Goal: Task Accomplishment & Management: Manage account settings

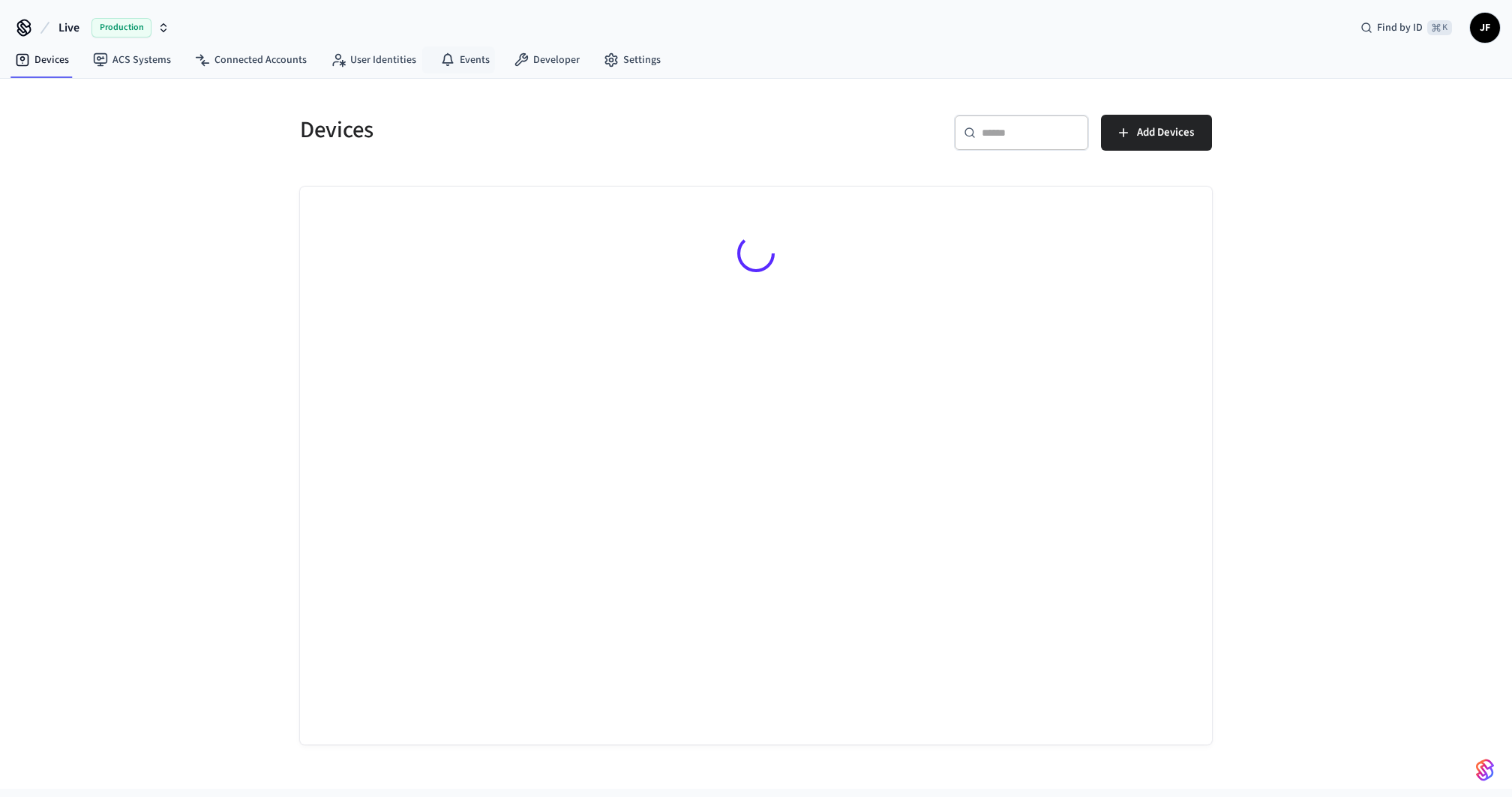
click at [426, 83] on div "Devices ​ ​ Add Devices" at bounding box center [756, 412] width 960 height 666
click at [49, 25] on icon at bounding box center [45, 28] width 18 height 18
click at [81, 25] on button "Live Production" at bounding box center [114, 28] width 120 height 32
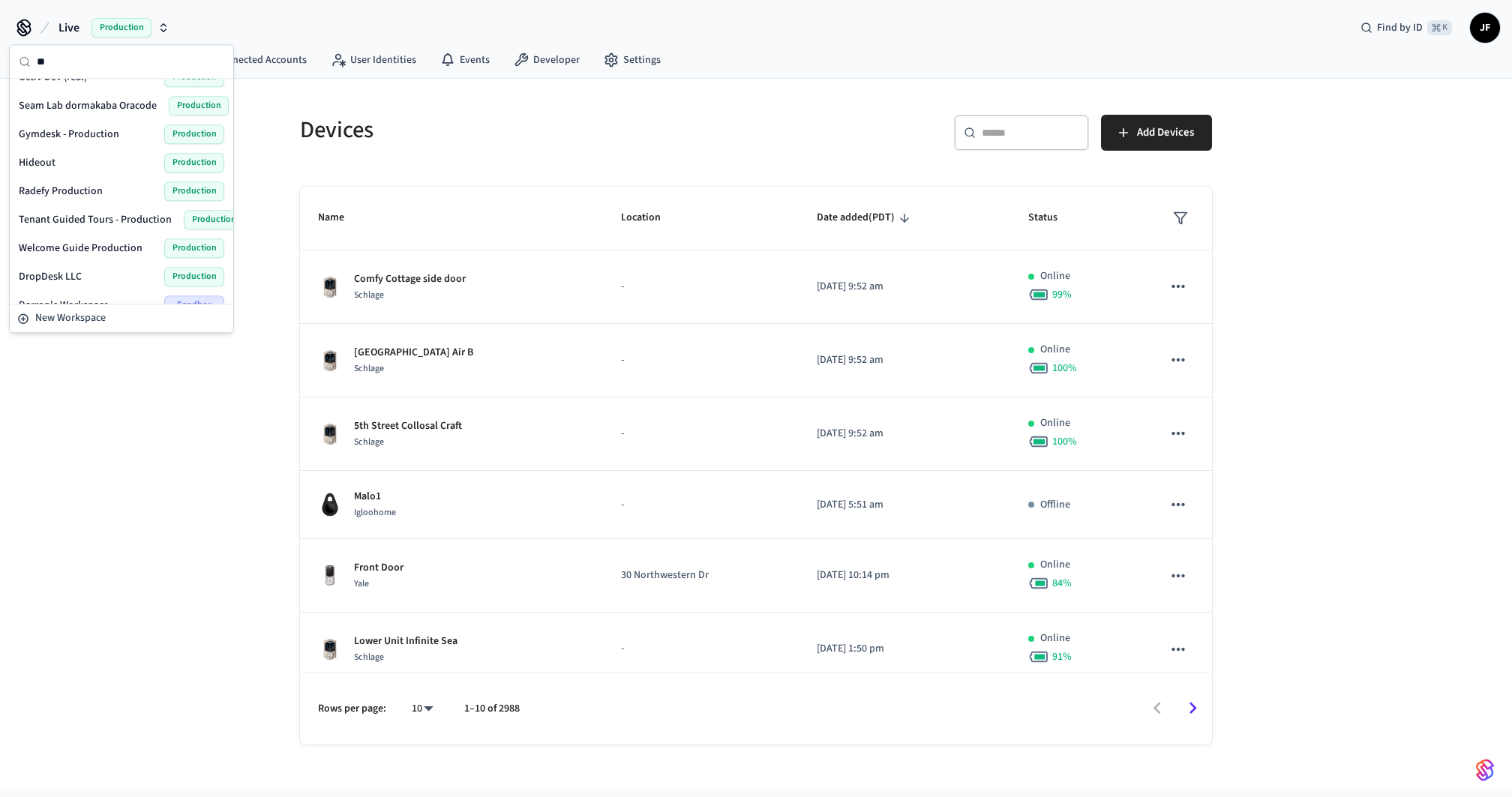
scroll to position [115, 0]
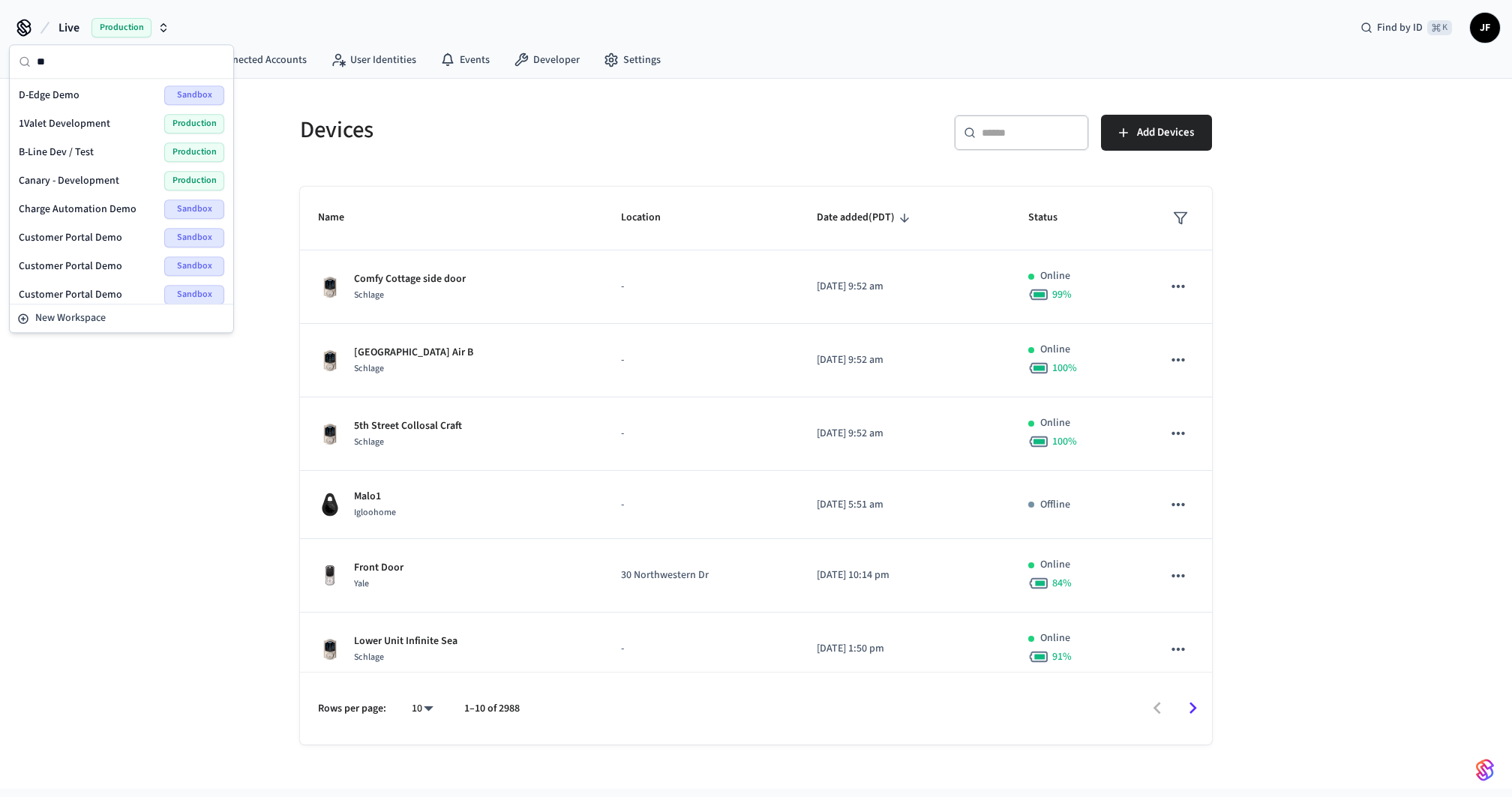
type input "*"
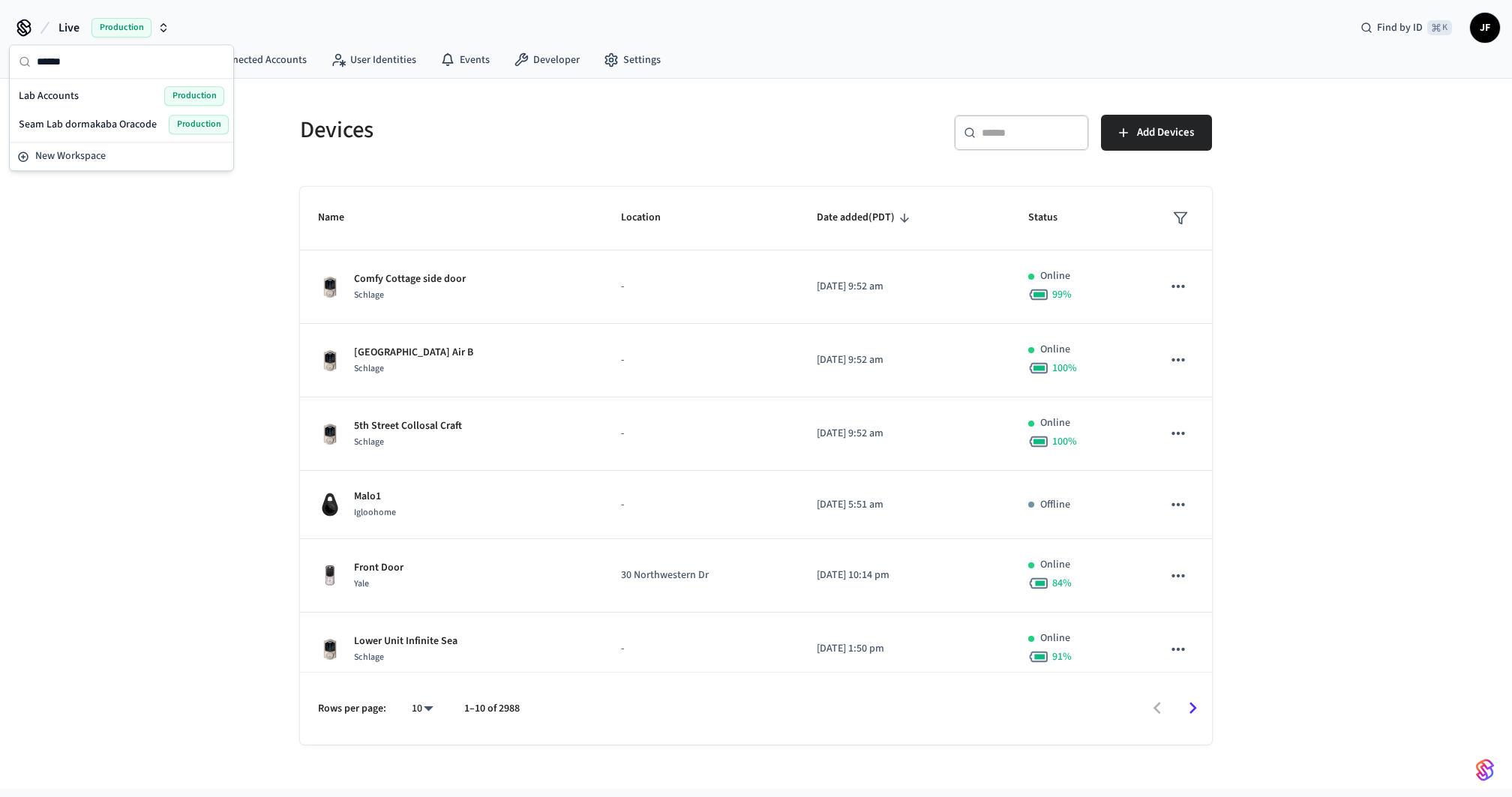
type input "******"
click at [87, 95] on div "Lab Accounts Production" at bounding box center [121, 95] width 206 height 19
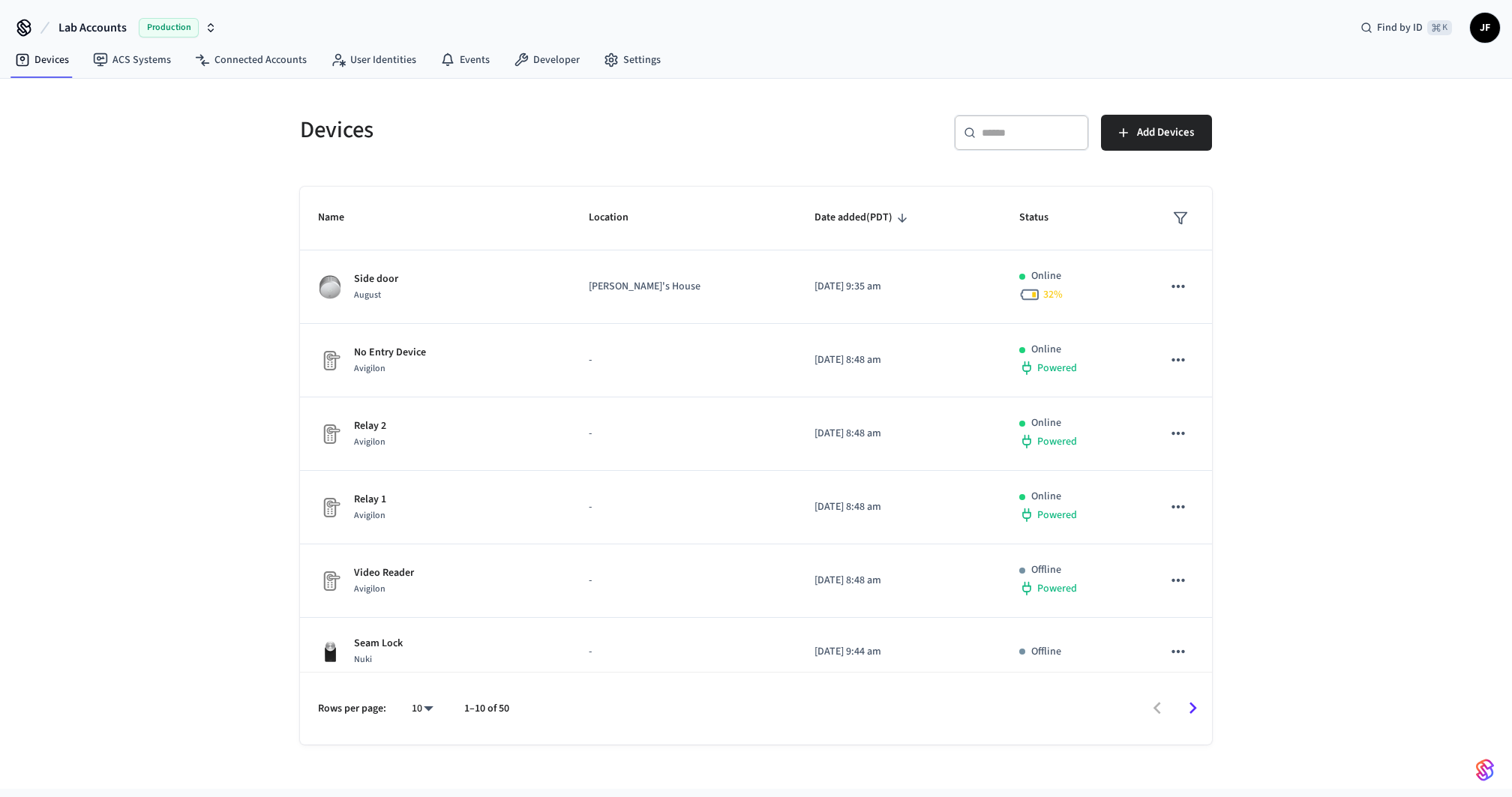
click at [172, 112] on div "Devices ​ ​ Add Devices Name Location Date added (PDT) Status Side door August …" at bounding box center [756, 434] width 1512 height 711
click at [95, 33] on span "Lab Accounts" at bounding box center [93, 28] width 69 height 18
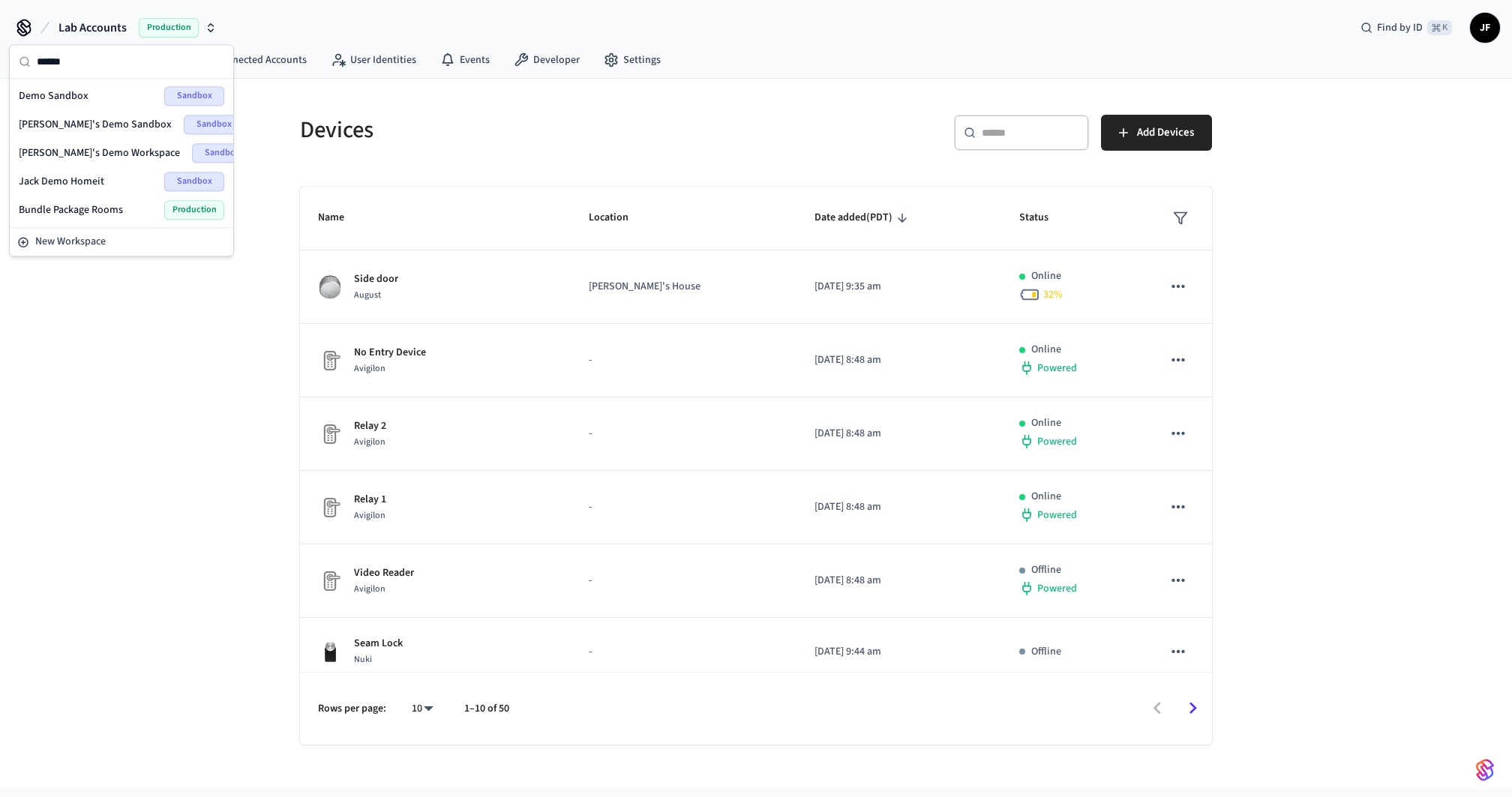
type input "******"
click at [97, 89] on div "Demo Sandbox Sandbox" at bounding box center [121, 95] width 206 height 19
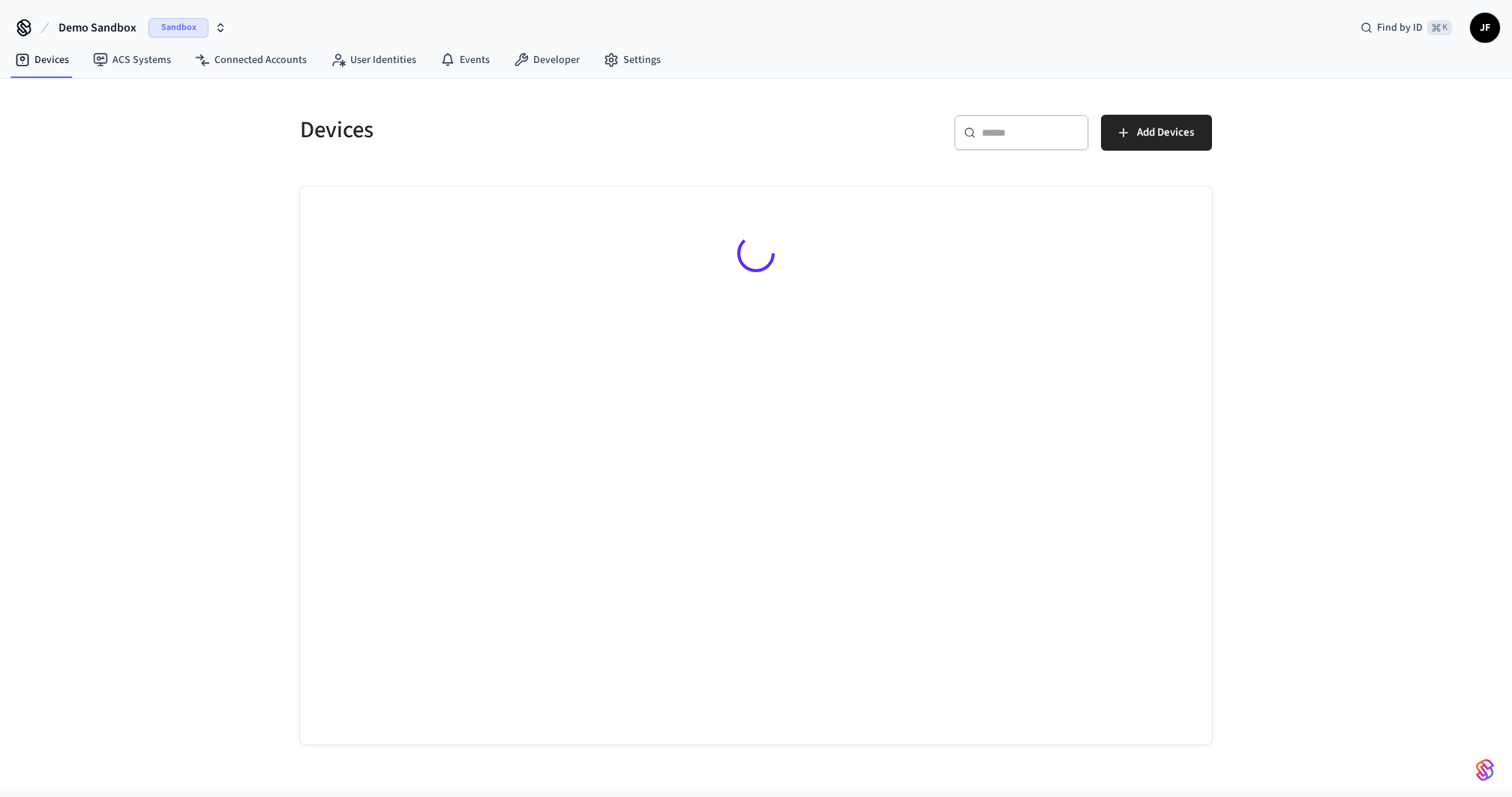
click at [219, 134] on div "Devices ​ ​ Add Devices" at bounding box center [756, 434] width 1512 height 711
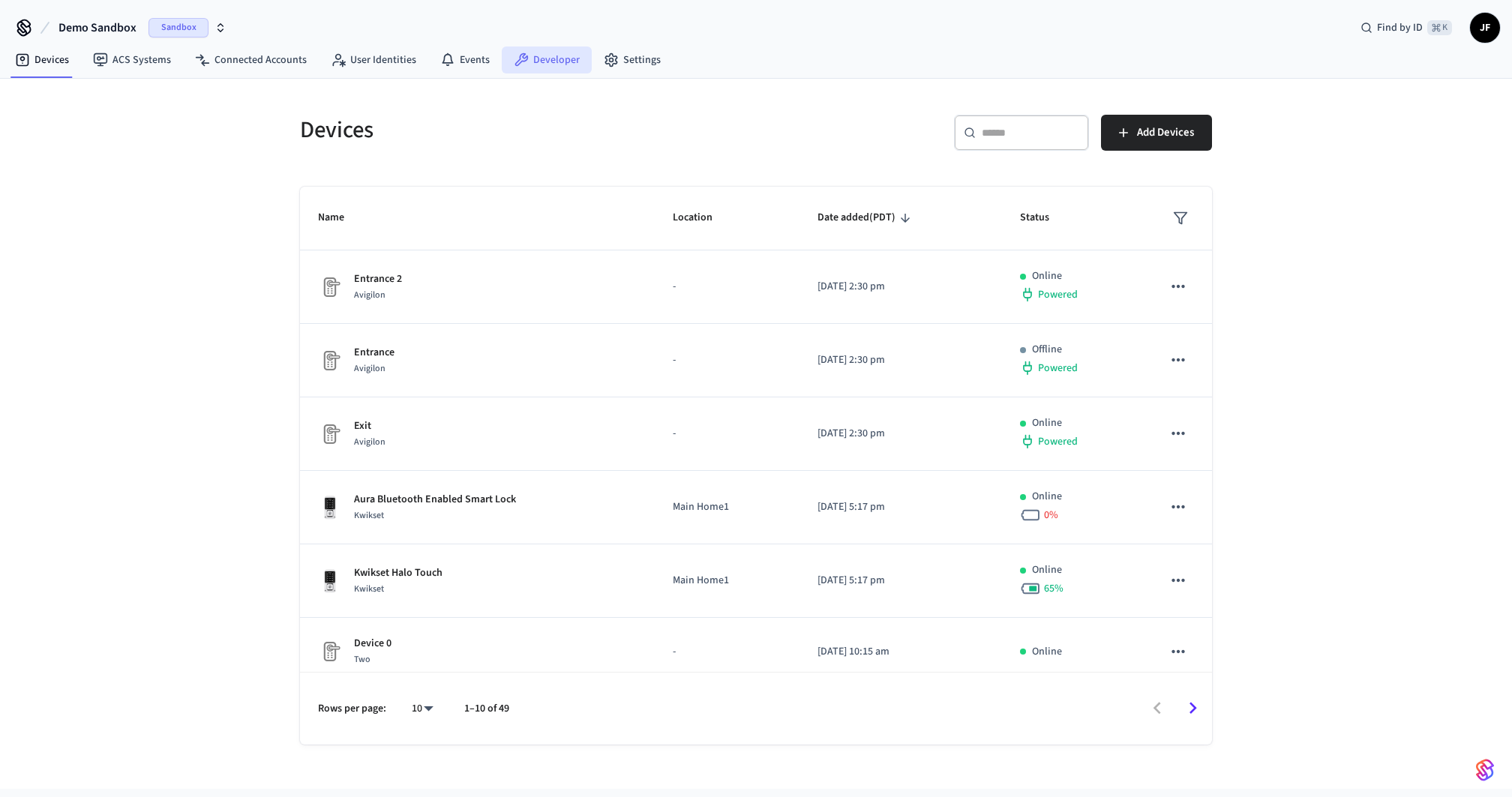
click at [519, 54] on icon at bounding box center [522, 60] width 15 height 15
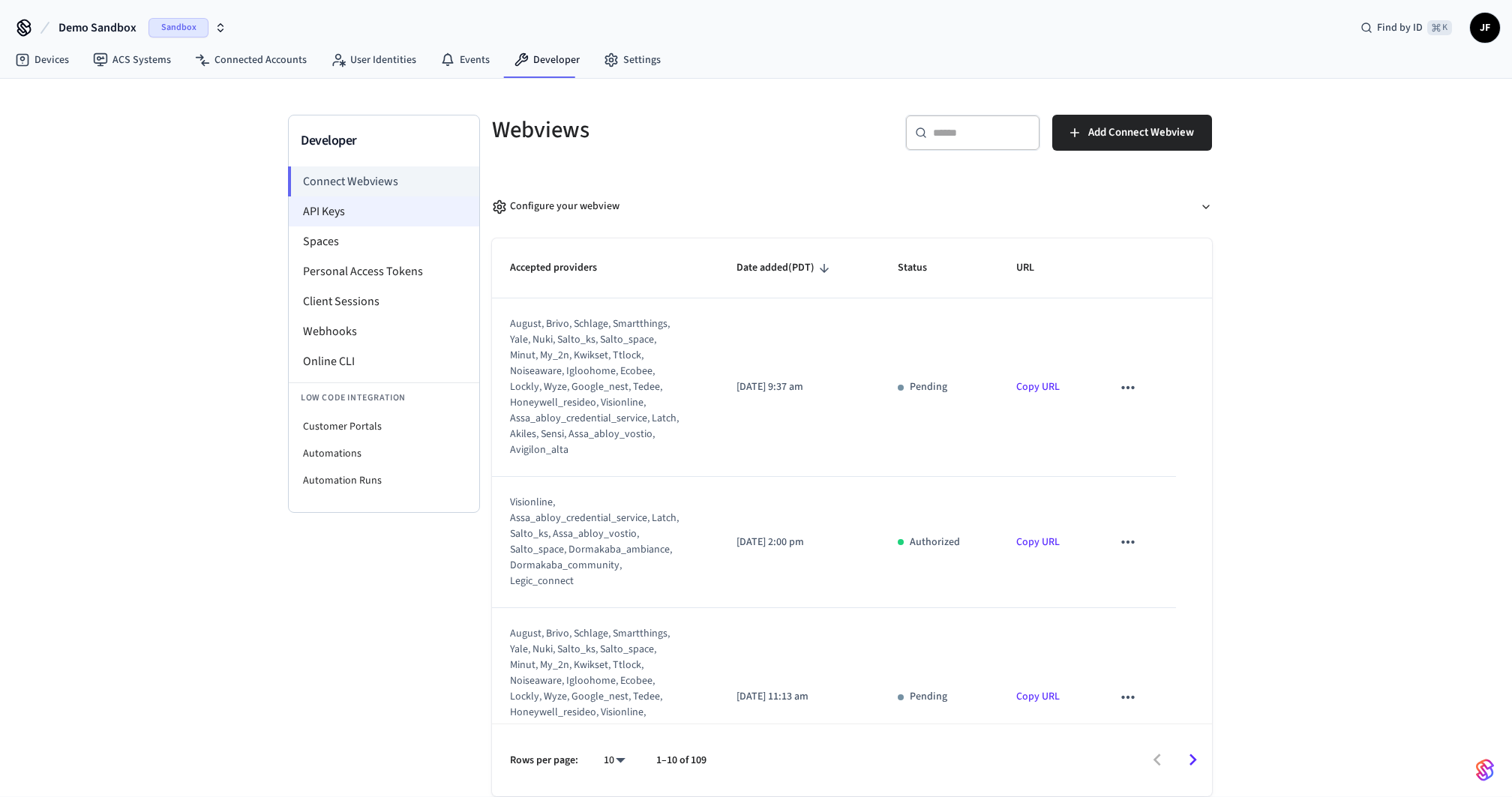
click at [291, 205] on li "API Keys" at bounding box center [384, 212] width 191 height 30
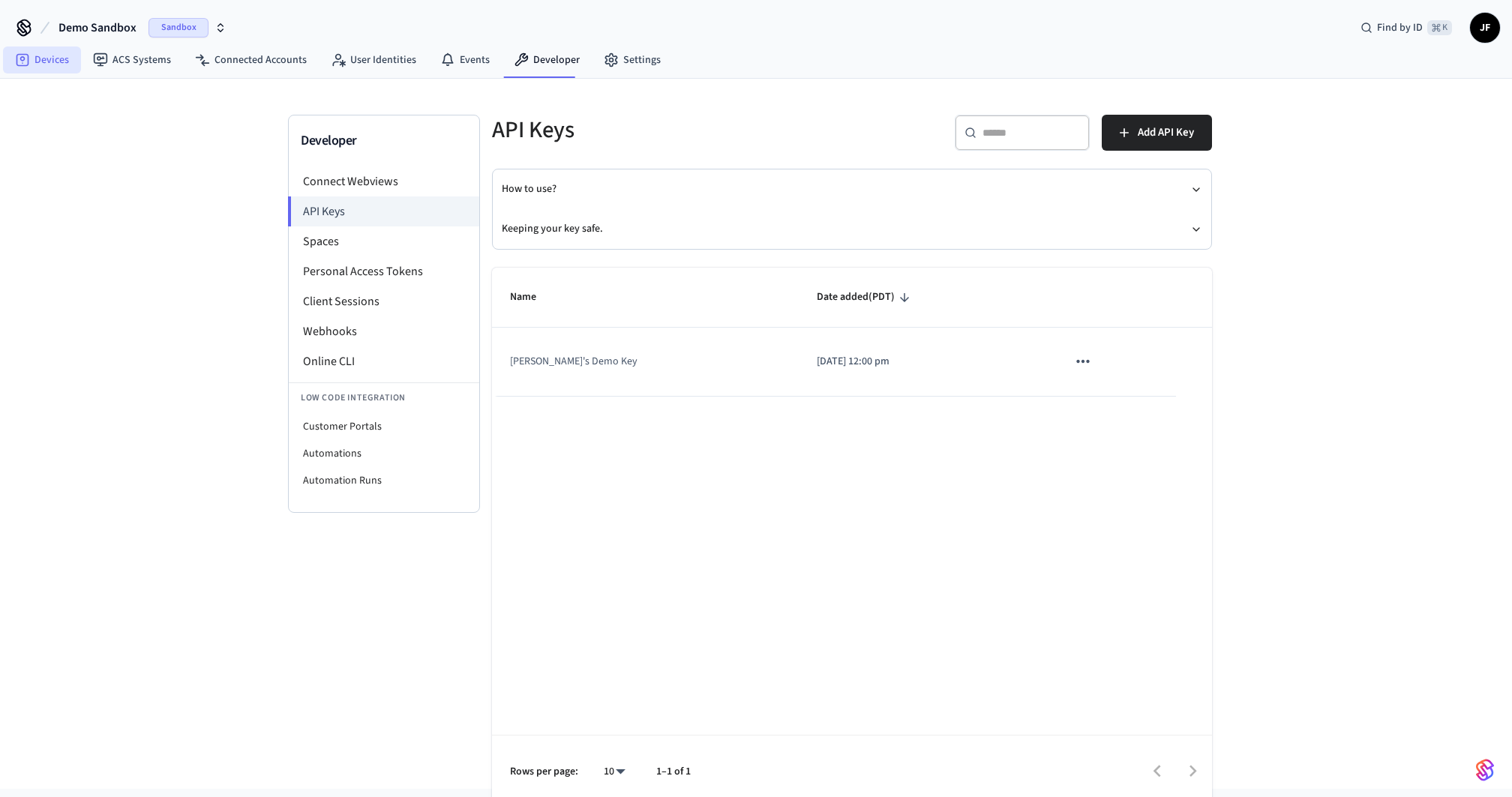
click at [48, 59] on link "Devices" at bounding box center [42, 60] width 78 height 27
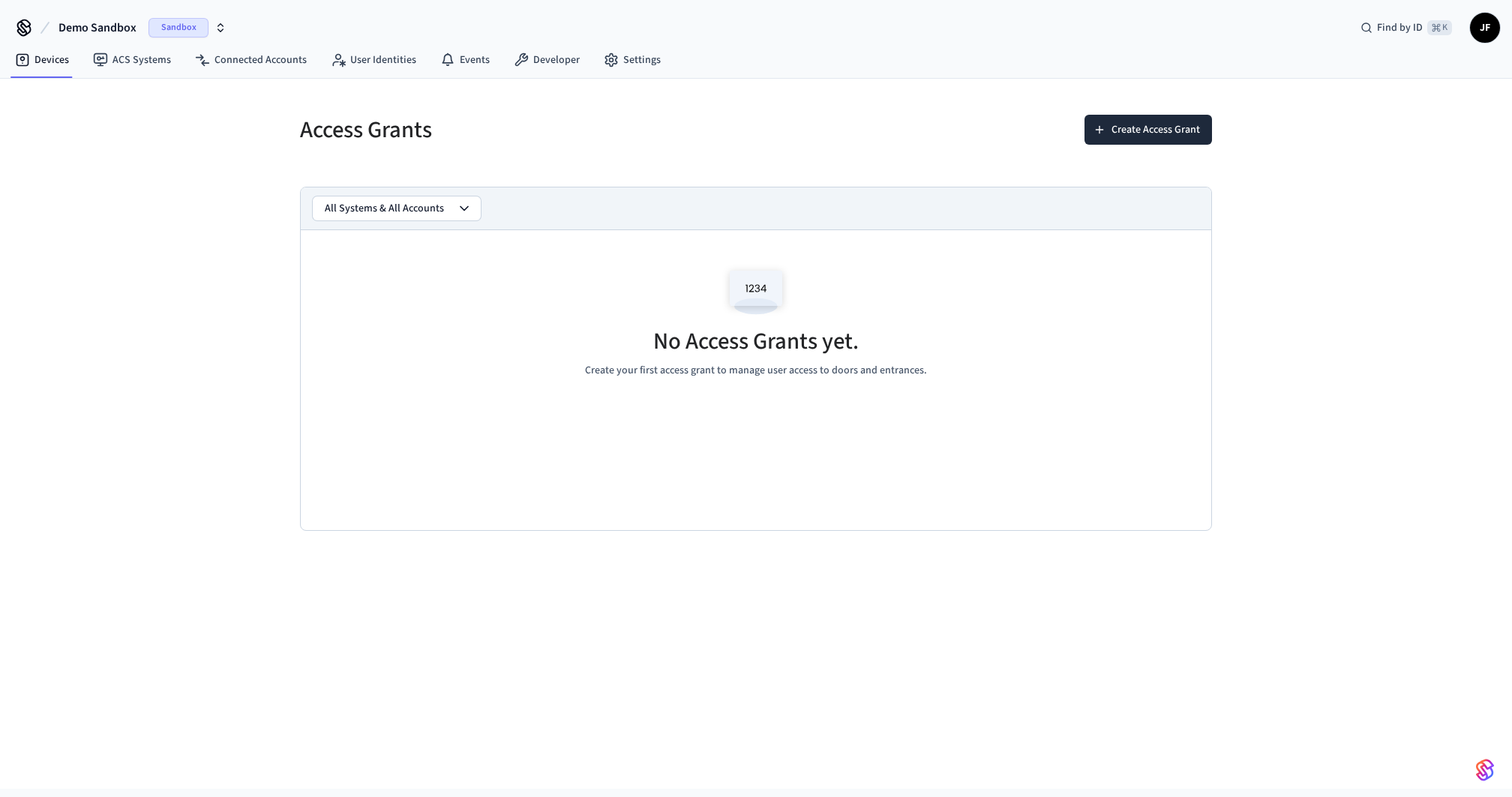
click at [741, 118] on h5 "Access Grants" at bounding box center [523, 130] width 447 height 31
click at [1114, 130] on button "Create Access Grant" at bounding box center [1149, 130] width 127 height 30
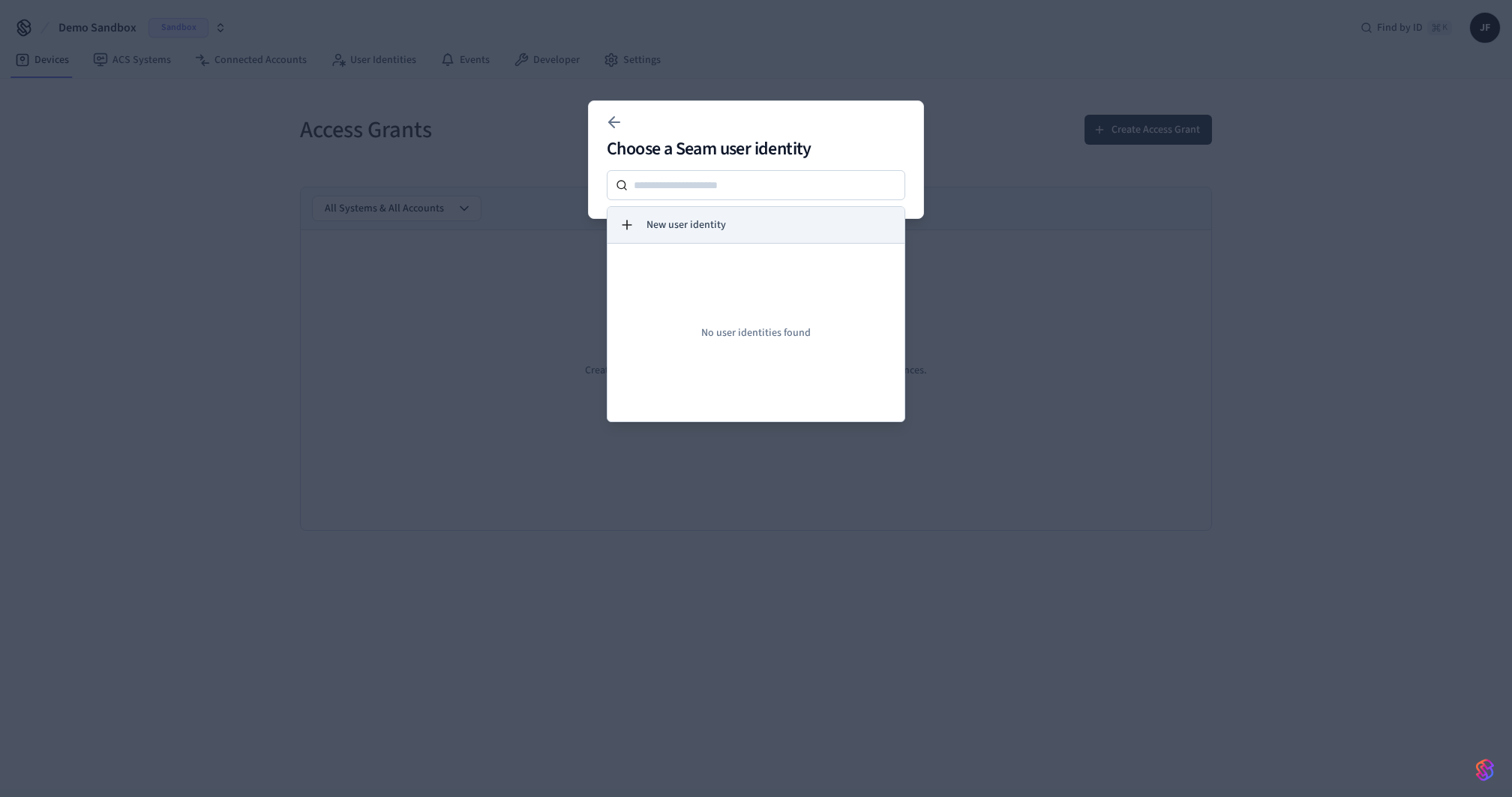
click at [667, 218] on span "New user identity" at bounding box center [686, 225] width 80 height 15
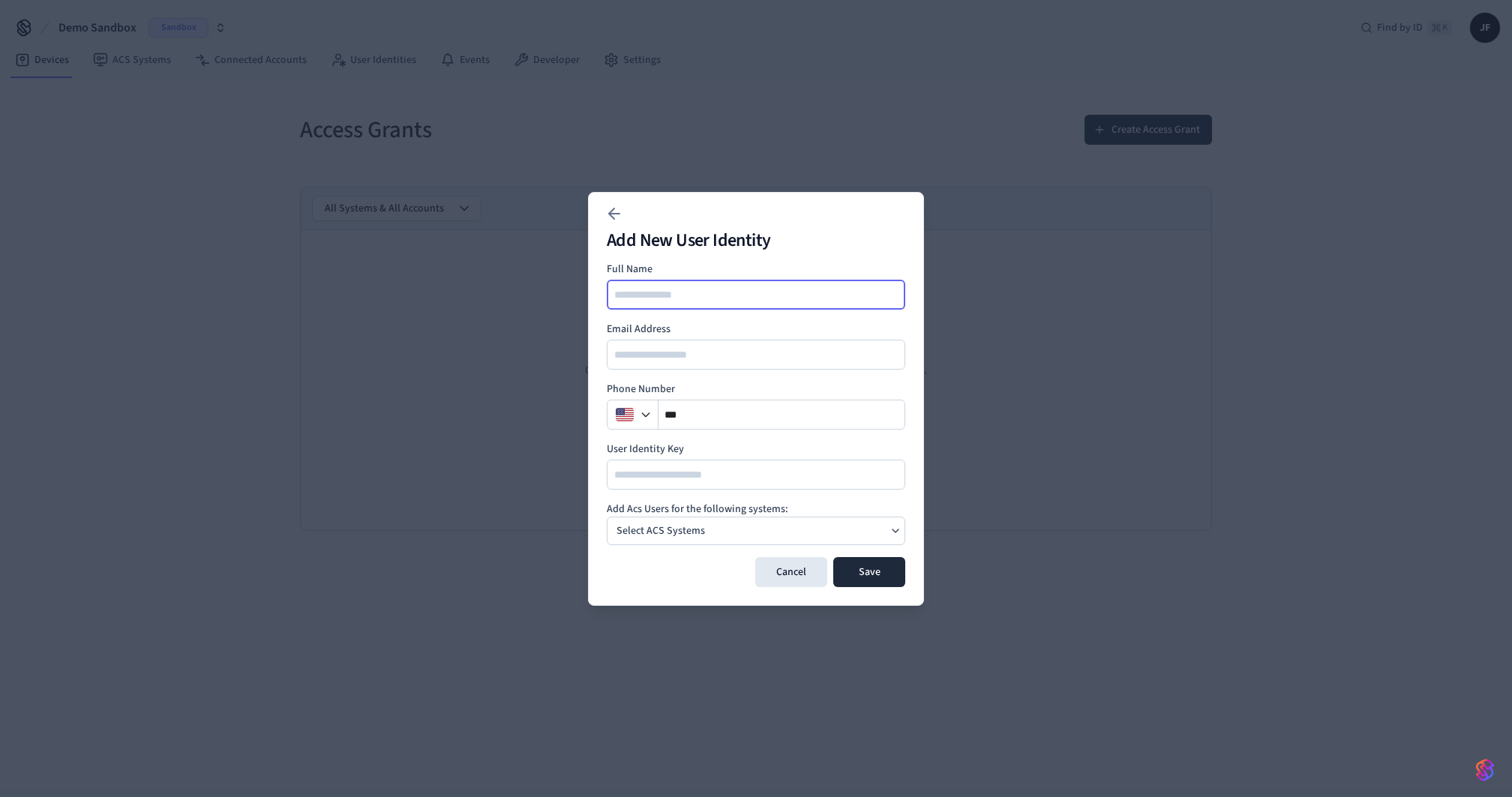
click at [666, 292] on input at bounding box center [757, 295] width 297 height 18
click at [660, 522] on div "Select ACS Systems" at bounding box center [661, 531] width 100 height 21
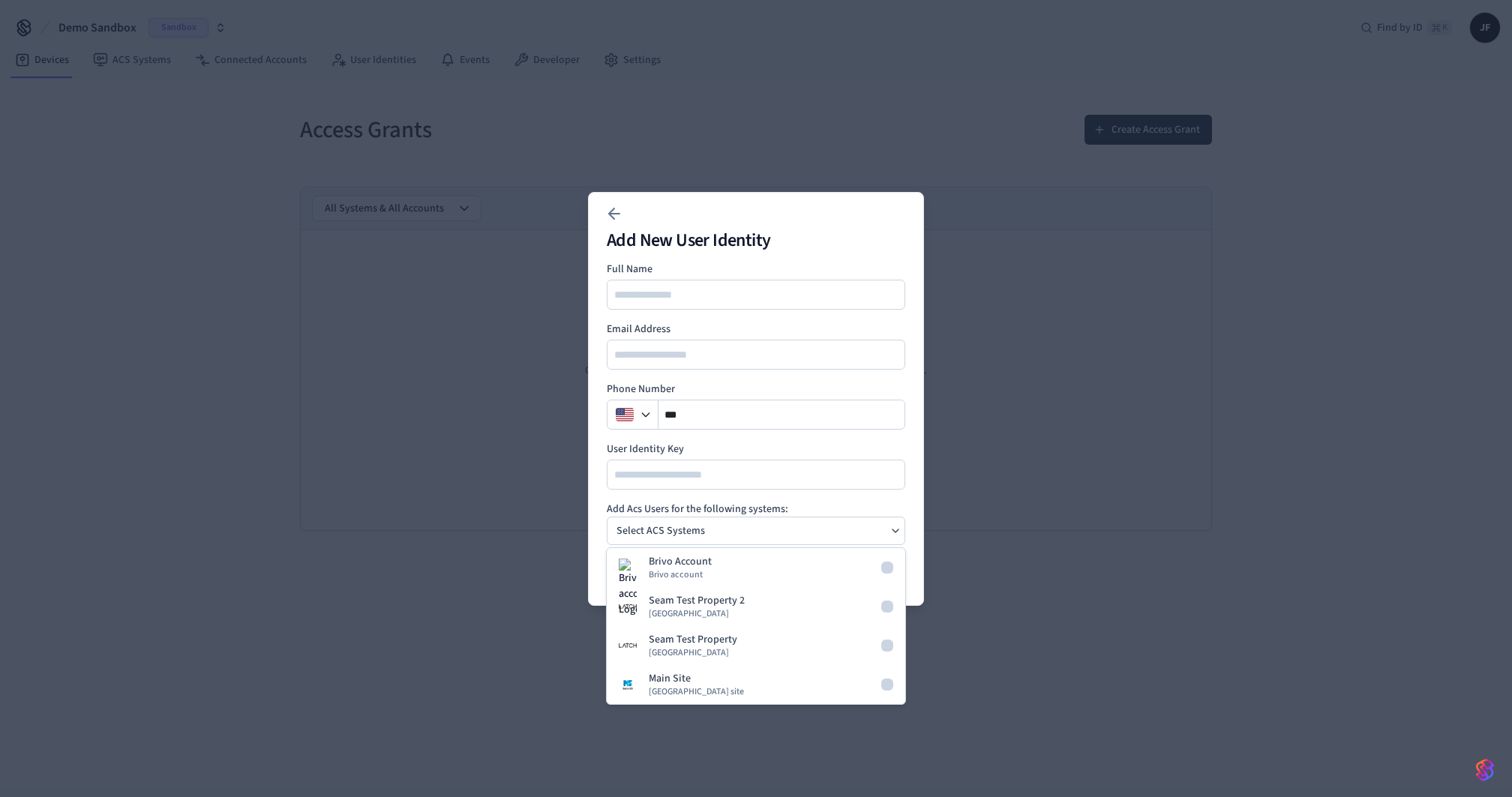
click at [743, 260] on div "Add New User Identity Full Name Email Address Phone Number ** User Identity Key…" at bounding box center [755, 398] width 336 height 414
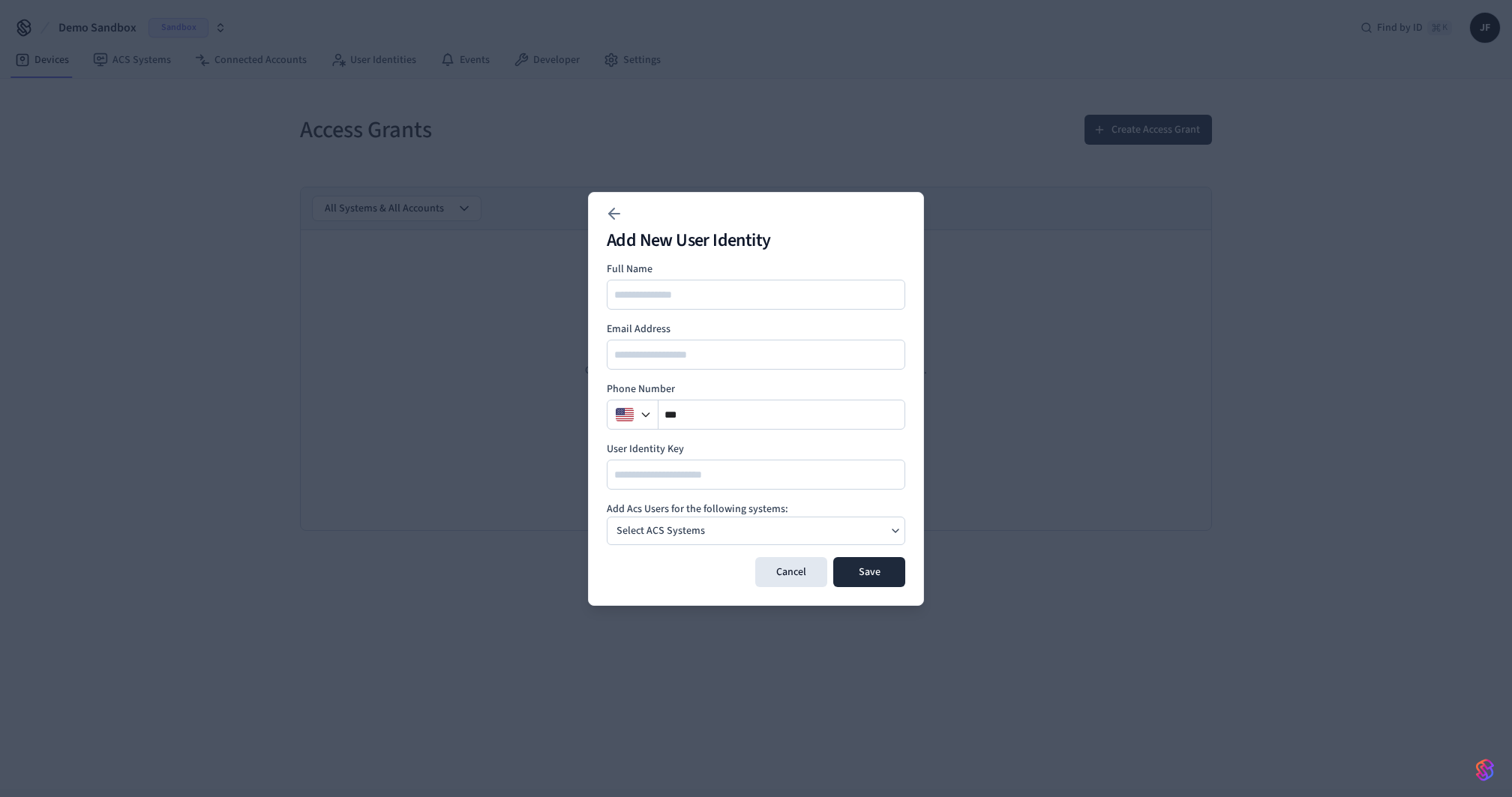
click at [629, 127] on div at bounding box center [756, 398] width 1512 height 797
click at [612, 219] on icon at bounding box center [615, 214] width 18 height 18
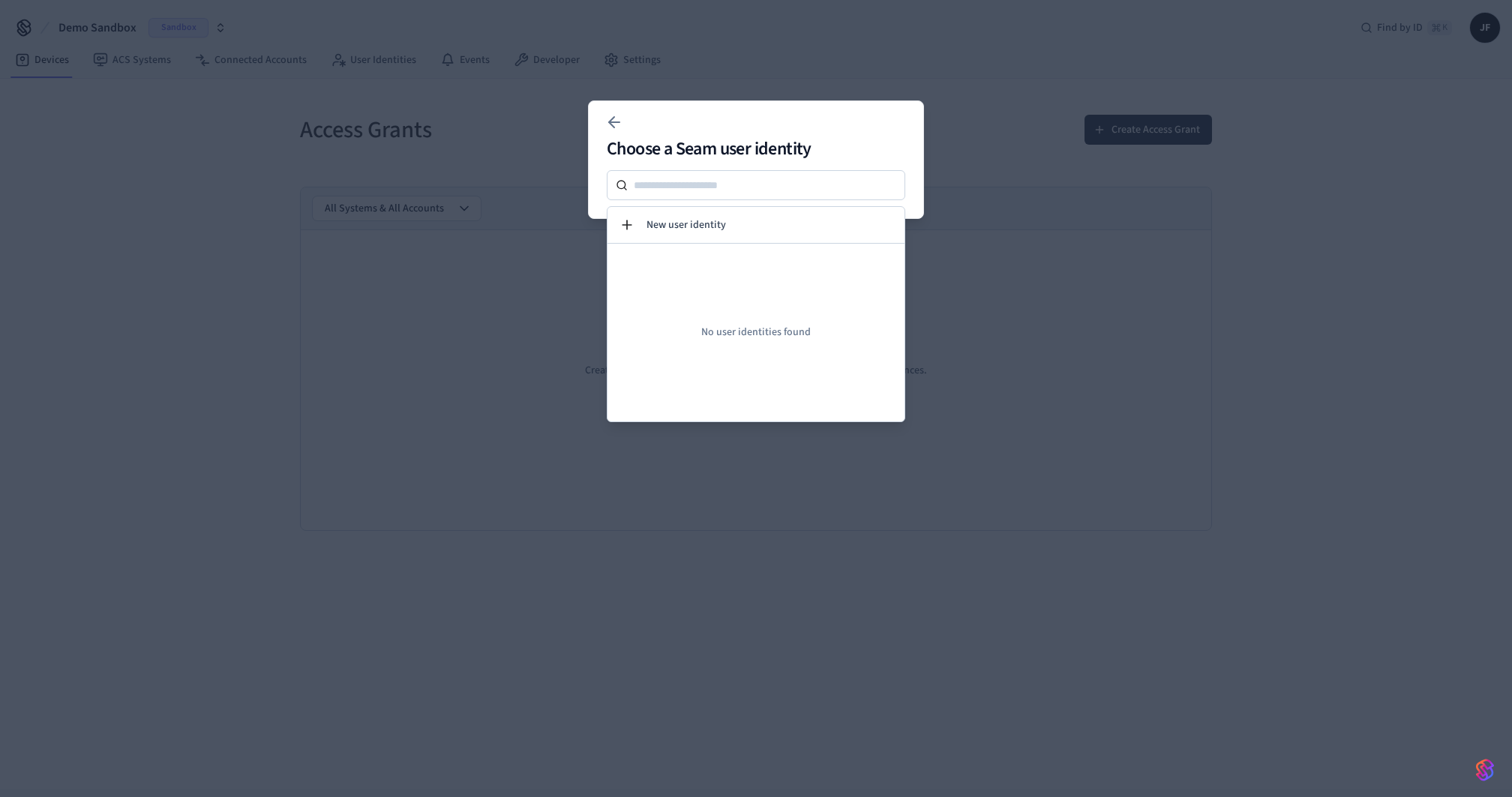
click at [991, 338] on div at bounding box center [756, 398] width 1512 height 797
click at [1007, 183] on div at bounding box center [756, 398] width 1512 height 797
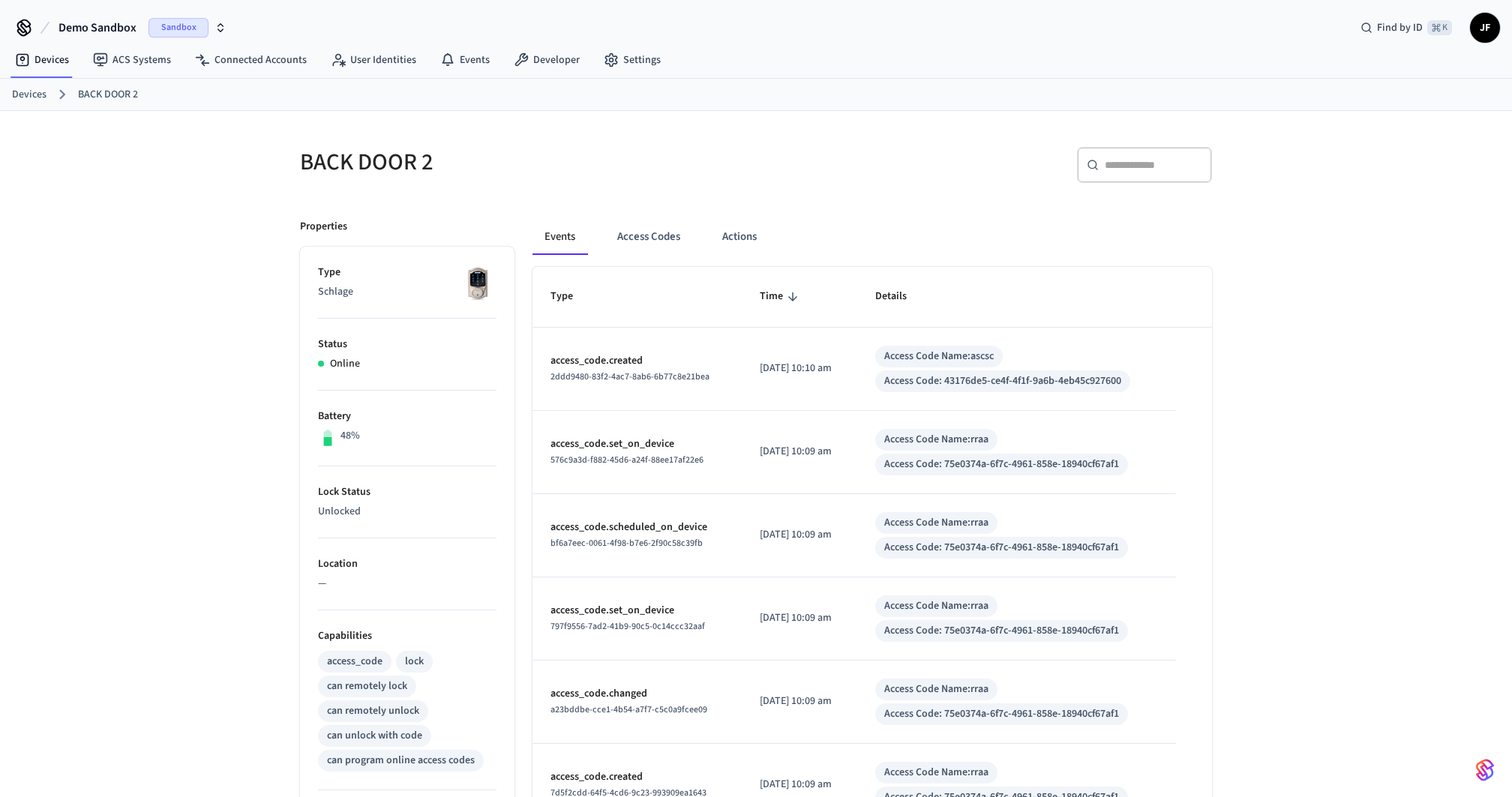
click at [818, 215] on div "Events Access Codes Actions Type Time Details access_code.created 2ddd9480-83f2…" at bounding box center [863, 686] width 697 height 971
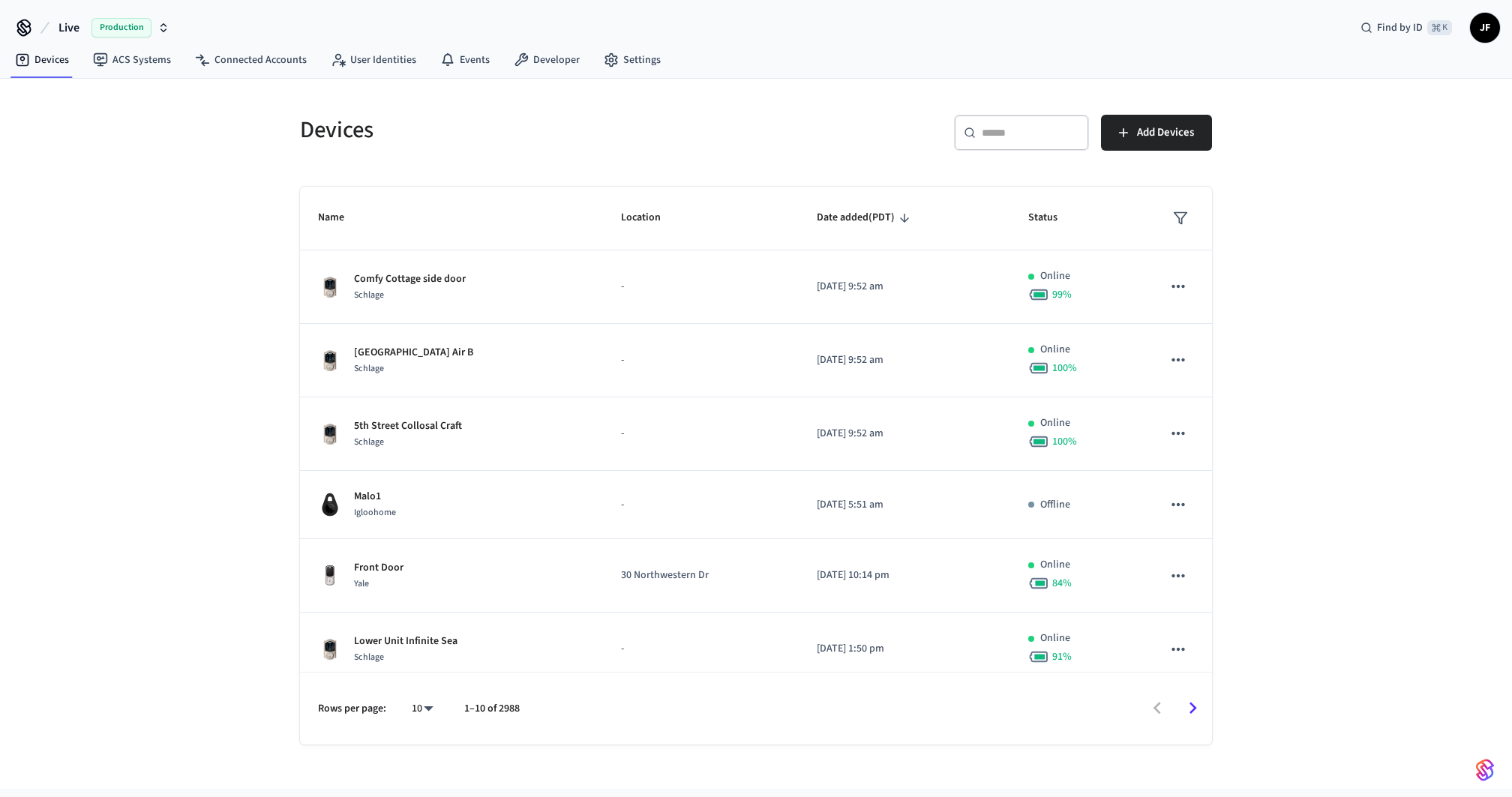
click at [83, 35] on button "Live Production" at bounding box center [114, 28] width 120 height 32
type input "******"
click at [38, 89] on span "Hostify" at bounding box center [34, 96] width 33 height 15
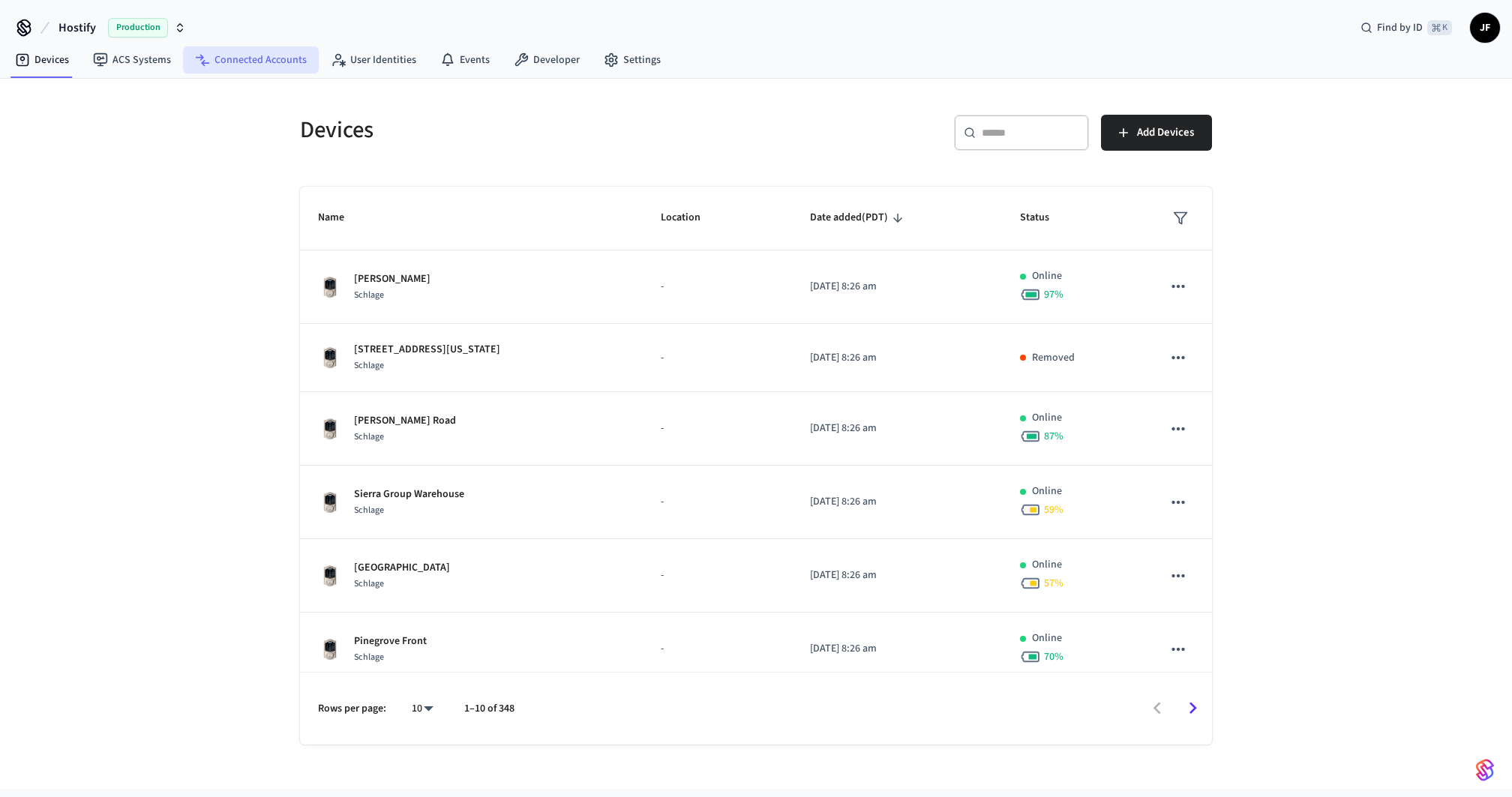
click at [259, 58] on link "Connected Accounts" at bounding box center [251, 60] width 136 height 27
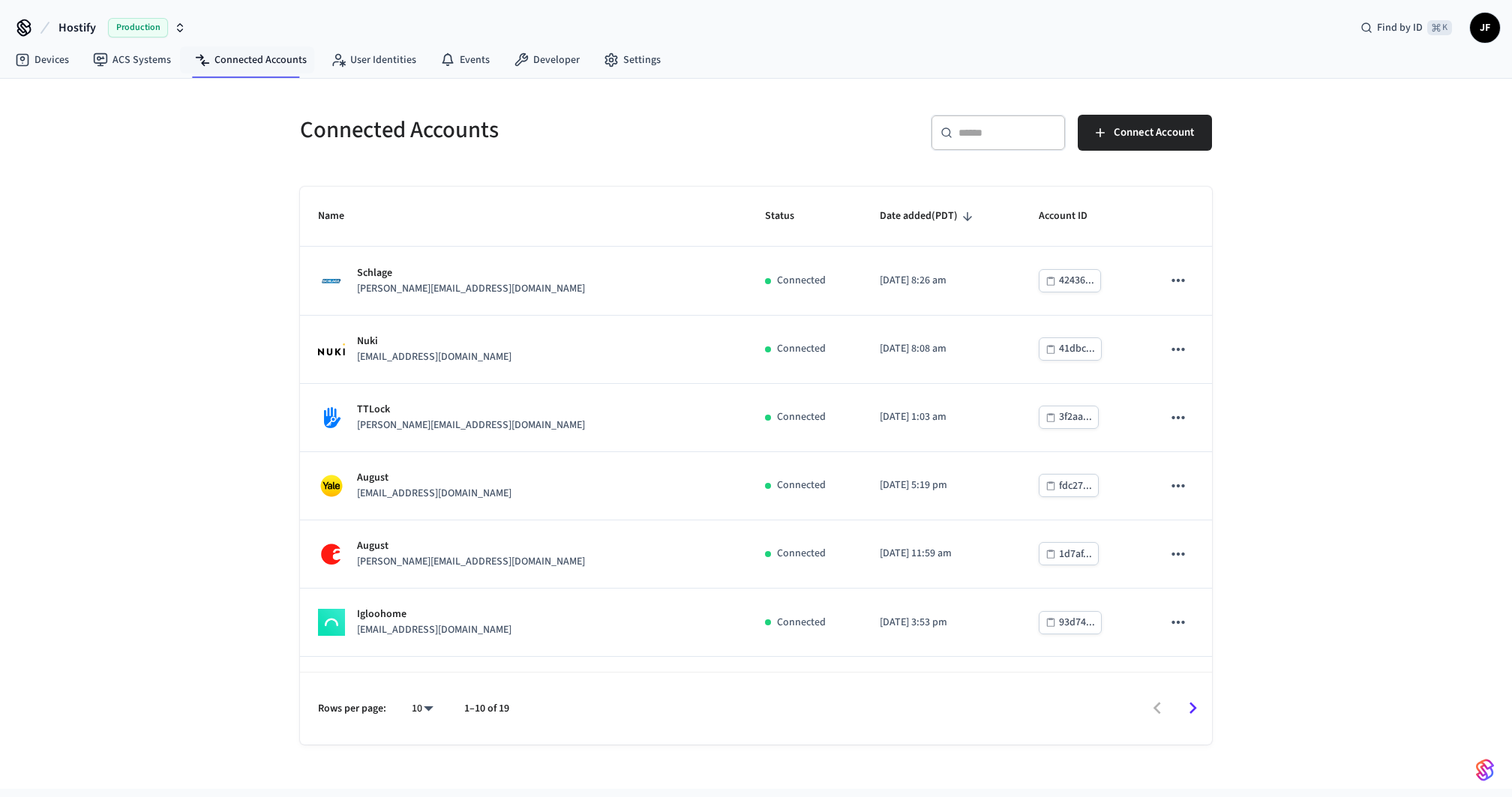
click at [867, 127] on div "​ ​ Connect Account" at bounding box center [989, 138] width 447 height 48
click at [1006, 131] on input "text" at bounding box center [1007, 133] width 97 height 15
paste input "**********"
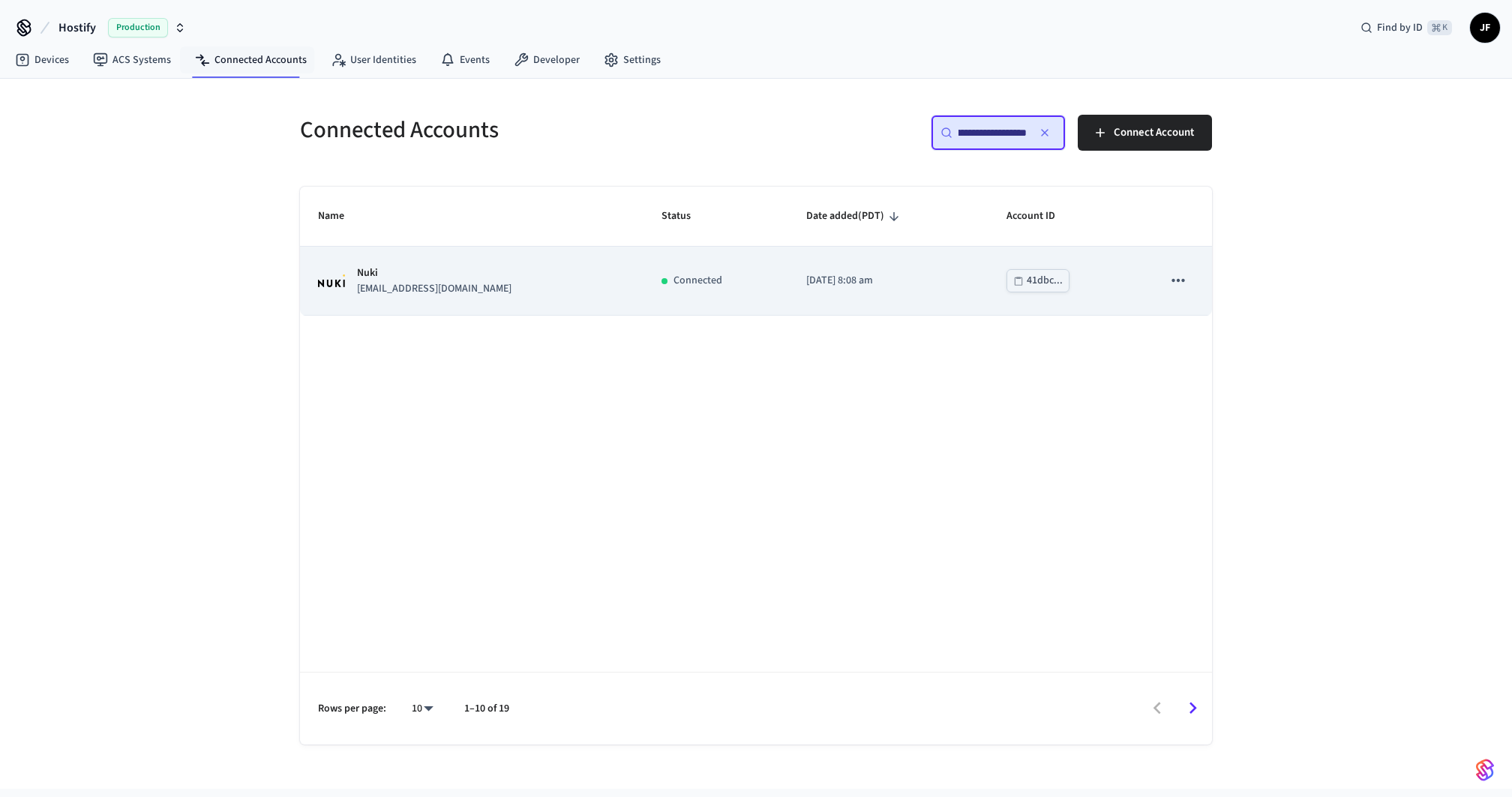
type input "**********"
click at [570, 288] on td "Nuki reservas@luxme.es" at bounding box center [471, 281] width 343 height 69
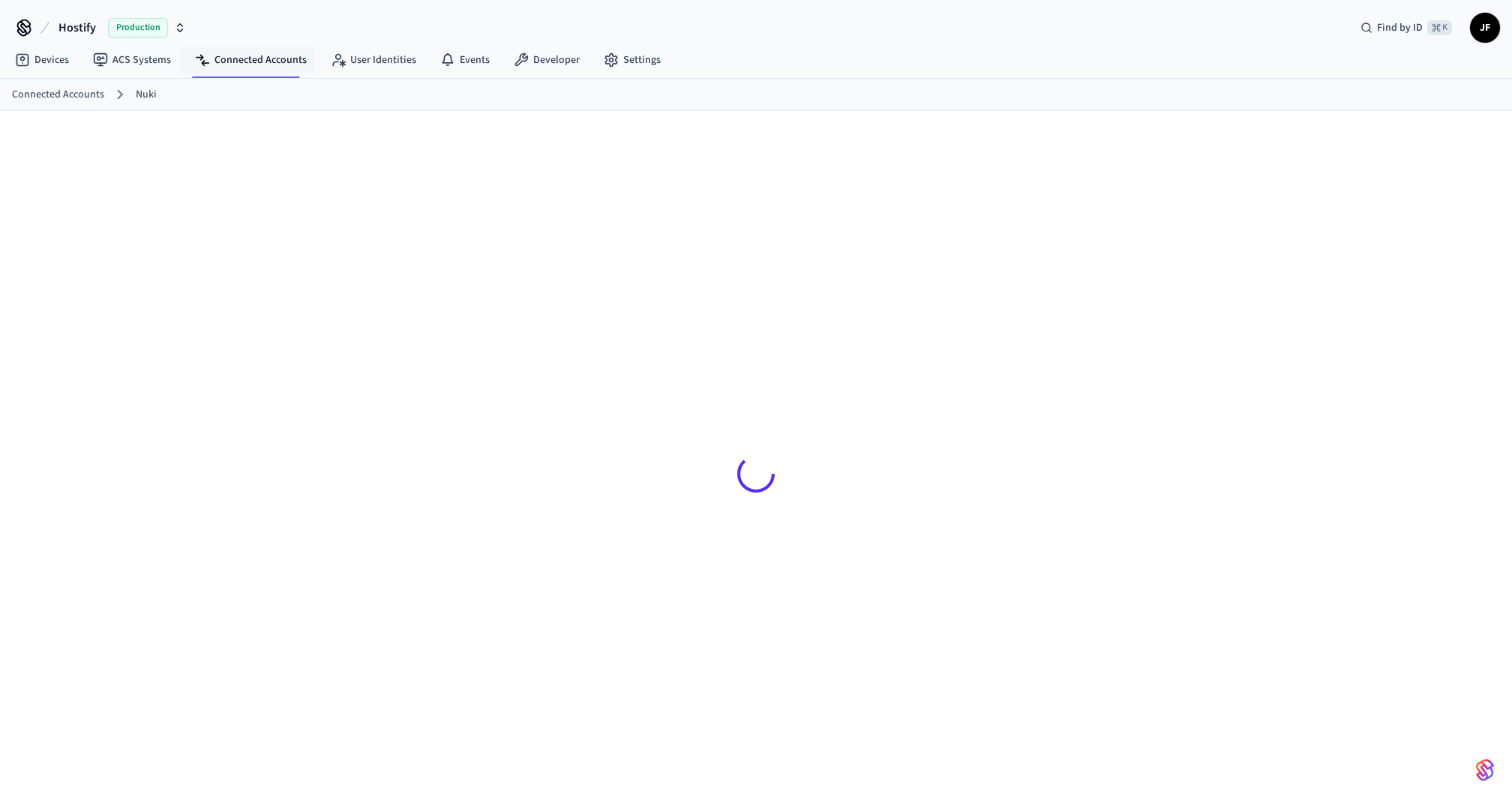
scroll to position [23, 0]
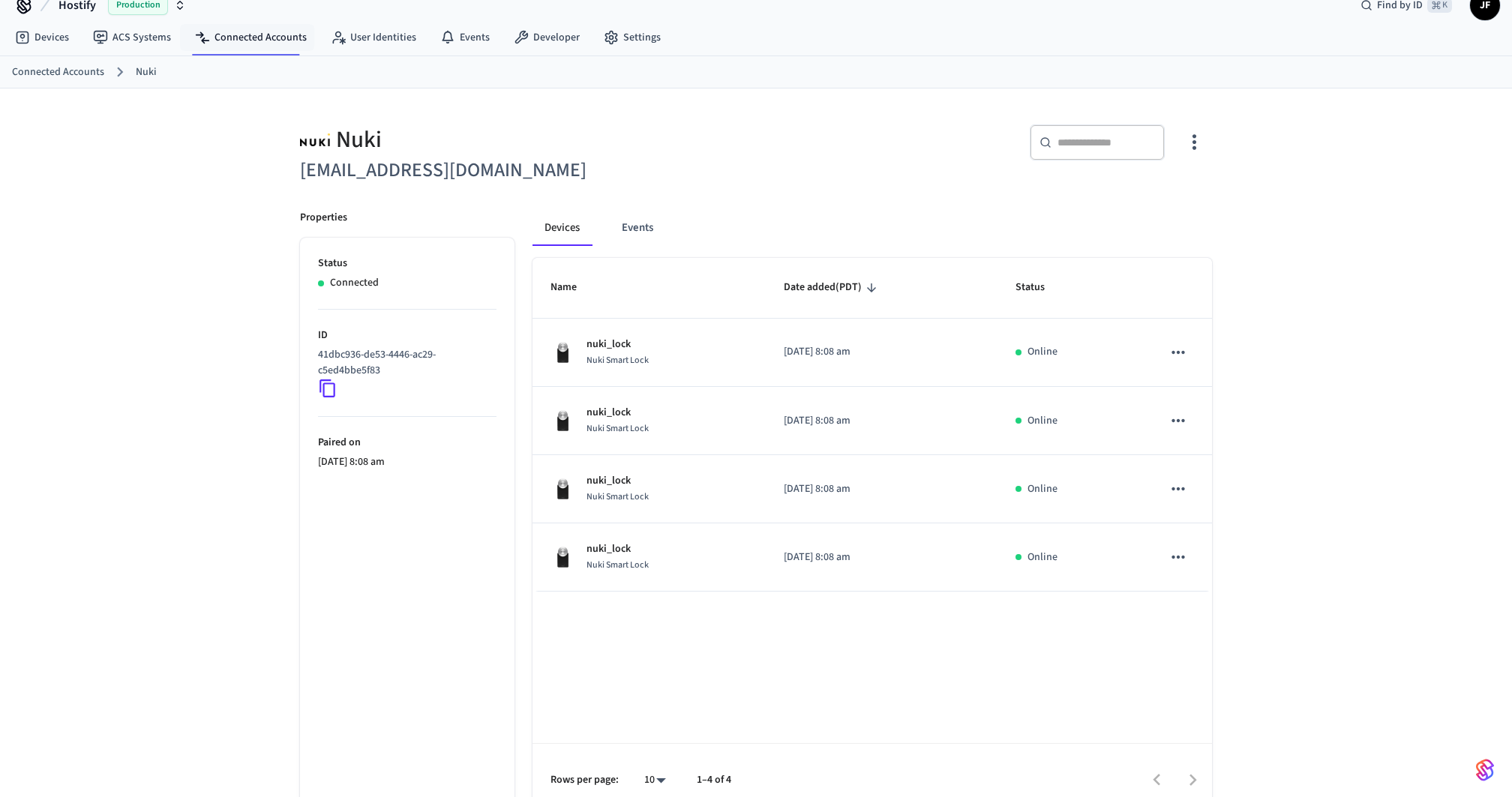
click at [804, 213] on div "Devices Events" at bounding box center [872, 228] width 680 height 36
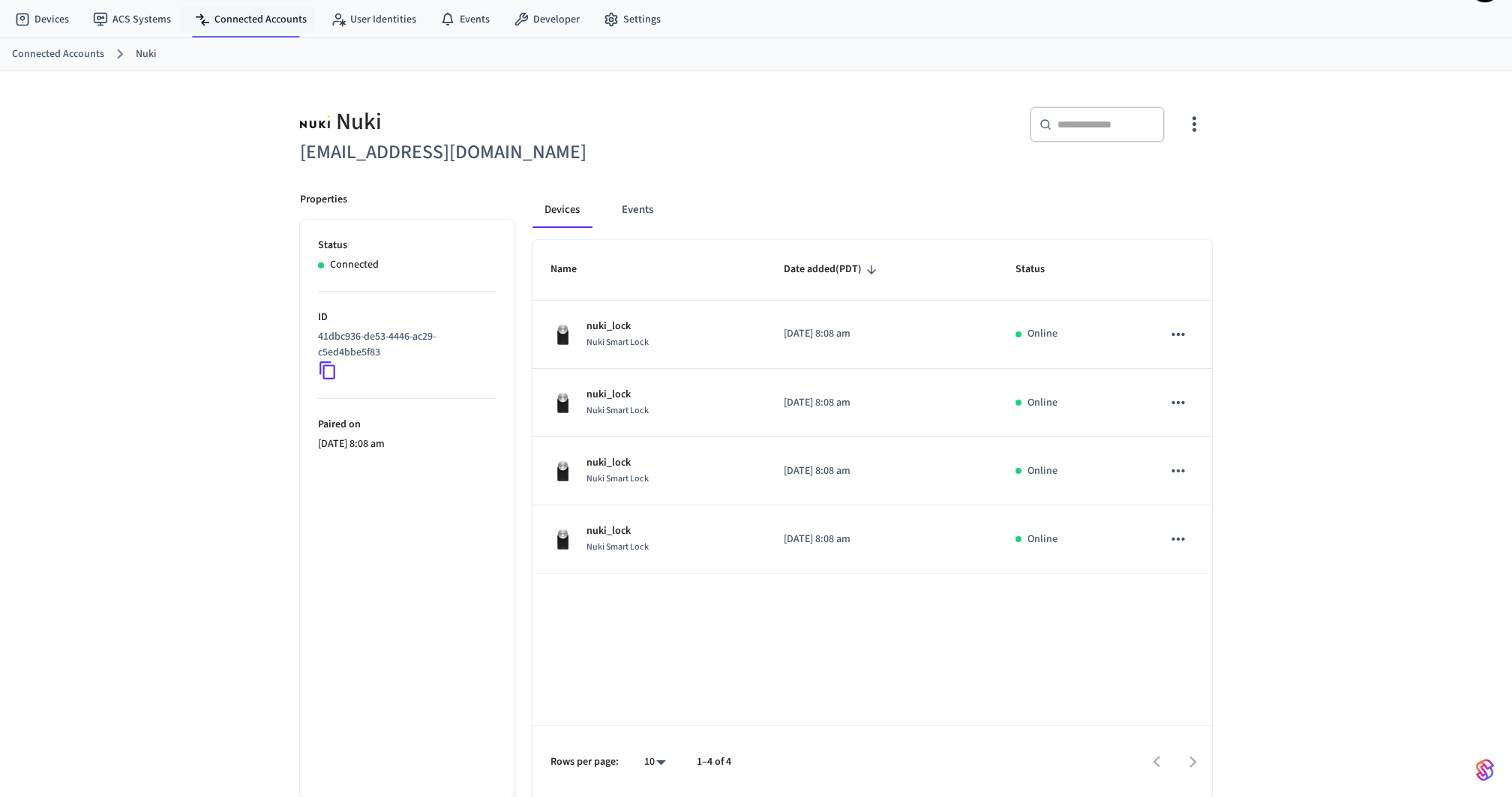
scroll to position [40, 0]
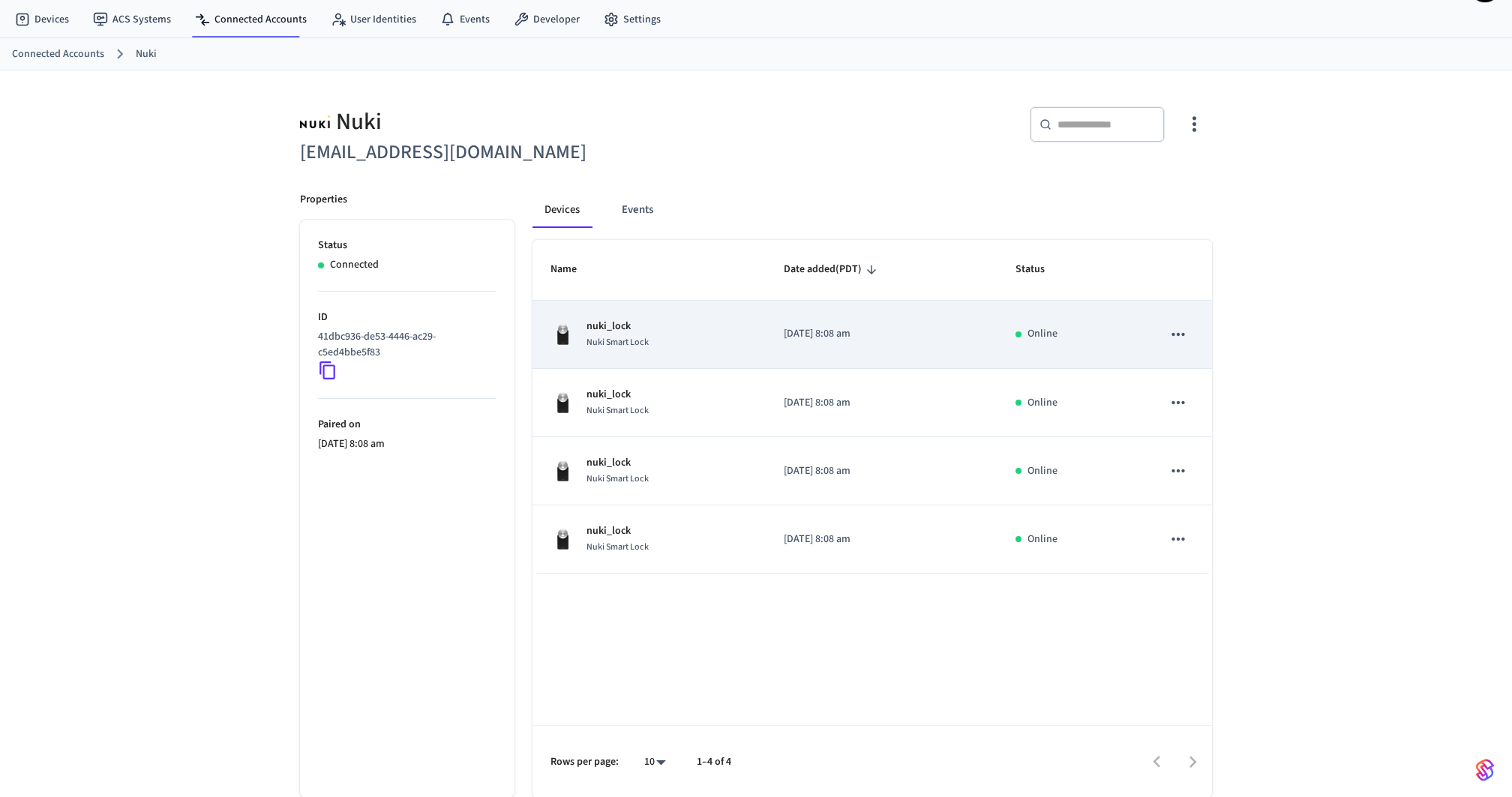
click at [675, 324] on div "nuki_lock Nuki Smart Lock" at bounding box center [650, 335] width 198 height 32
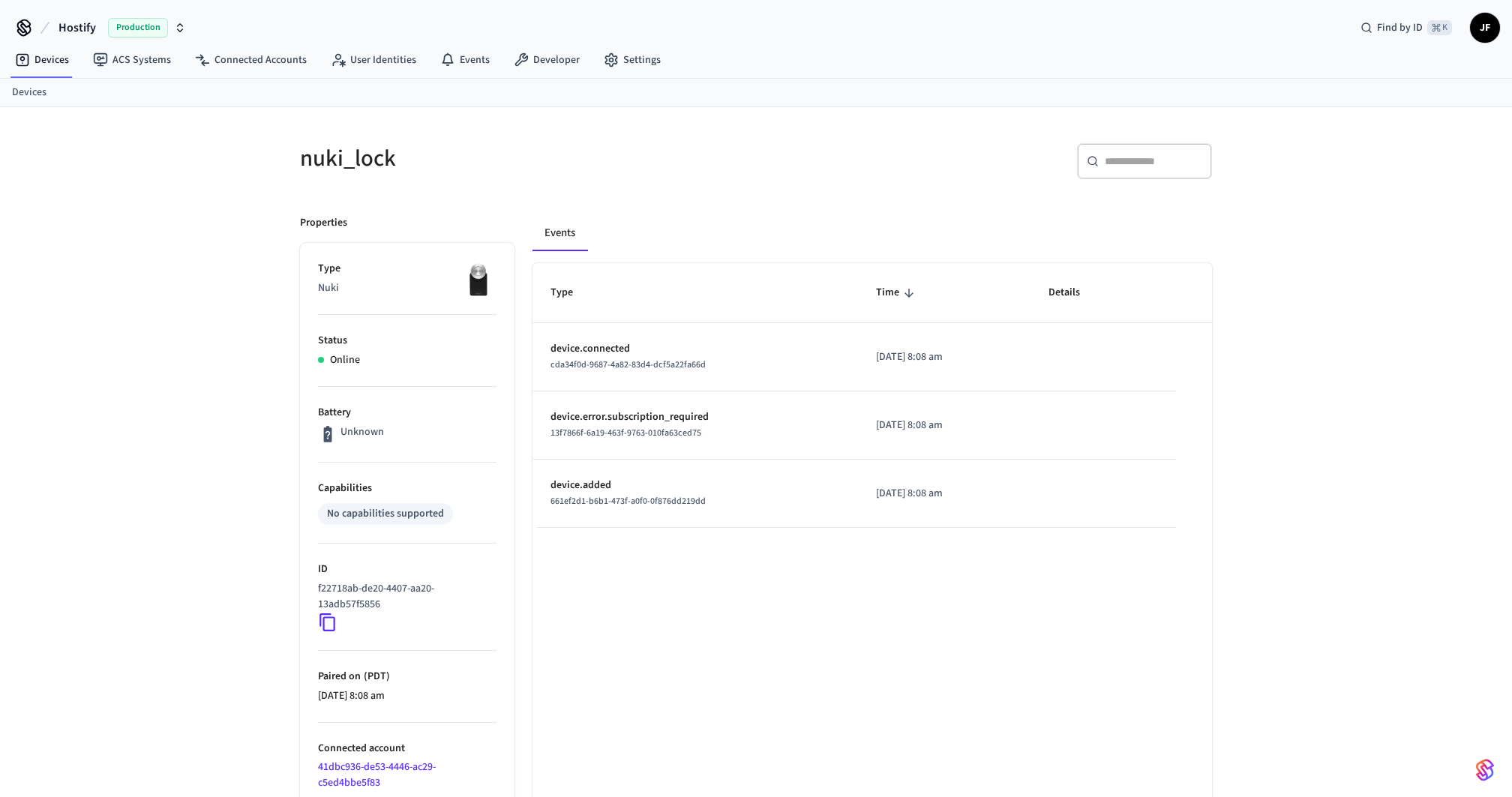
scroll to position [97, 0]
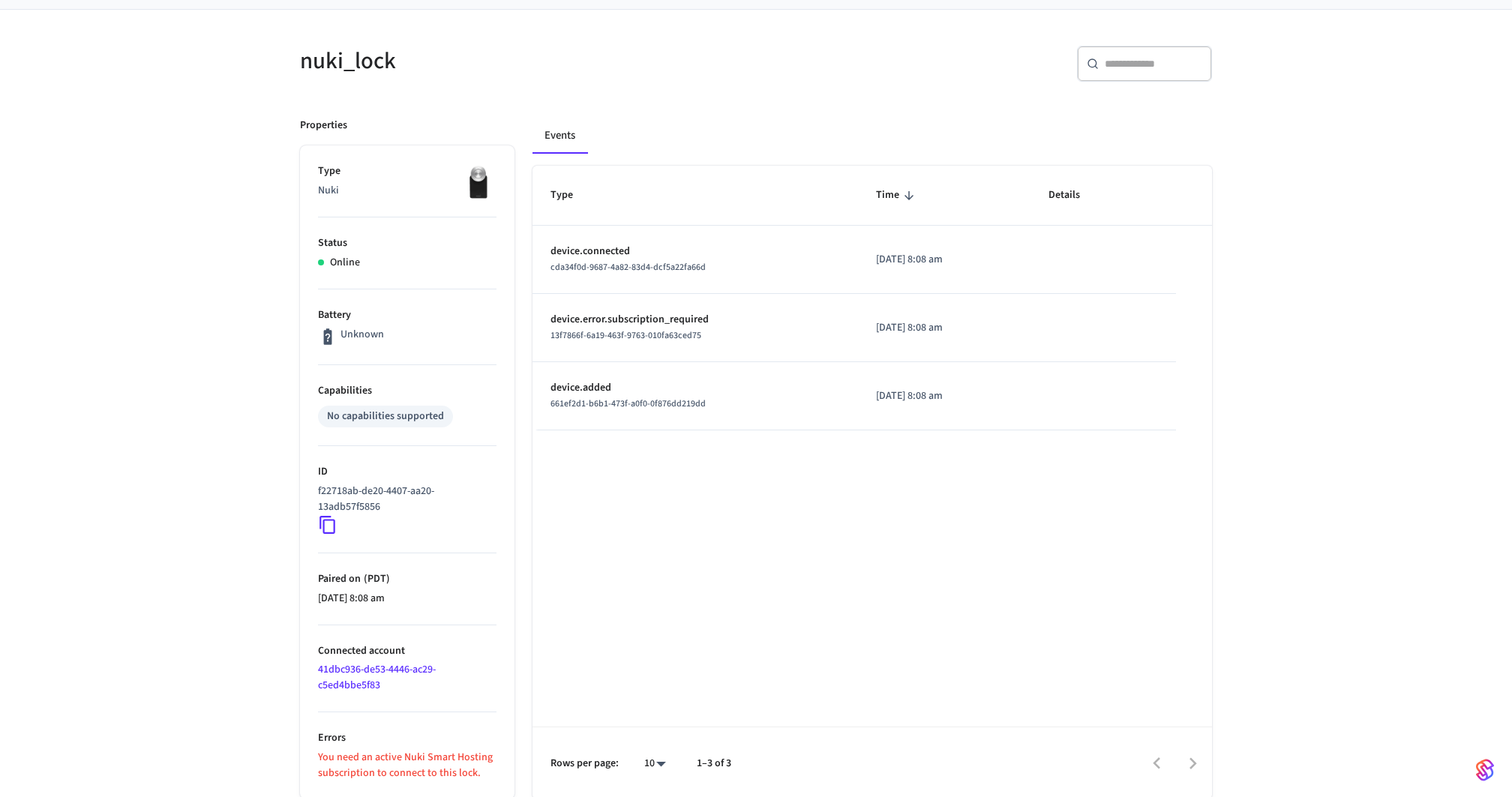
click at [224, 436] on div "nuki_lock ​ ​ Properties Type Nuki Status Online Battery Unknown Capabilities N…" at bounding box center [756, 404] width 1512 height 789
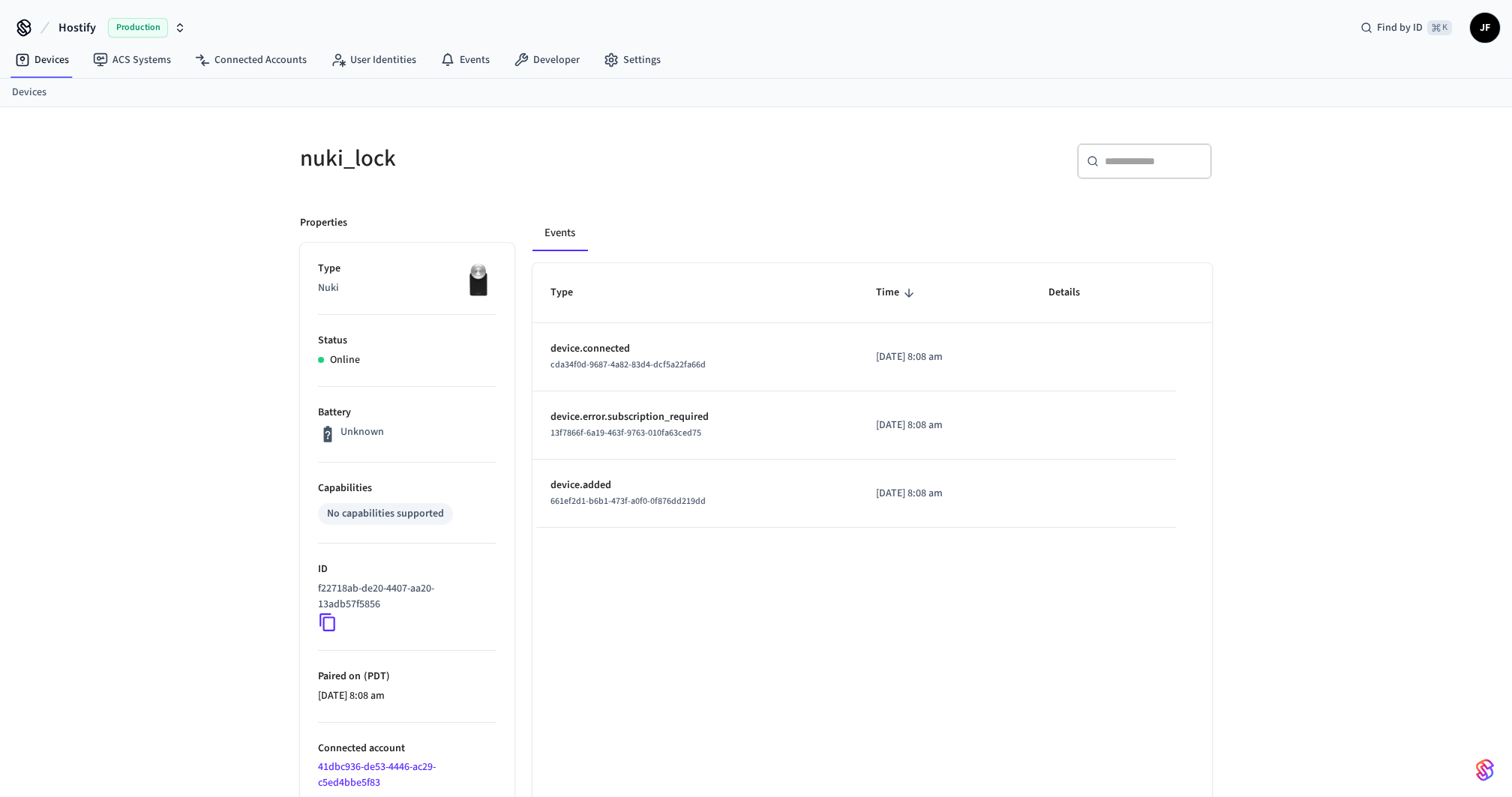
click at [629, 215] on div "Events" at bounding box center [872, 233] width 680 height 36
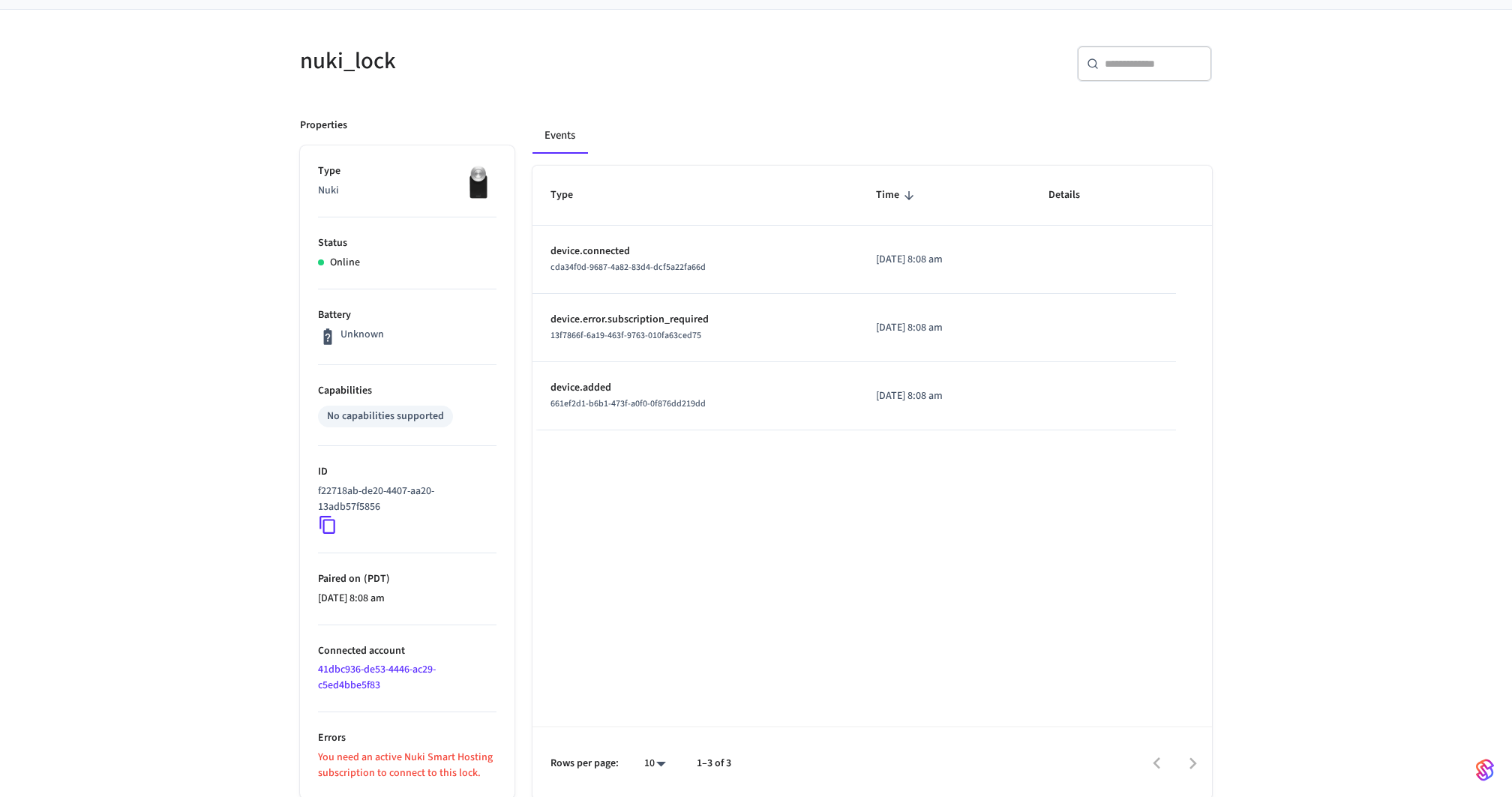
click at [332, 522] on icon at bounding box center [327, 525] width 19 height 19
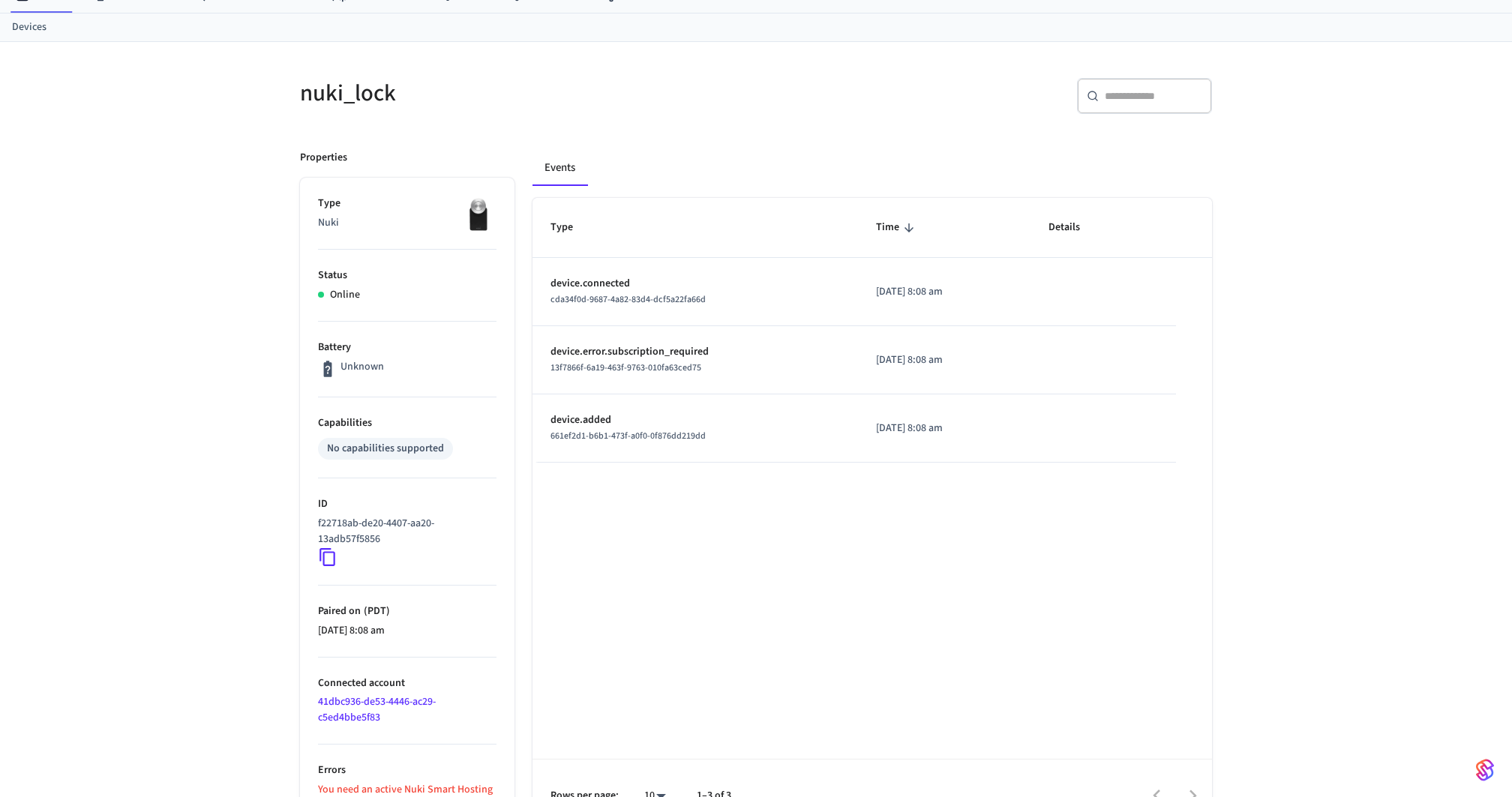
scroll to position [59, 0]
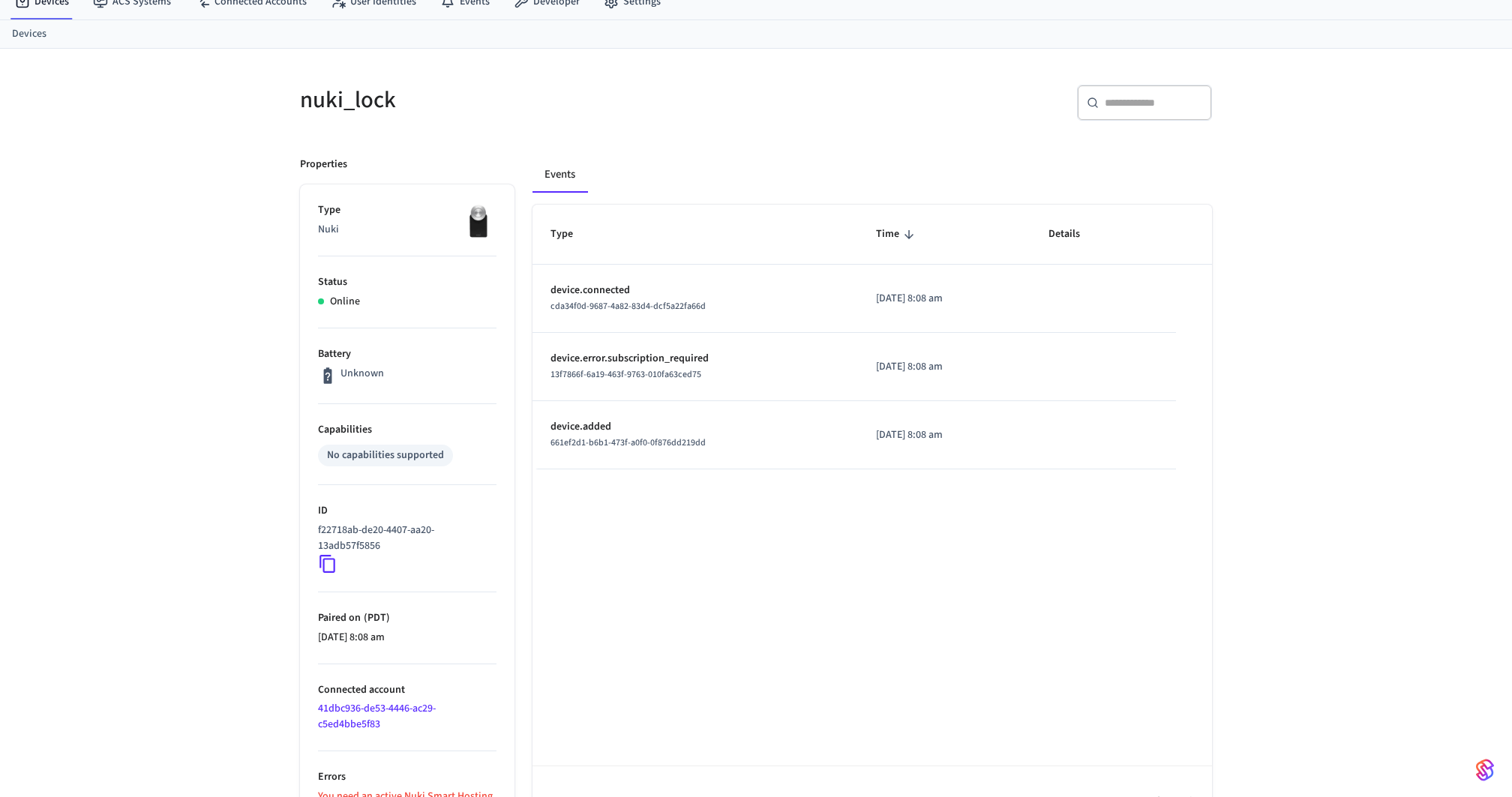
click at [348, 725] on link "41dbc936-de53-4446-ac29-c5ed4bbe5f83" at bounding box center [377, 717] width 118 height 31
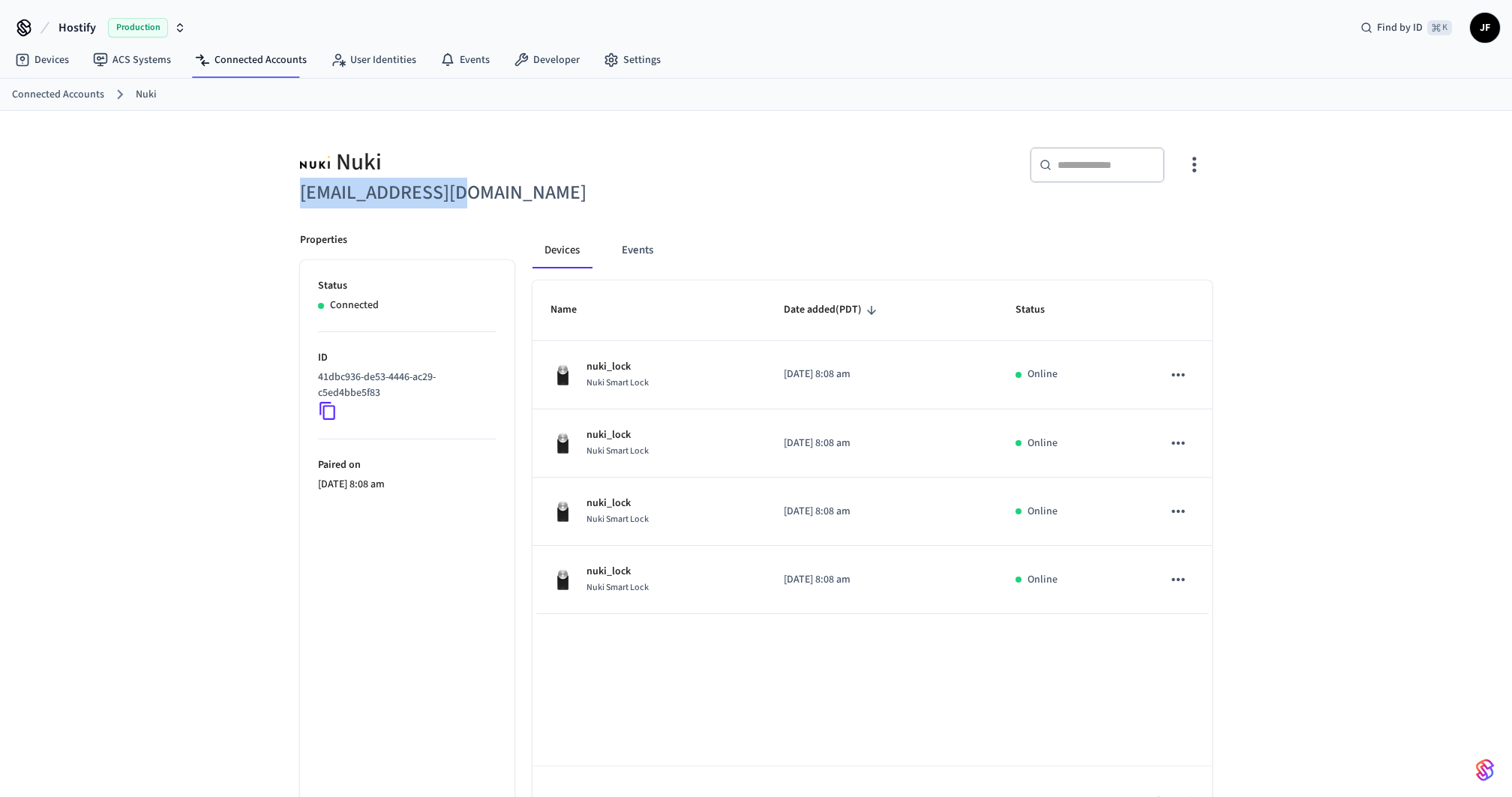
drag, startPoint x: 481, startPoint y: 187, endPoint x: 299, endPoint y: 202, distance: 182.6
click at [299, 202] on div "Nuki reservas@luxme.es" at bounding box center [515, 168] width 465 height 80
copy h6 "reservas@luxme.es"
click at [836, 165] on div "​ ​" at bounding box center [989, 171] width 447 height 48
click at [795, 126] on div "Nuki reservas@luxme.es ​ ​ Properties Status Connected ID 41dbc936-de53-4446-ac…" at bounding box center [756, 475] width 960 height 728
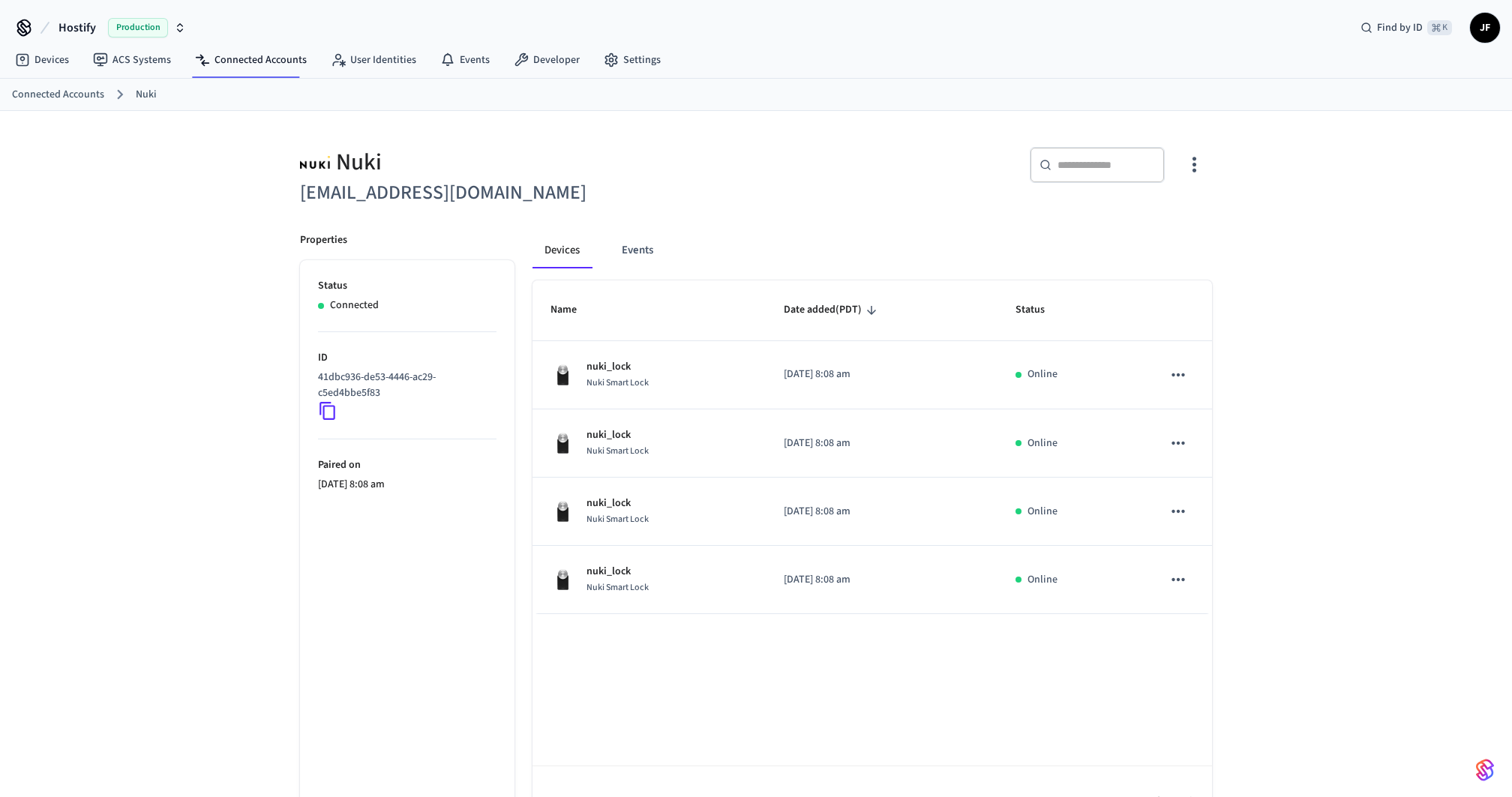
click at [75, 28] on span "Hostify" at bounding box center [77, 28] width 38 height 18
type input "****"
click at [61, 97] on span "Bowo - Production" at bounding box center [60, 96] width 84 height 15
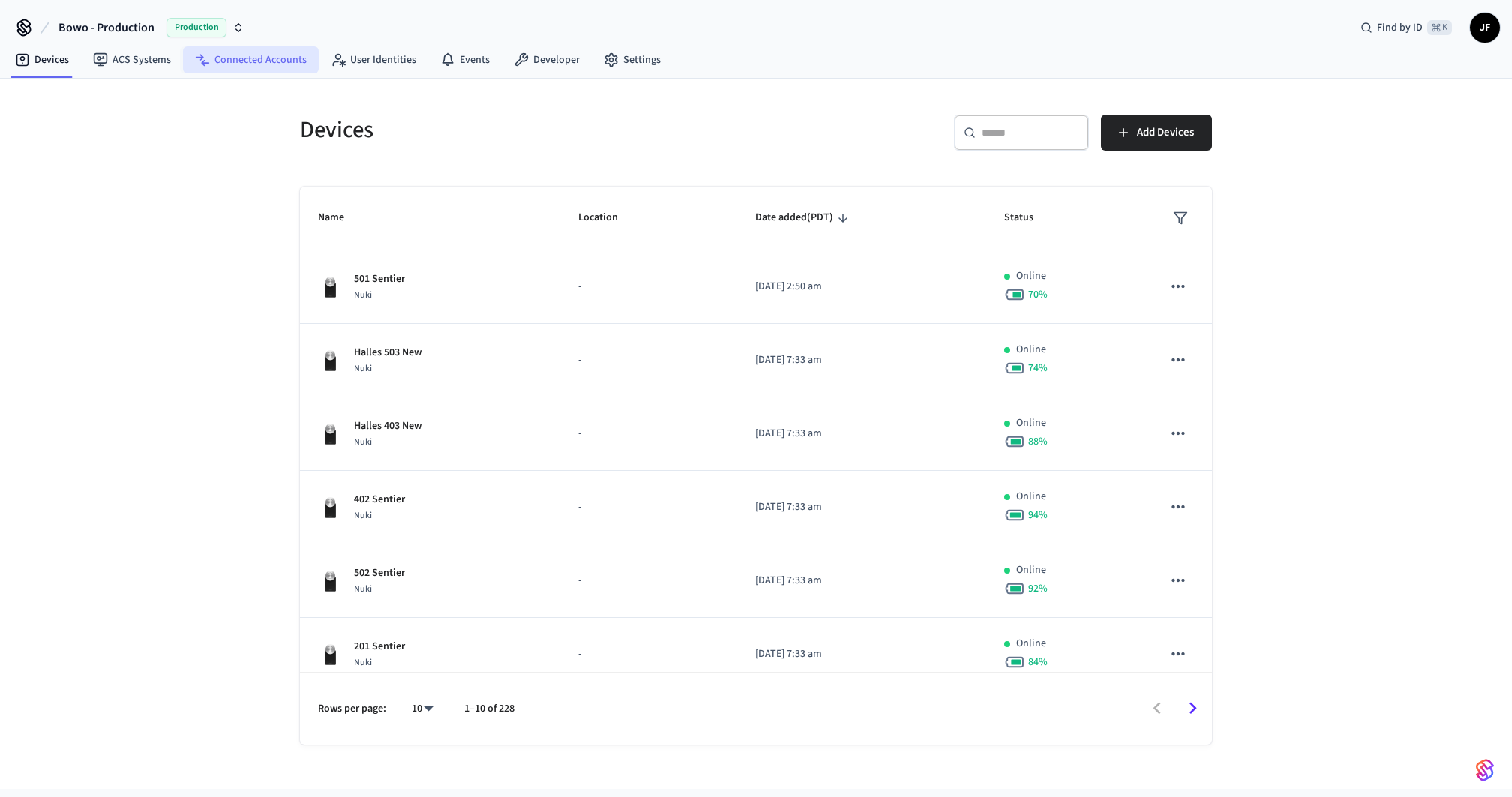
click at [265, 61] on link "Connected Accounts" at bounding box center [251, 60] width 136 height 27
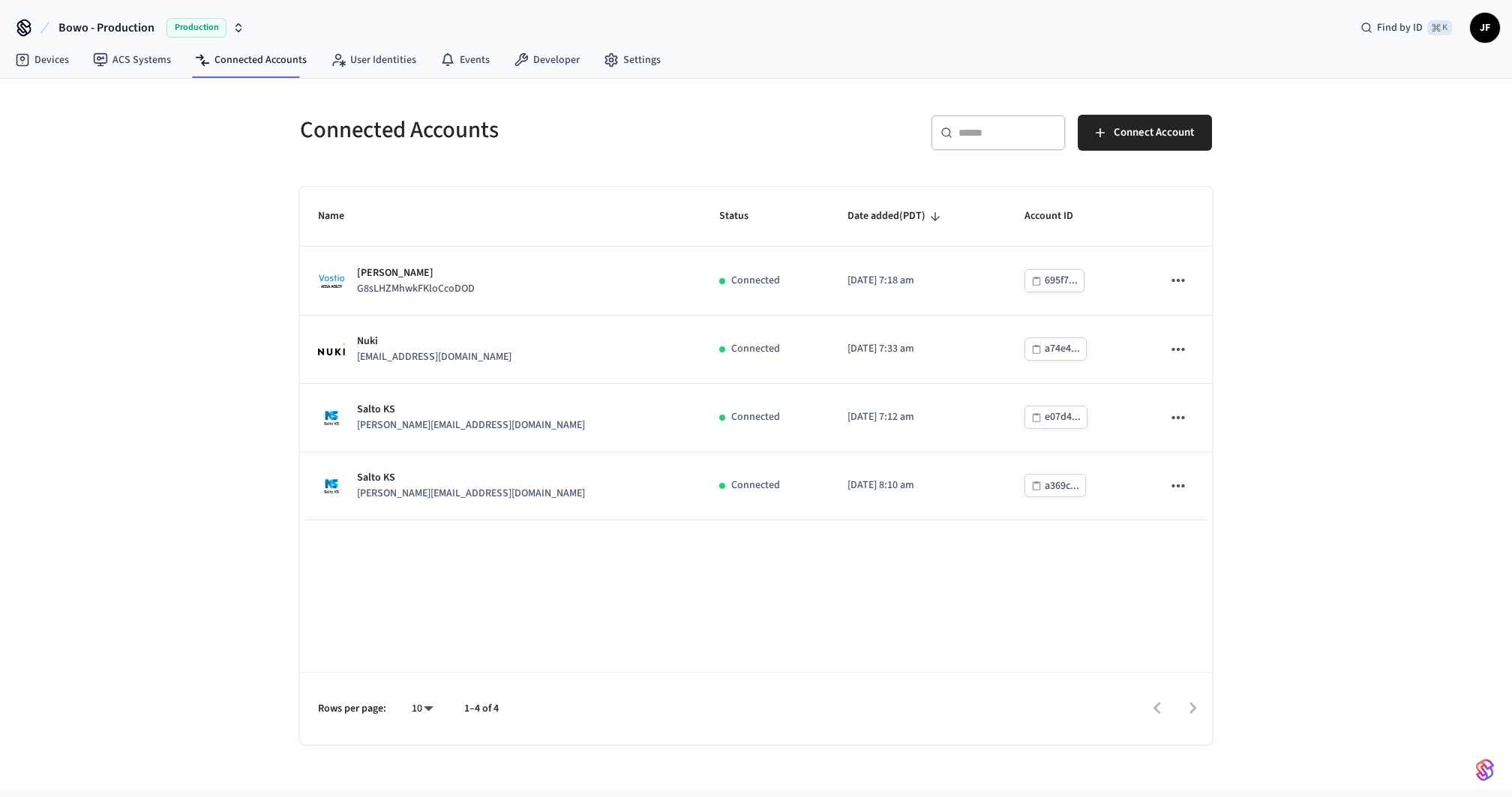
click at [223, 187] on div "Connected Accounts ​ ​ Connect Account Name Status Date added (PDT) Account ID …" at bounding box center [756, 434] width 1512 height 711
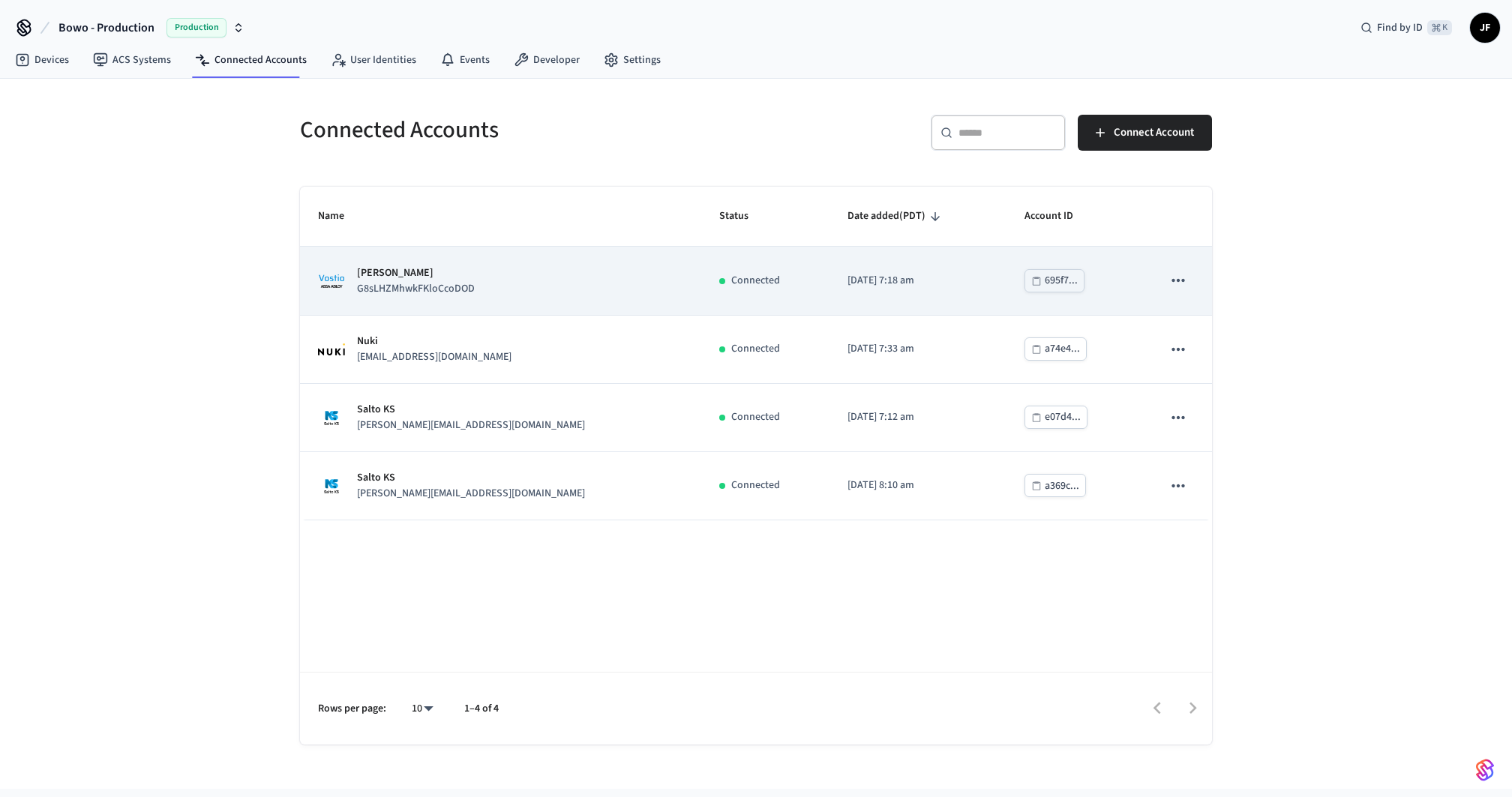
click at [601, 277] on div "Assa Abloy Vostio G8sLHZMhwkFKloCcoDOD" at bounding box center [501, 281] width 365 height 32
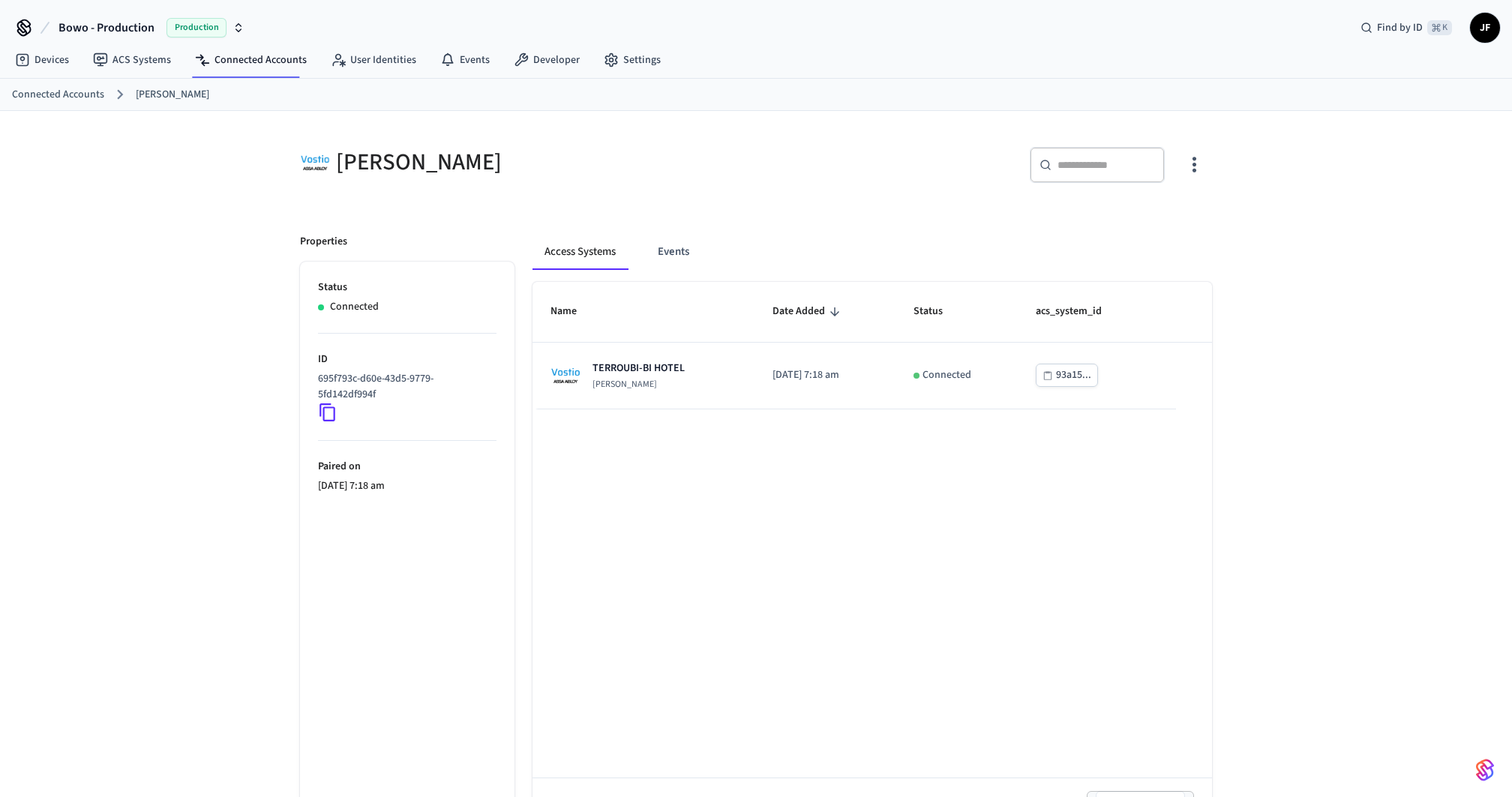
click at [609, 207] on div "Assa Abloy Vostio ​ ​ Properties Status Connected ID 695f793c-d60e-43d5-9779-5f…" at bounding box center [756, 484] width 936 height 711
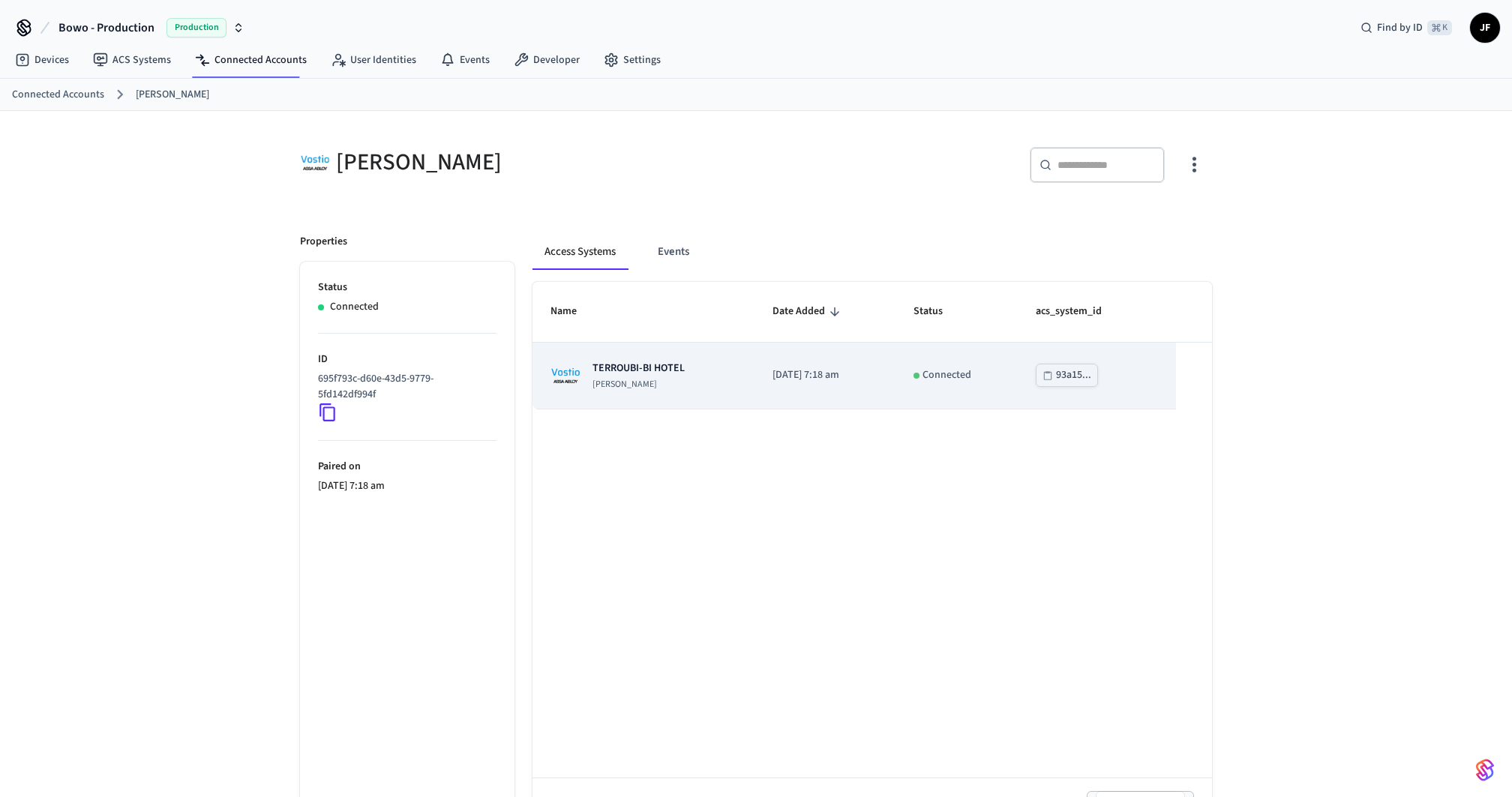
click at [670, 364] on p "TERROUBI-BI HOTEL" at bounding box center [639, 368] width 92 height 15
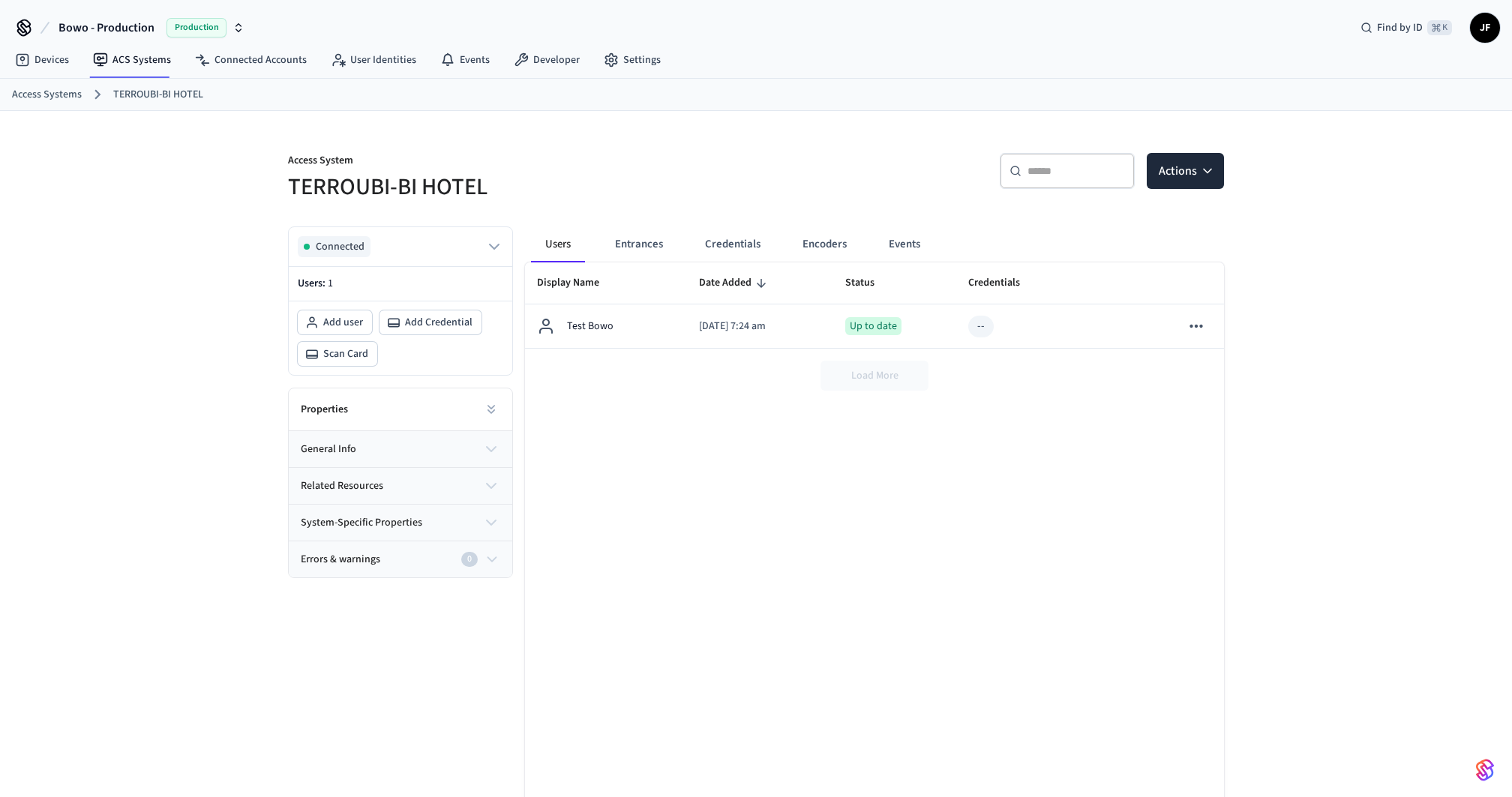
click at [680, 181] on h5 "TERROUBI-BI HOTEL" at bounding box center [517, 187] width 459 height 31
click at [646, 237] on button "Entrances" at bounding box center [639, 244] width 72 height 36
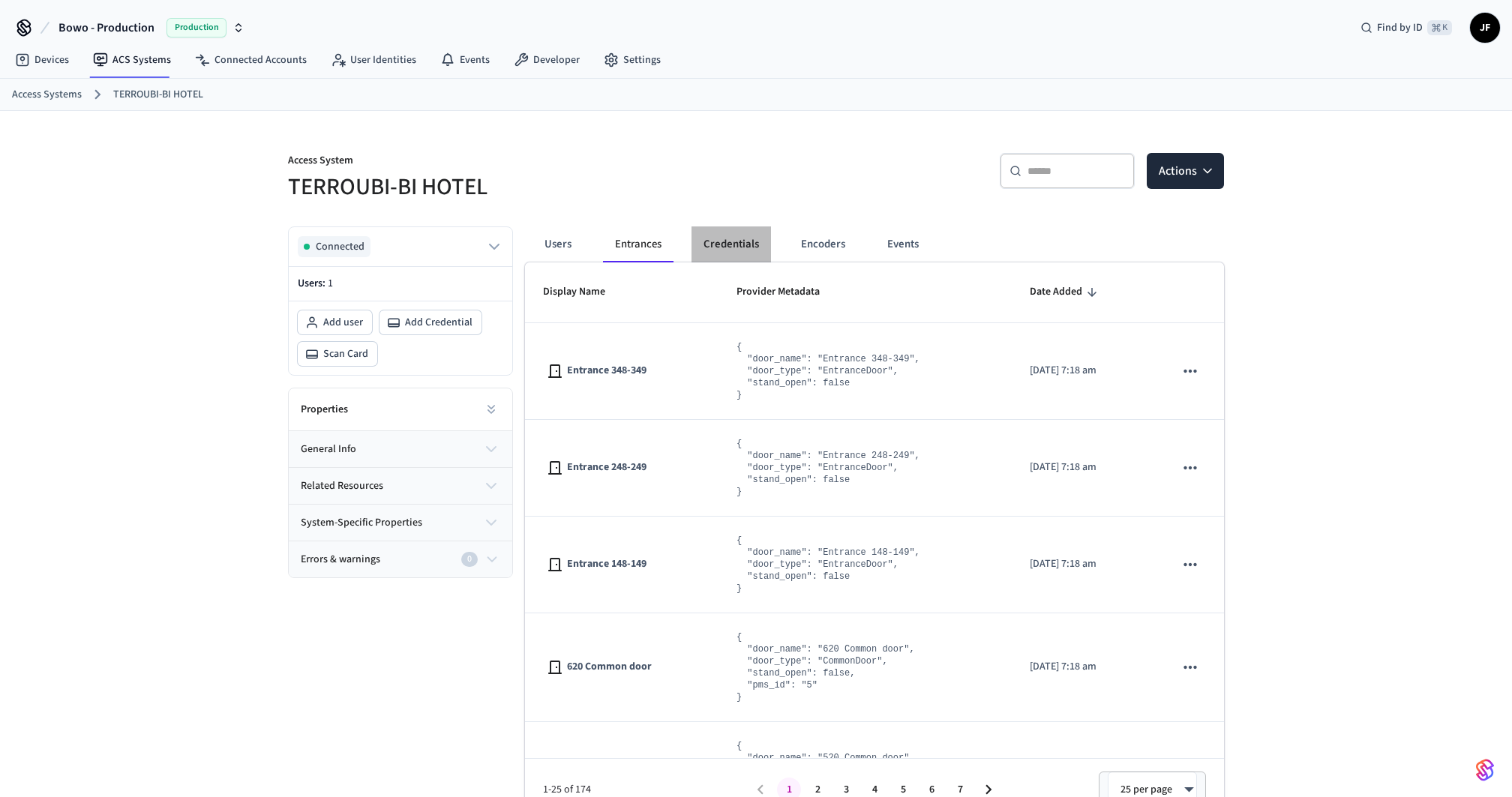
click at [717, 237] on button "Credentials" at bounding box center [731, 244] width 80 height 36
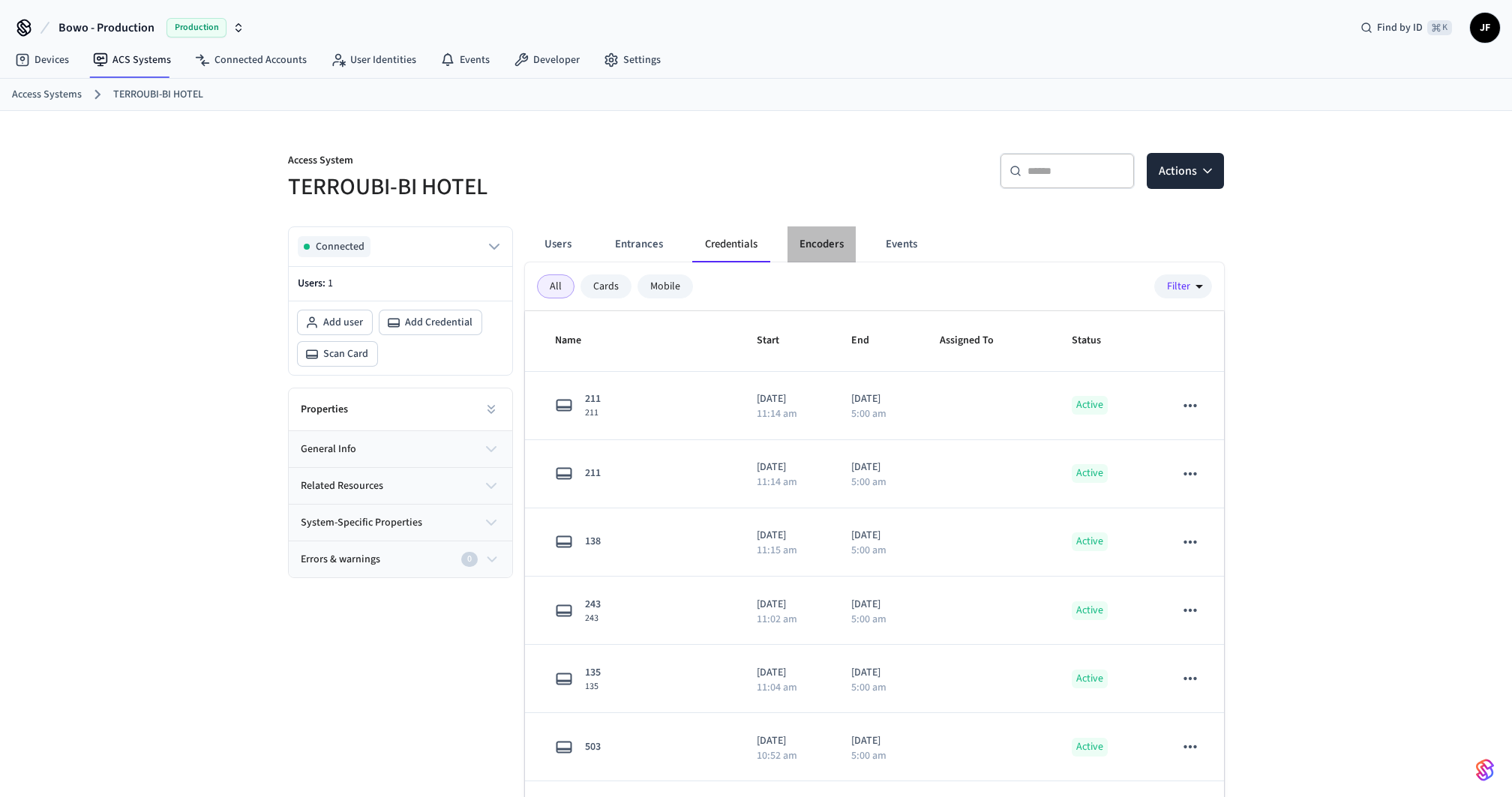
click at [822, 242] on button "Encoders" at bounding box center [822, 244] width 69 height 36
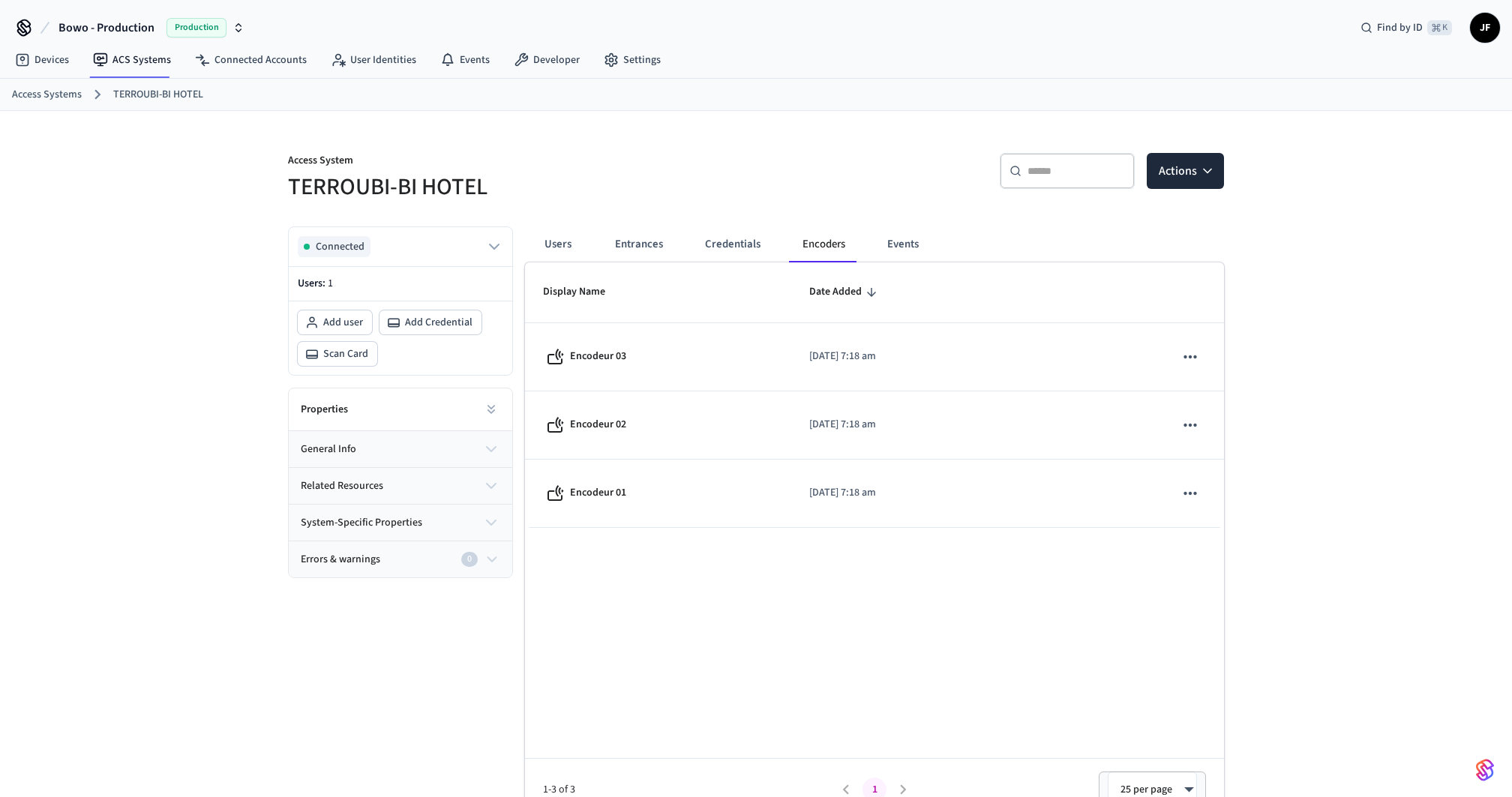
click at [783, 170] on div "​ ​ Actions" at bounding box center [995, 177] width 459 height 48
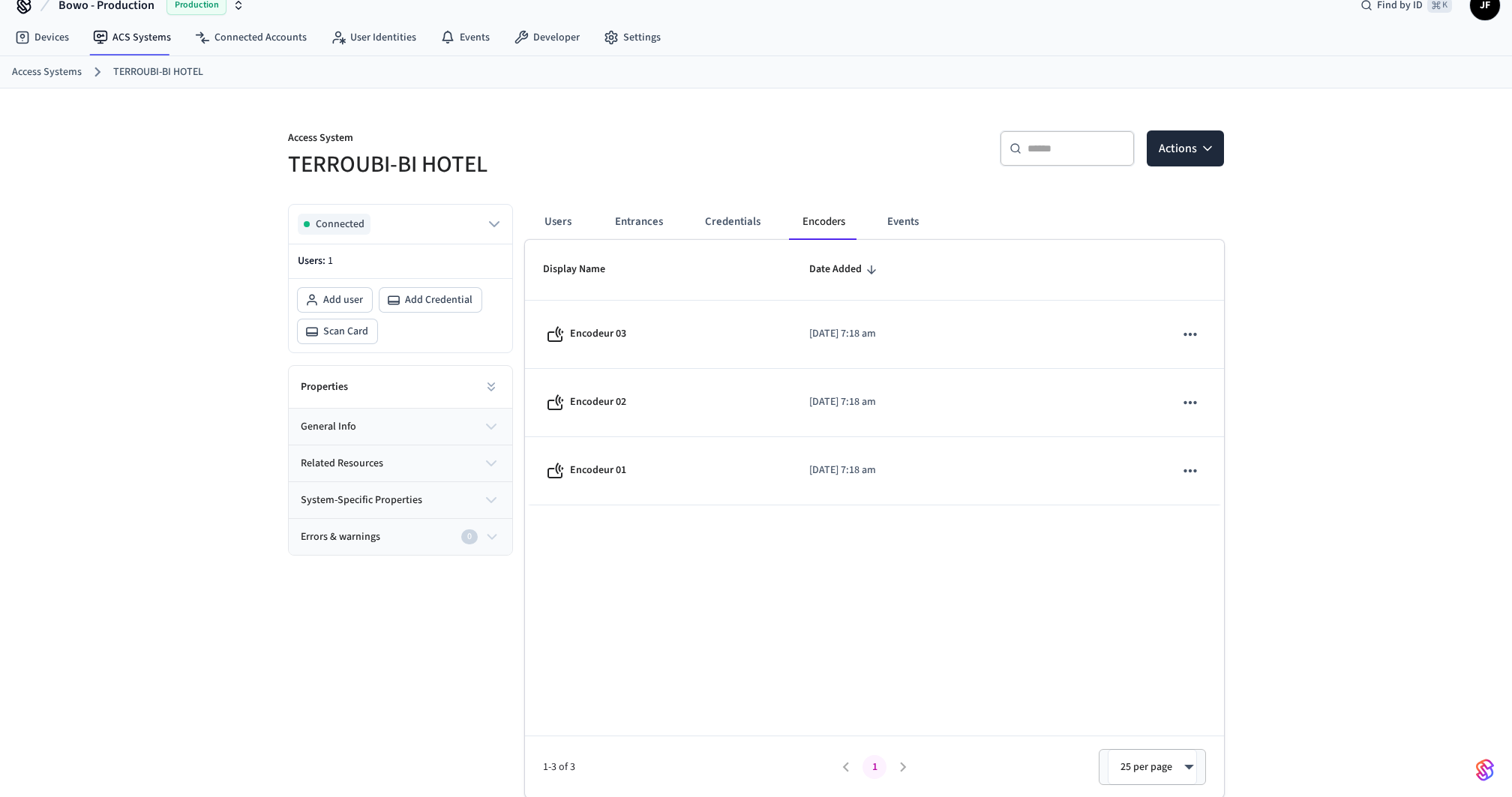
click at [126, 160] on div "Access System TERROUBI-BI HOTEL ​ ​ Actions Connected Users: 1 Add user Add Cre…" at bounding box center [756, 444] width 1512 height 711
click at [47, 76] on link "Access Systems" at bounding box center [46, 72] width 69 height 16
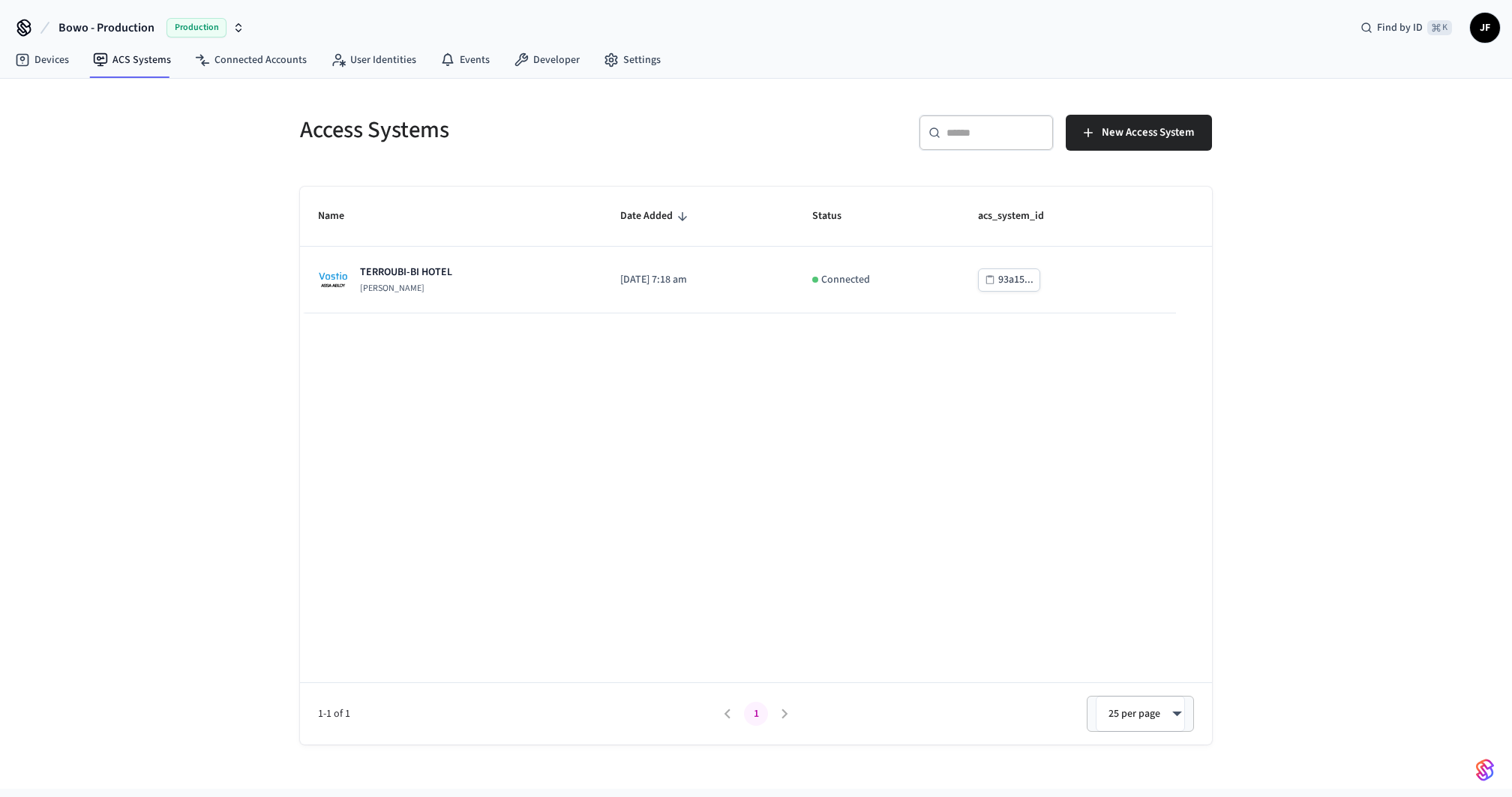
click at [95, 353] on div "Access Systems ​ ​ New Access System Name Date Added Status acs_system_id TERRO…" at bounding box center [756, 434] width 1512 height 711
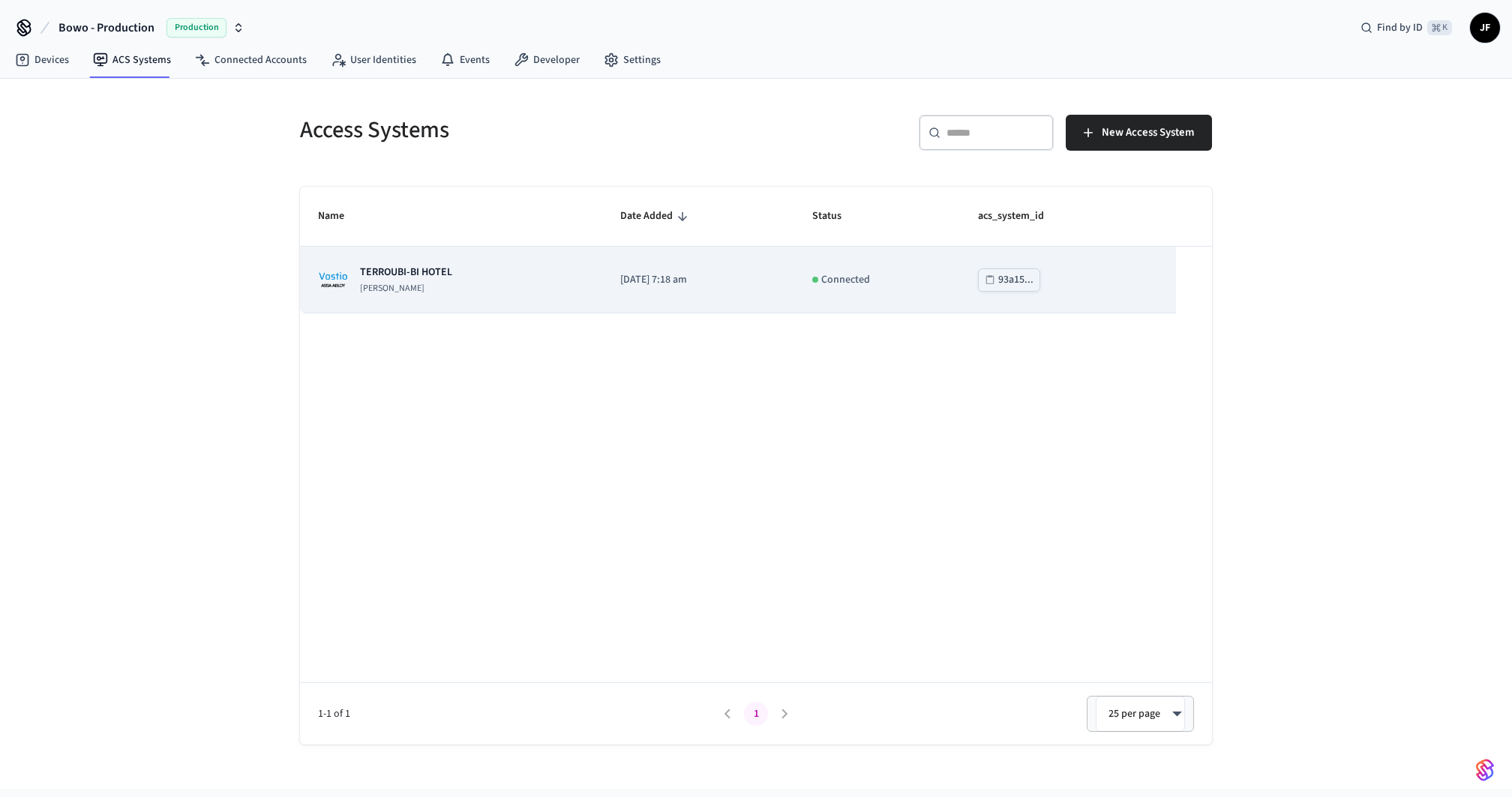
click at [480, 274] on div "TERROUBI-BI HOTEL Assa Abloy Vostio" at bounding box center [451, 280] width 266 height 30
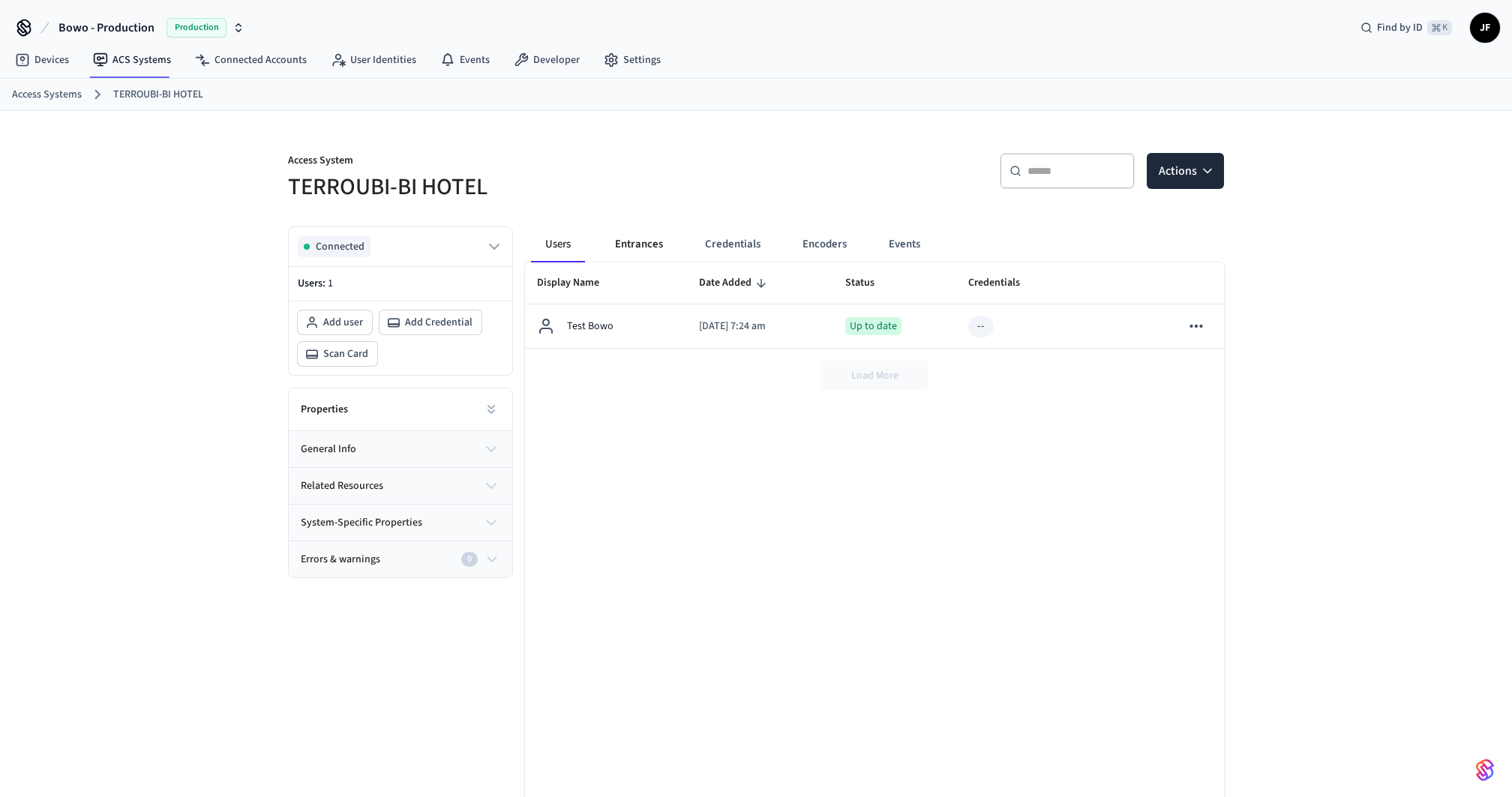
click at [650, 249] on button "Entrances" at bounding box center [639, 244] width 72 height 36
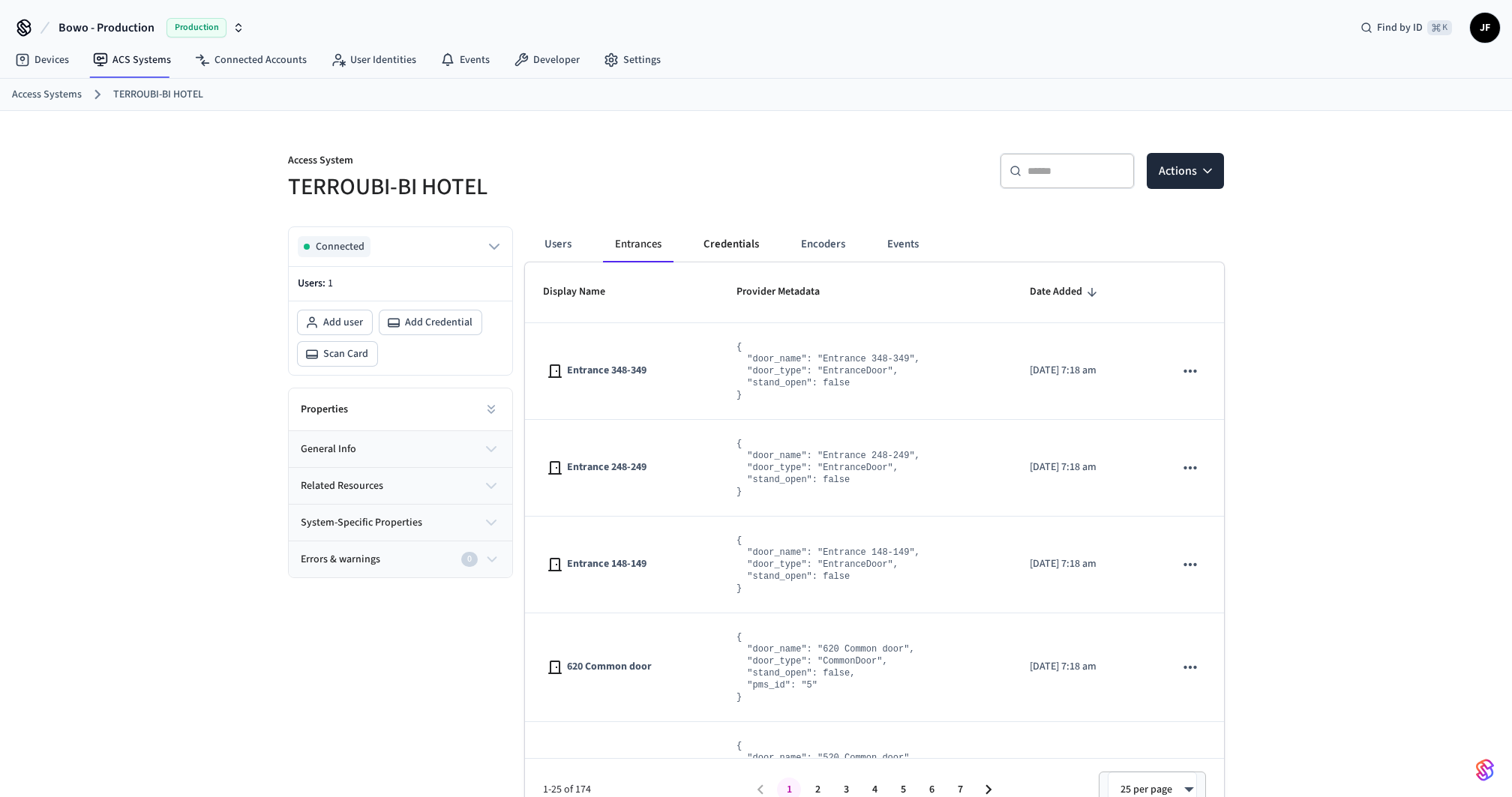
click at [730, 251] on button "Credentials" at bounding box center [731, 244] width 80 height 36
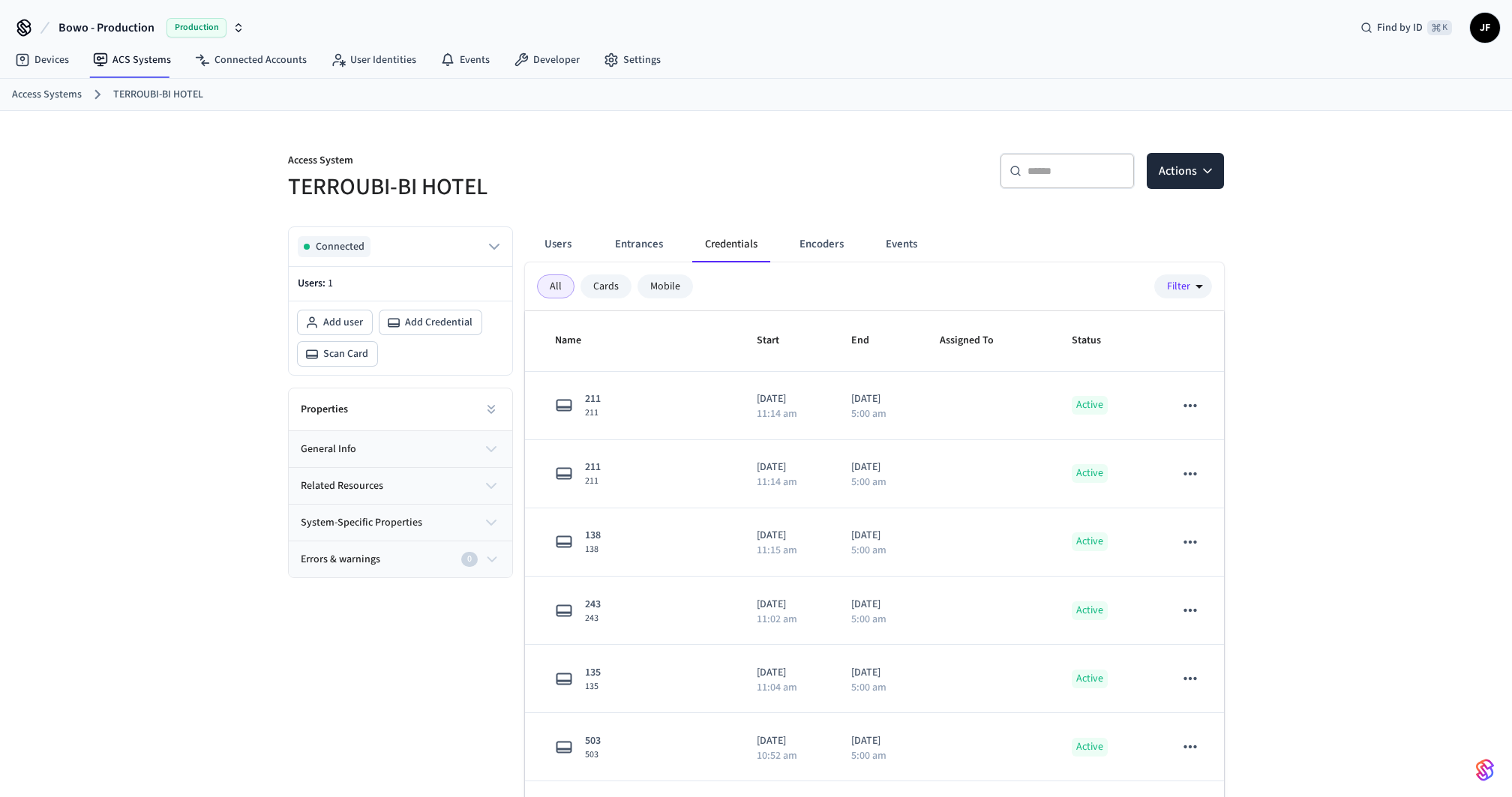
click at [811, 205] on div "Access System TERROUBI-BI HOTEL ​ ​ Actions Connected Users: 1 Add user Add Cre…" at bounding box center [756, 491] width 960 height 758
drag, startPoint x: 871, startPoint y: 146, endPoint x: 877, endPoint y: 126, distance: 20.9
click at [871, 146] on div "​ ​ Actions" at bounding box center [978, 168] width 477 height 68
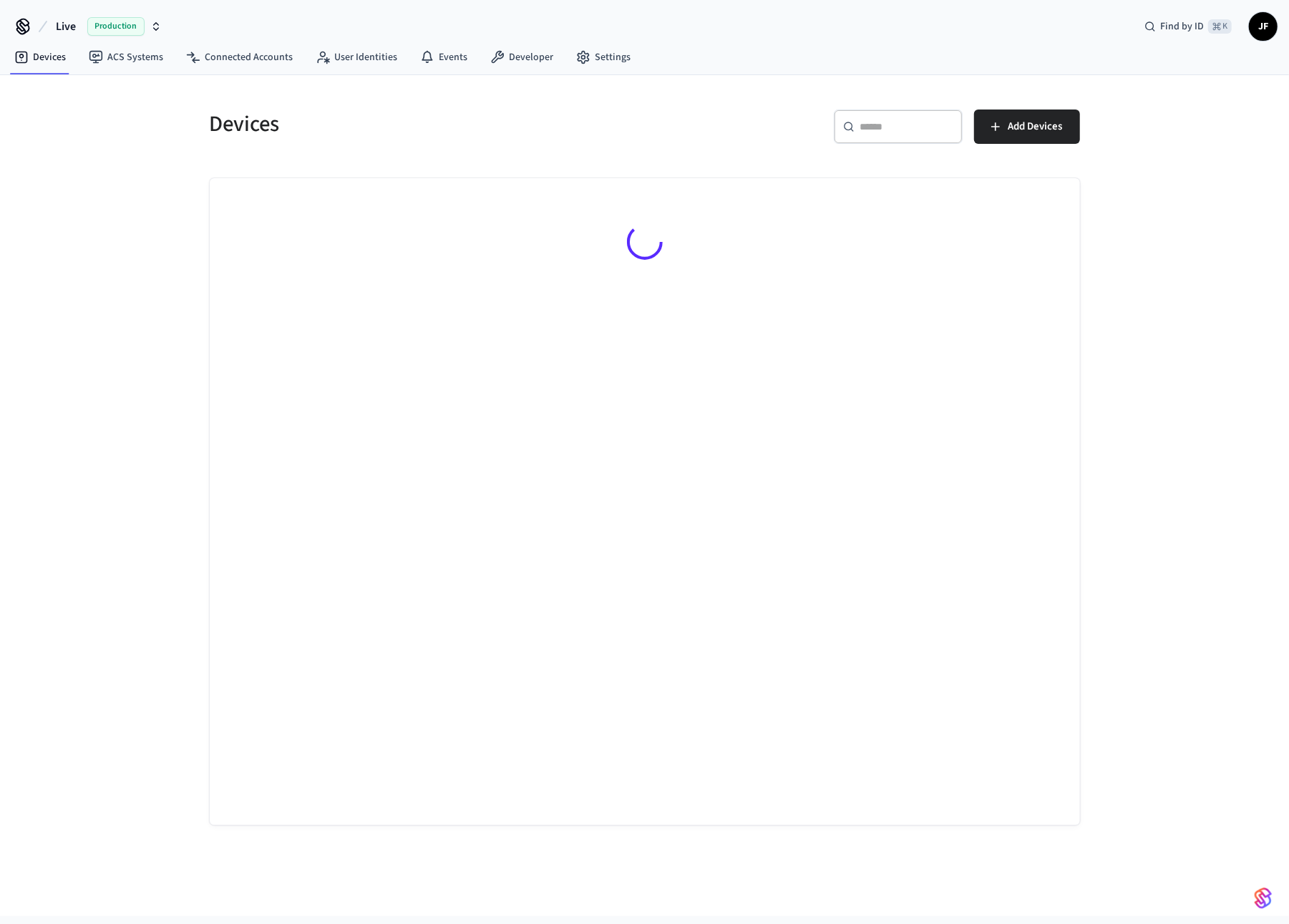
click at [89, 29] on span "Production" at bounding box center [116, 26] width 58 height 18
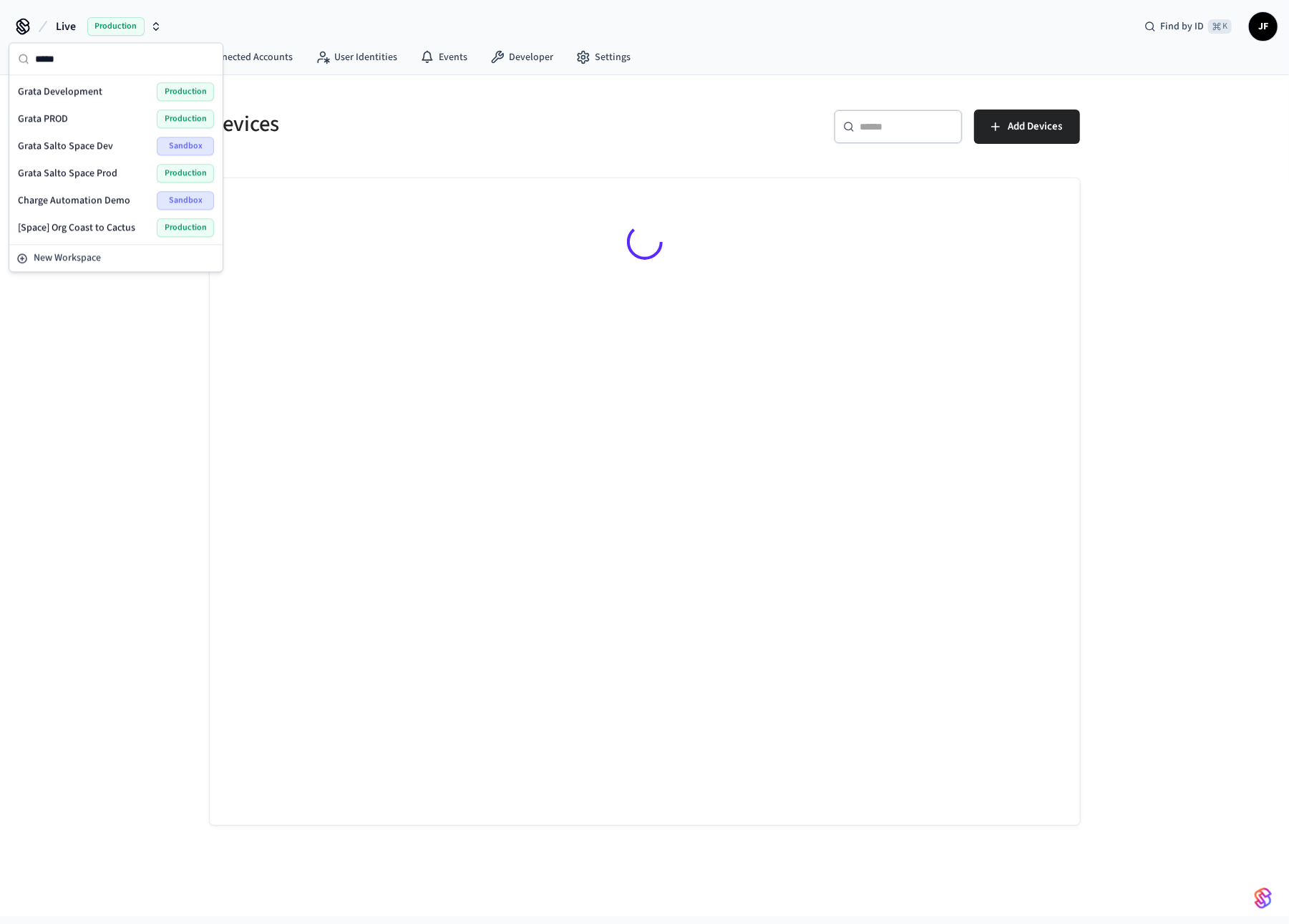
type input "*****"
click at [89, 113] on div "Grata PROD Production" at bounding box center [116, 118] width 196 height 18
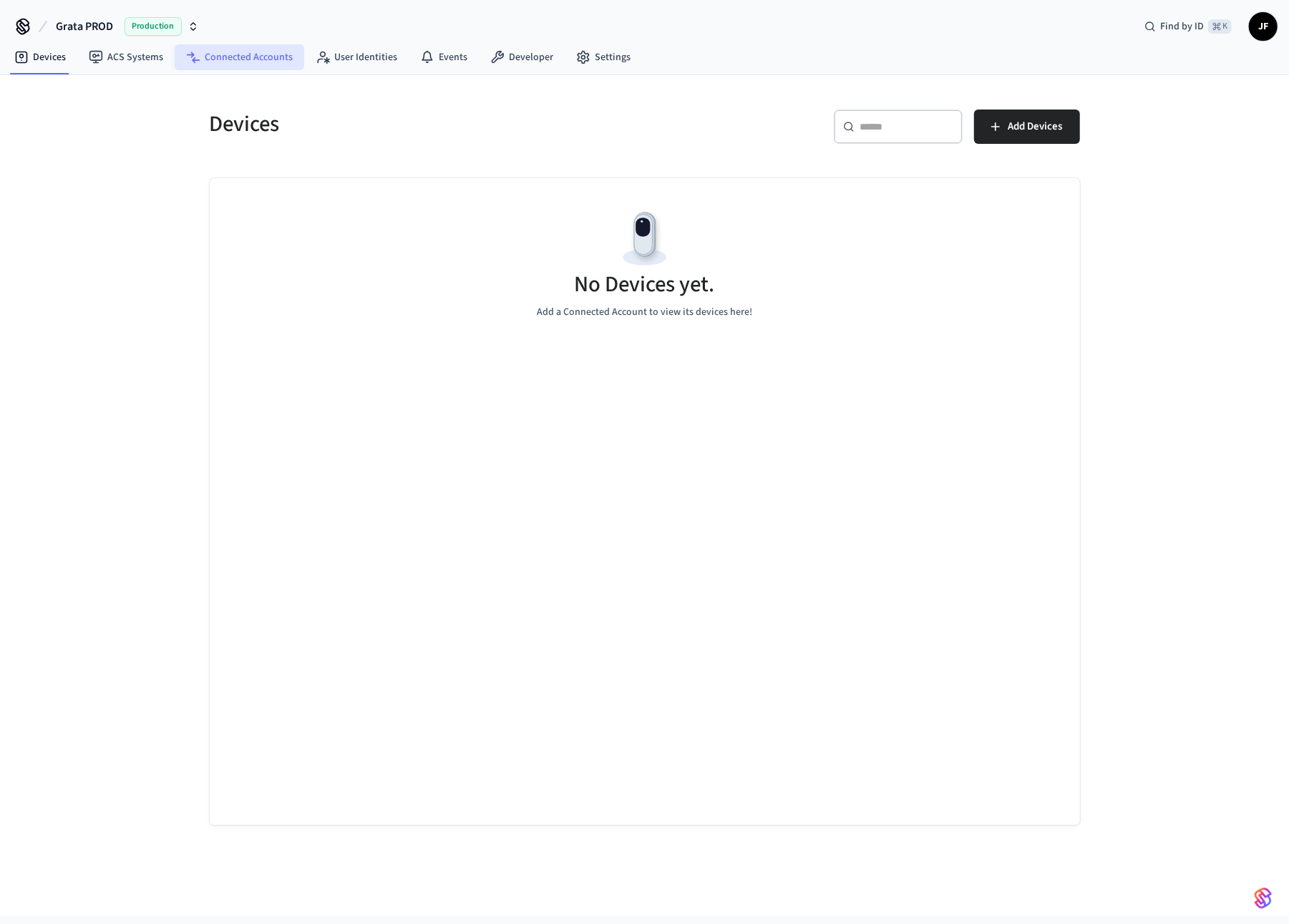
click at [240, 62] on link "Connected Accounts" at bounding box center [240, 58] width 129 height 26
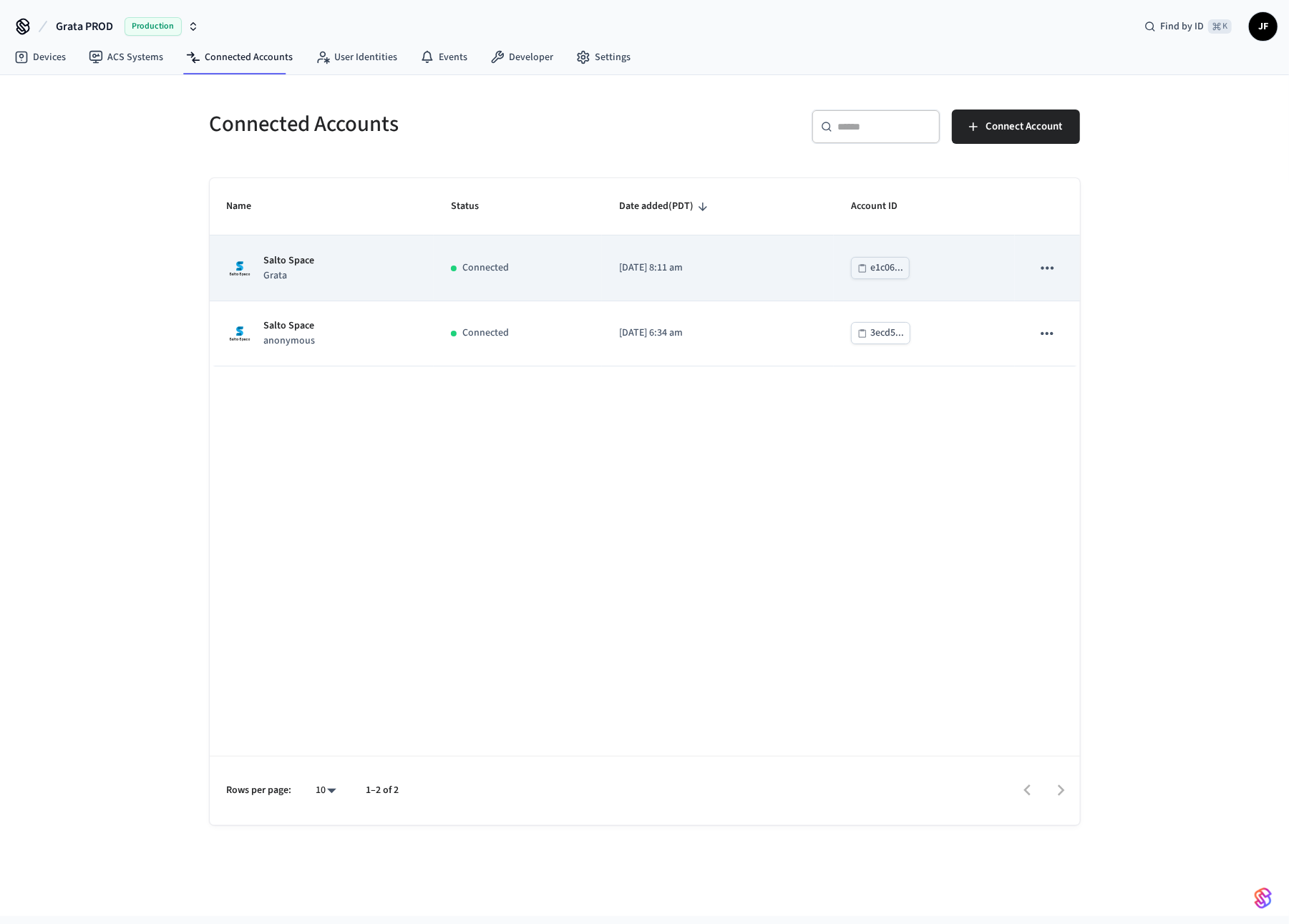
click at [522, 278] on td "Connected" at bounding box center [518, 268] width 169 height 65
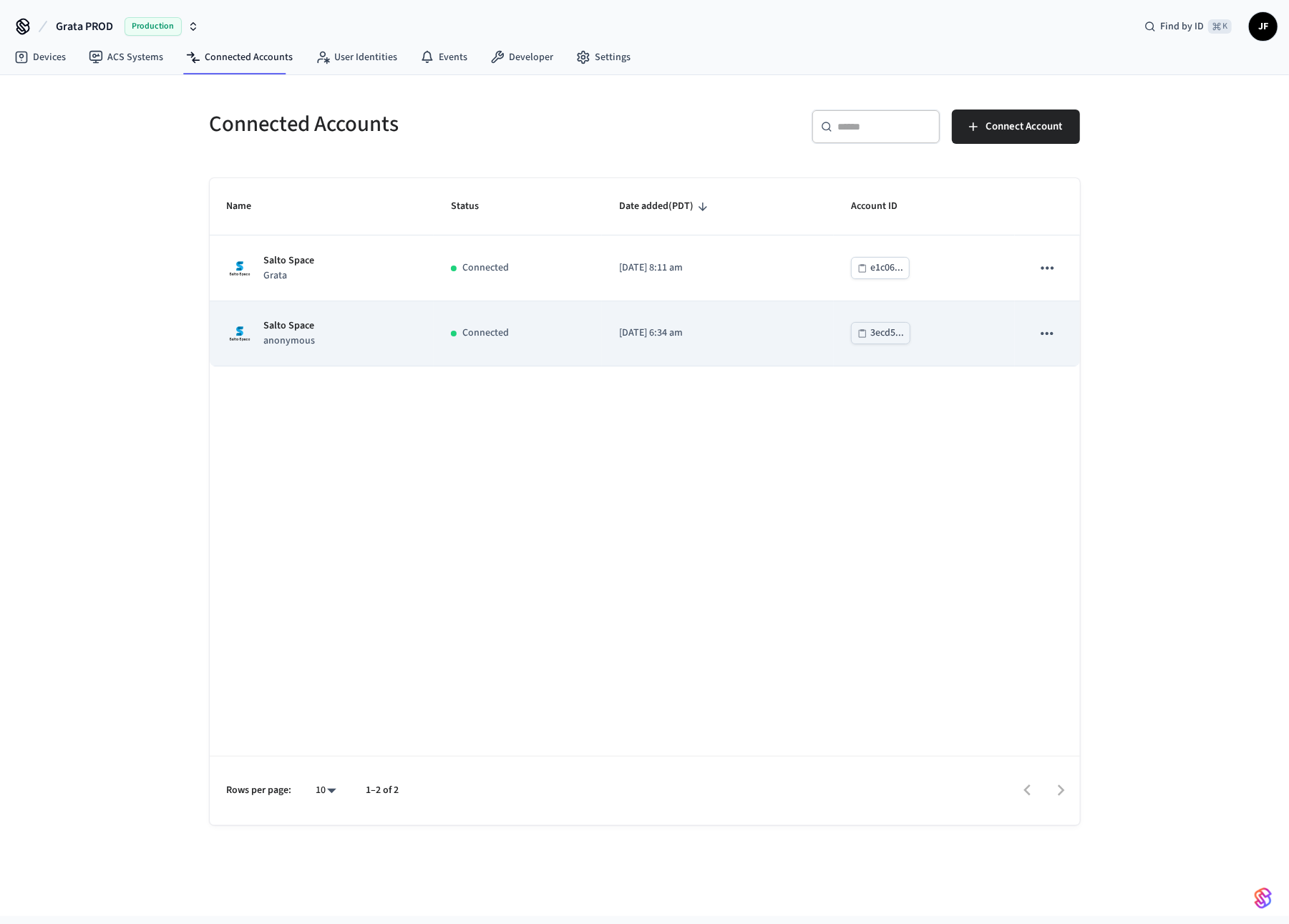
click at [443, 321] on td "Connected" at bounding box center [518, 334] width 169 height 65
click at [365, 301] on td "Salto Space anonymous" at bounding box center [322, 334] width 224 height 65
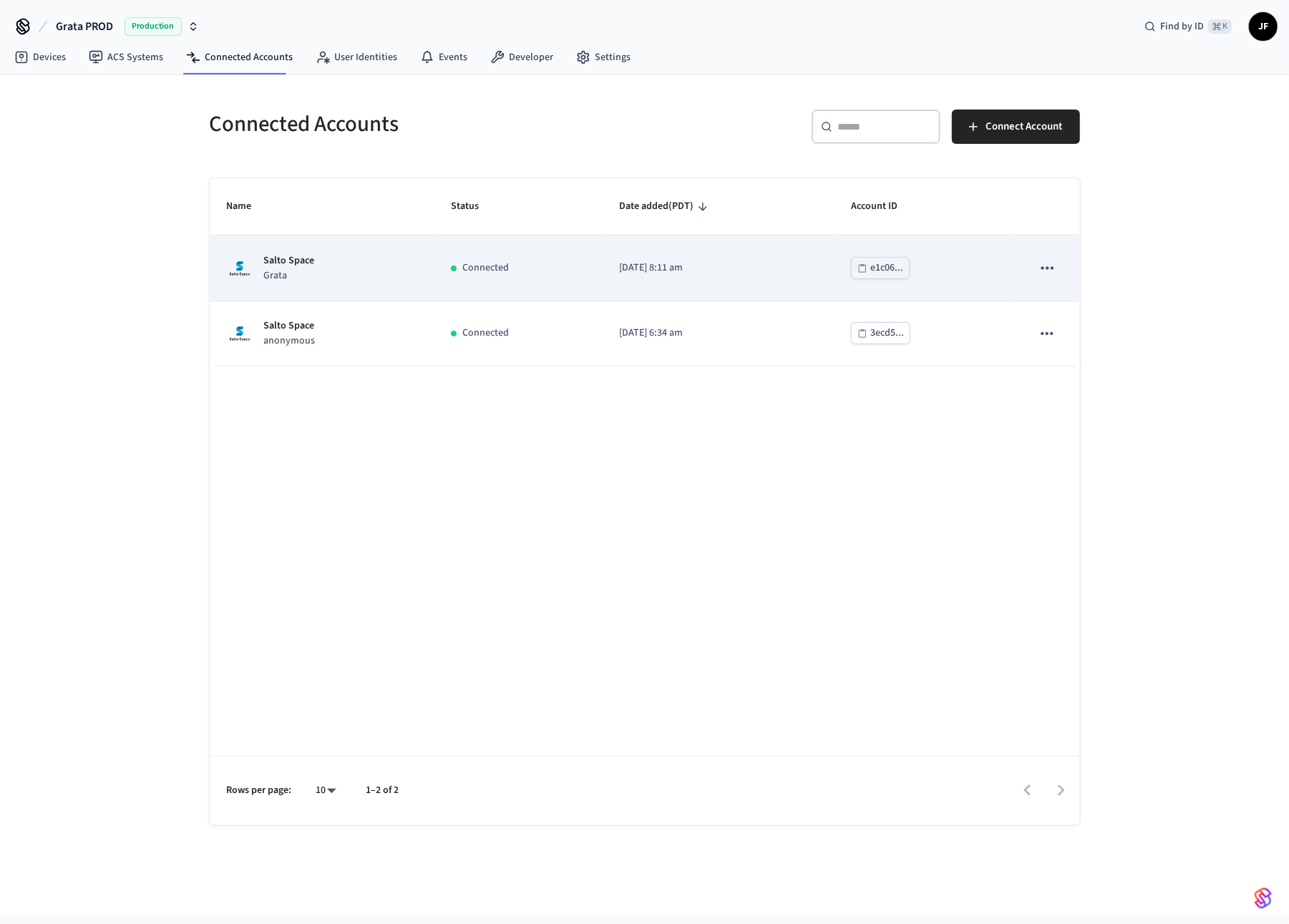
click at [401, 288] on td "Salto Space Grata" at bounding box center [322, 268] width 224 height 65
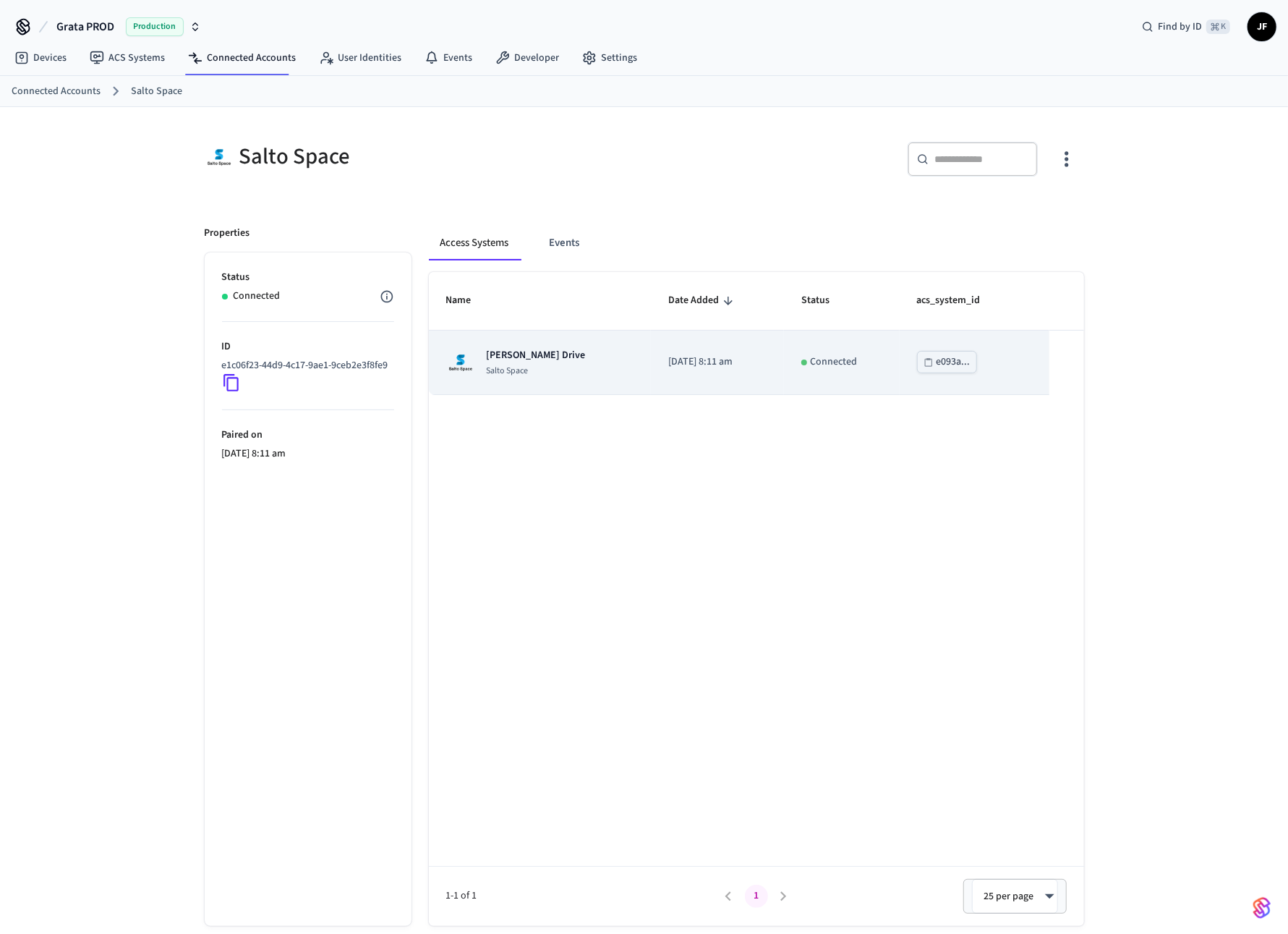
click at [561, 381] on td "Grata Gordon Drive Salto Space" at bounding box center [540, 362] width 223 height 65
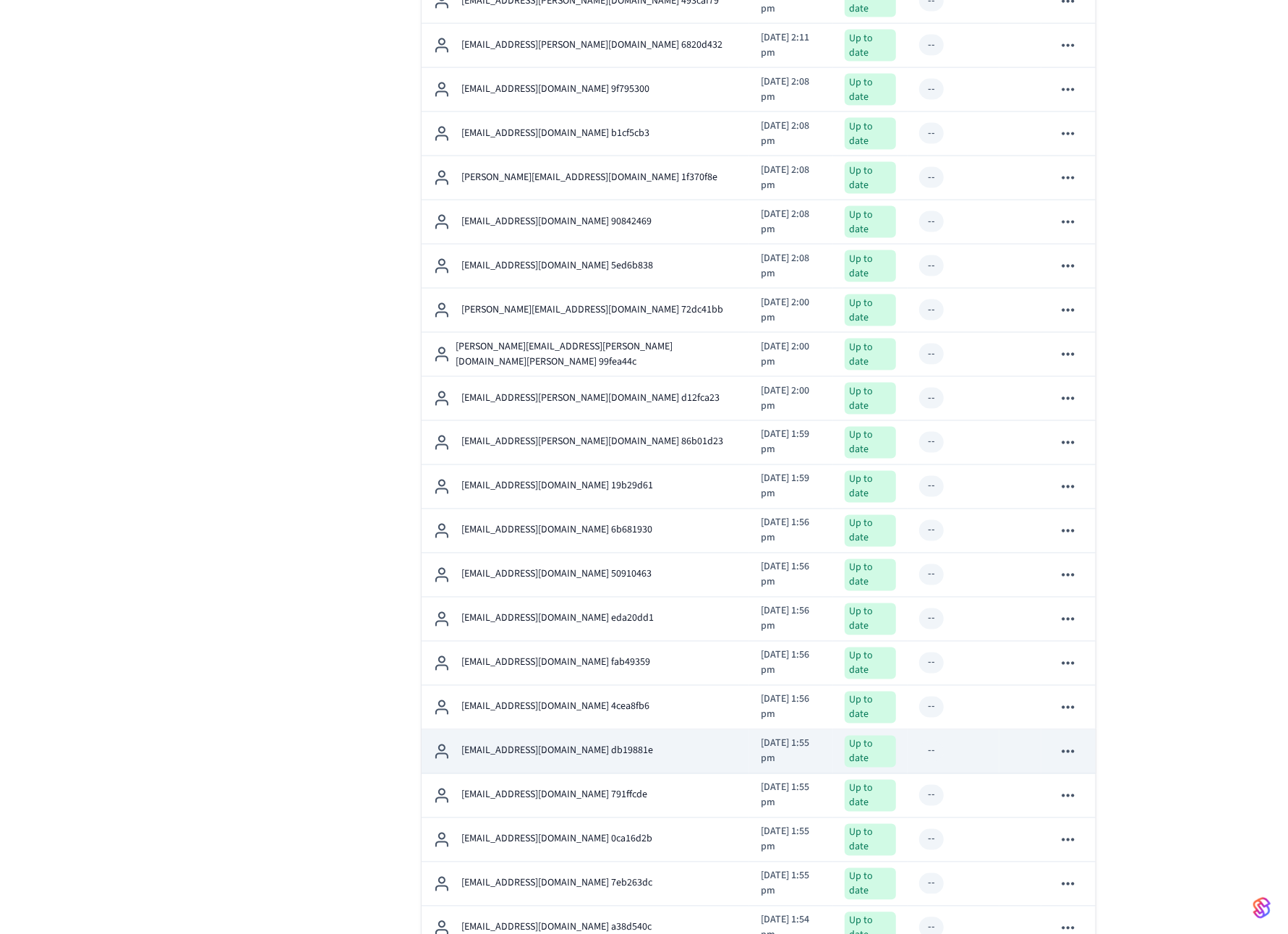
scroll to position [1575, 0]
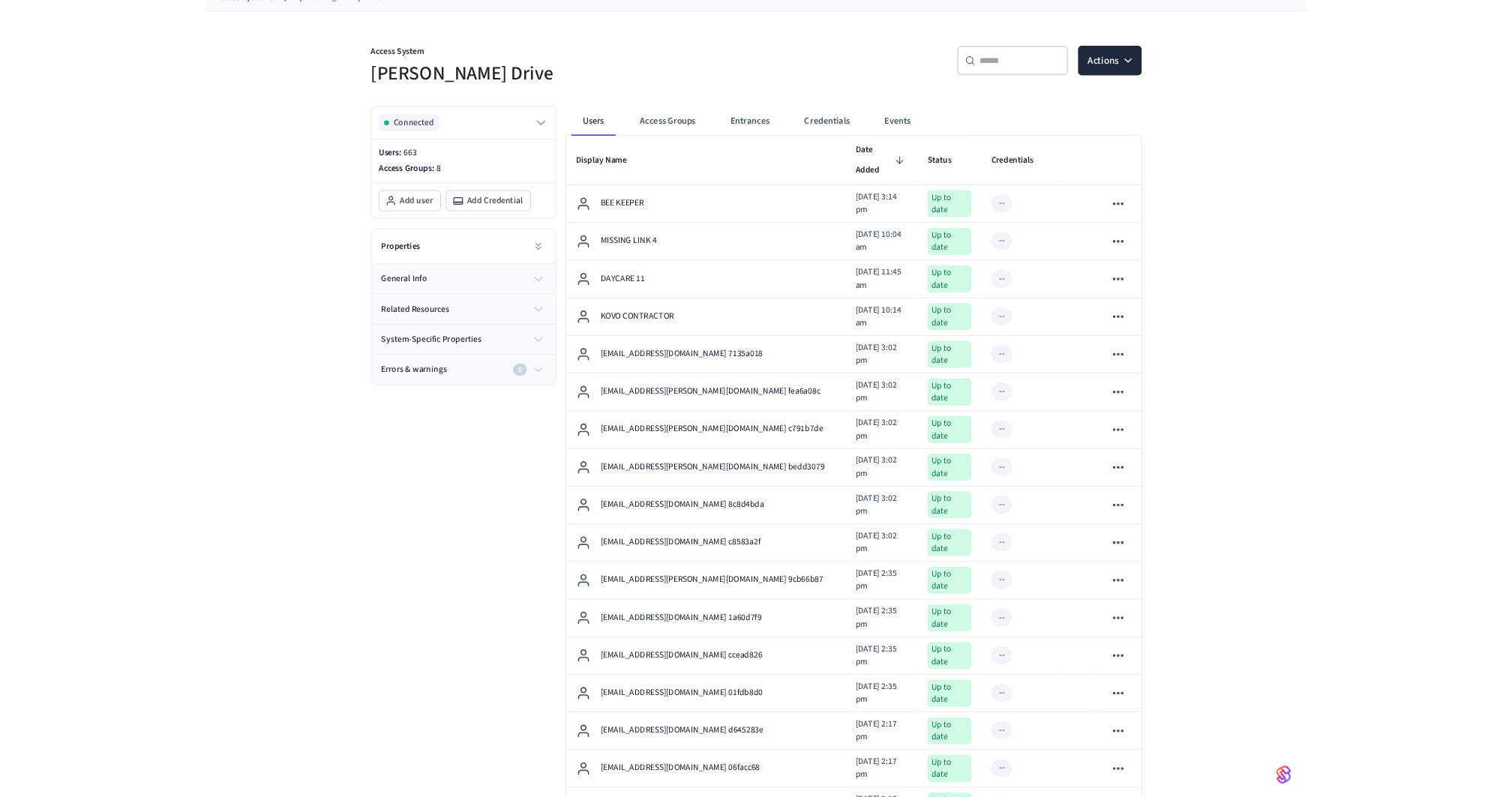
scroll to position [0, 0]
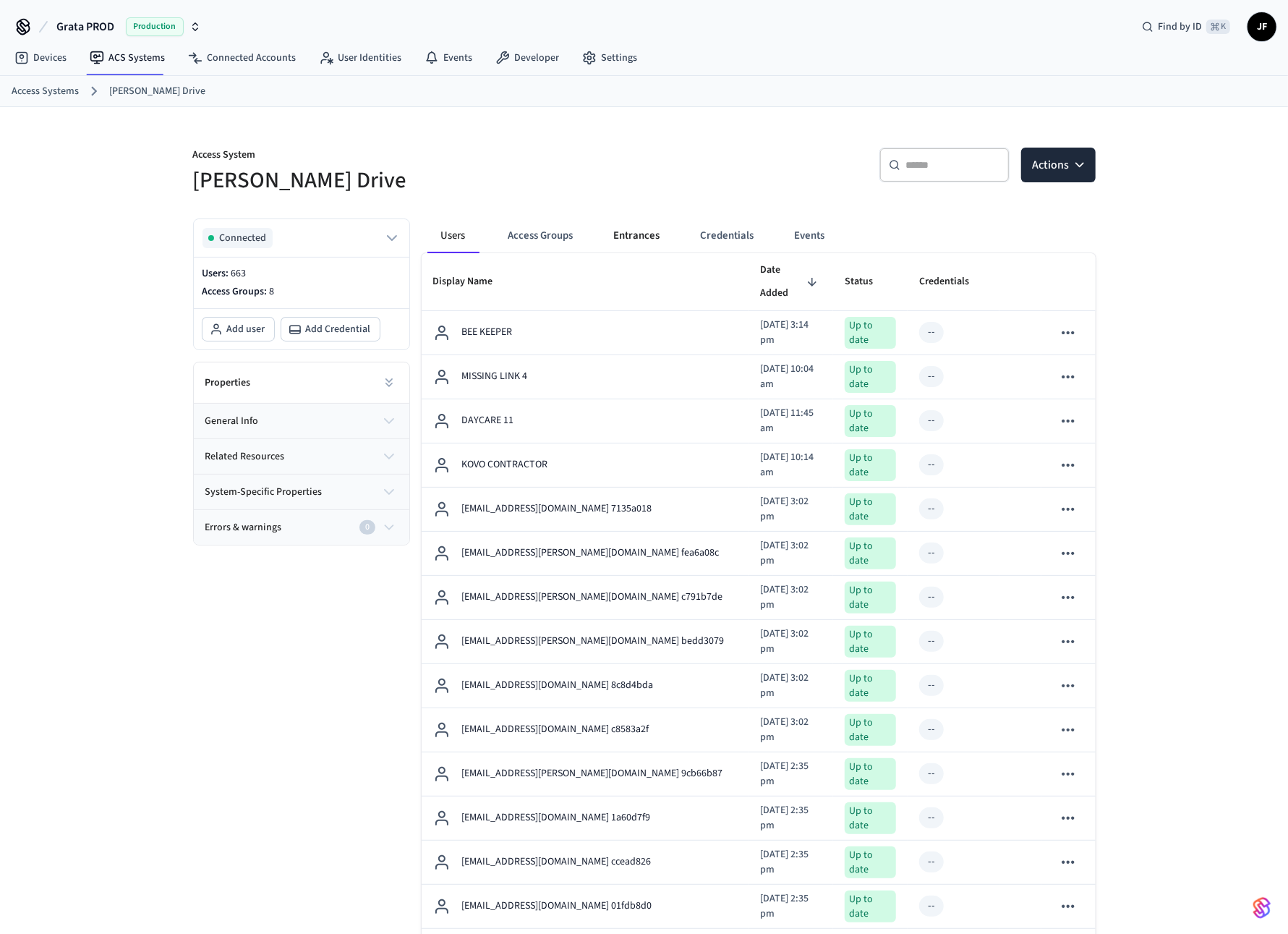
click at [630, 245] on button "Entrances" at bounding box center [637, 236] width 69 height 35
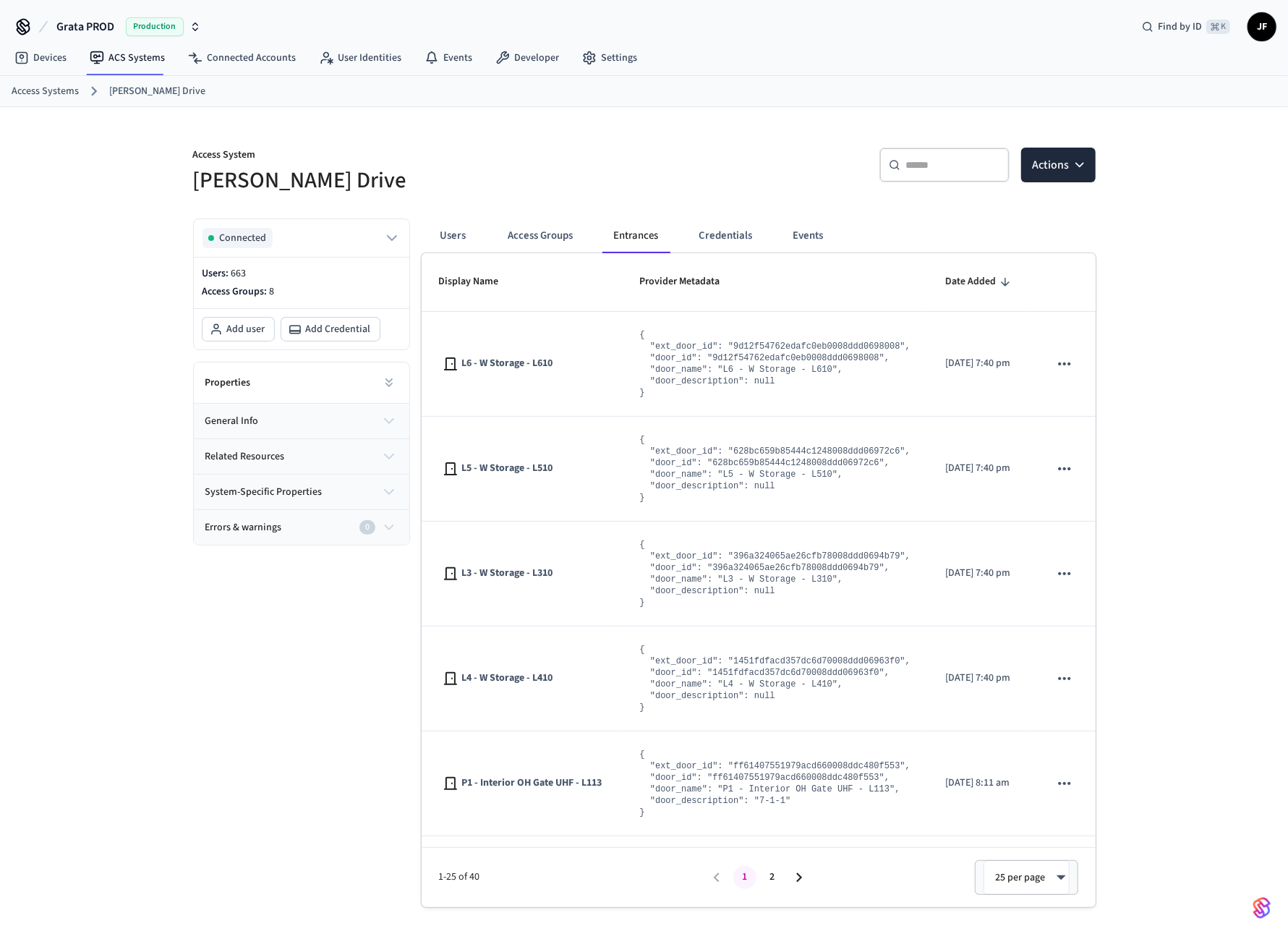
click at [23, 153] on div "Access System Grata Gordon Drive ​ ​ Actions Connected Users: 663 Access Groups…" at bounding box center [644, 532] width 1288 height 850
click at [44, 177] on div "Access System Grata Gordon Drive ​ ​ Actions Connected Users: 663 Access Groups…" at bounding box center [644, 532] width 1288 height 850
click at [579, 165] on h5 "Grata Gordon Drive" at bounding box center [414, 180] width 442 height 30
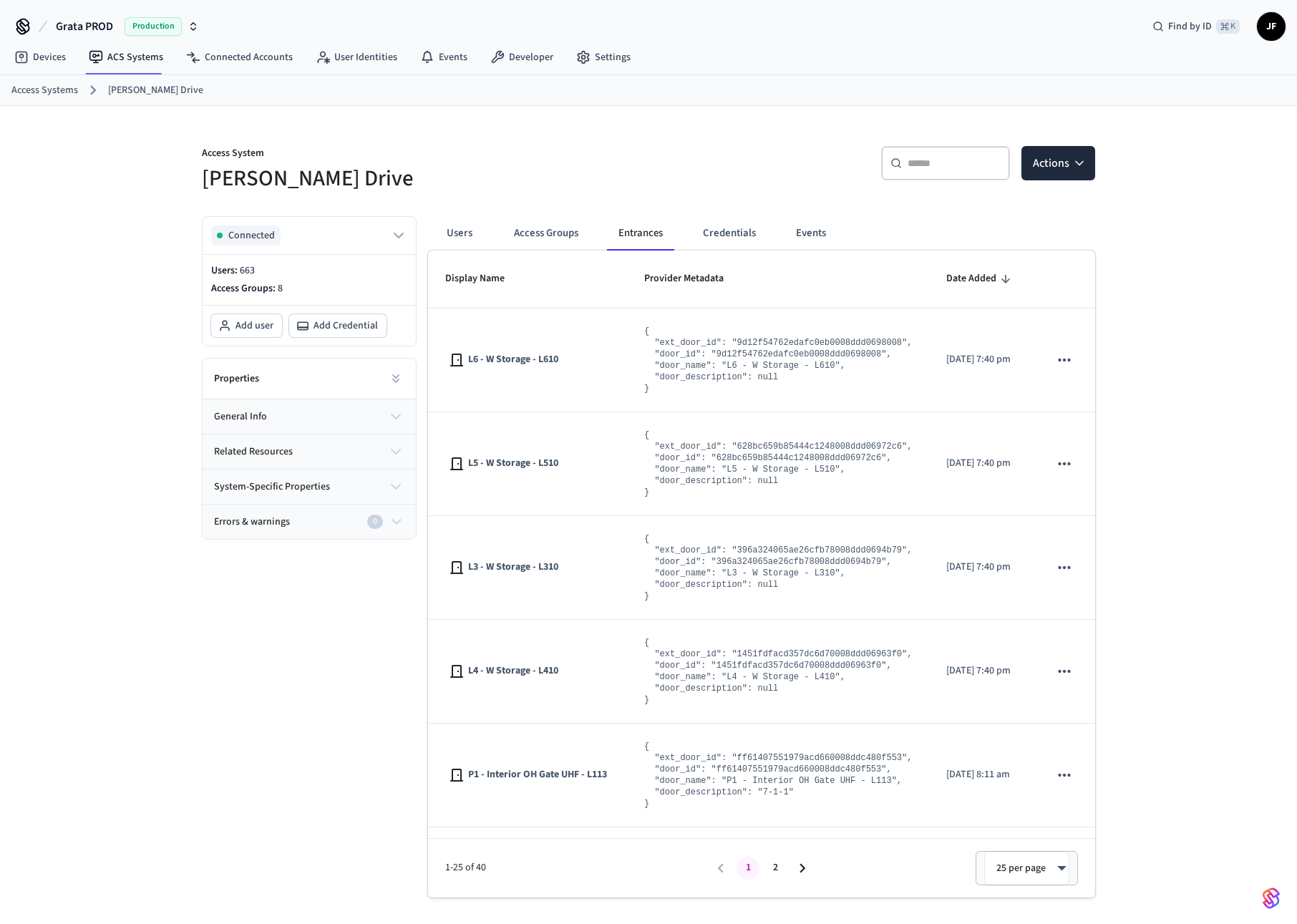
click at [37, 200] on div "Access System Grata Gordon Drive ​ ​ Actions Connected Users: 663 Access Groups…" at bounding box center [648, 526] width 1297 height 841
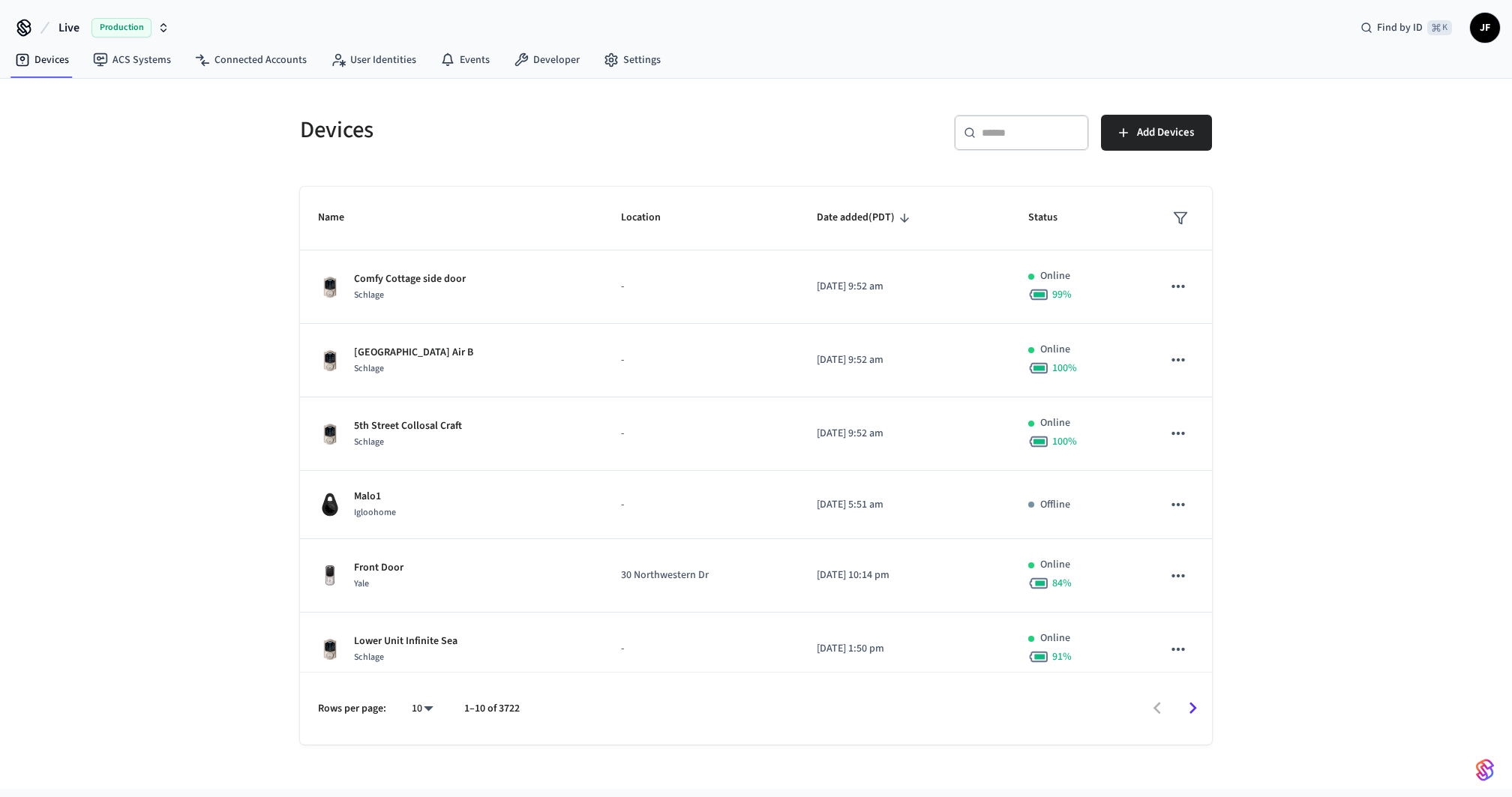
click at [825, 126] on div "​ ​ Add Devices" at bounding box center [989, 138] width 447 height 48
click at [70, 23] on span "Live" at bounding box center [69, 28] width 21 height 18
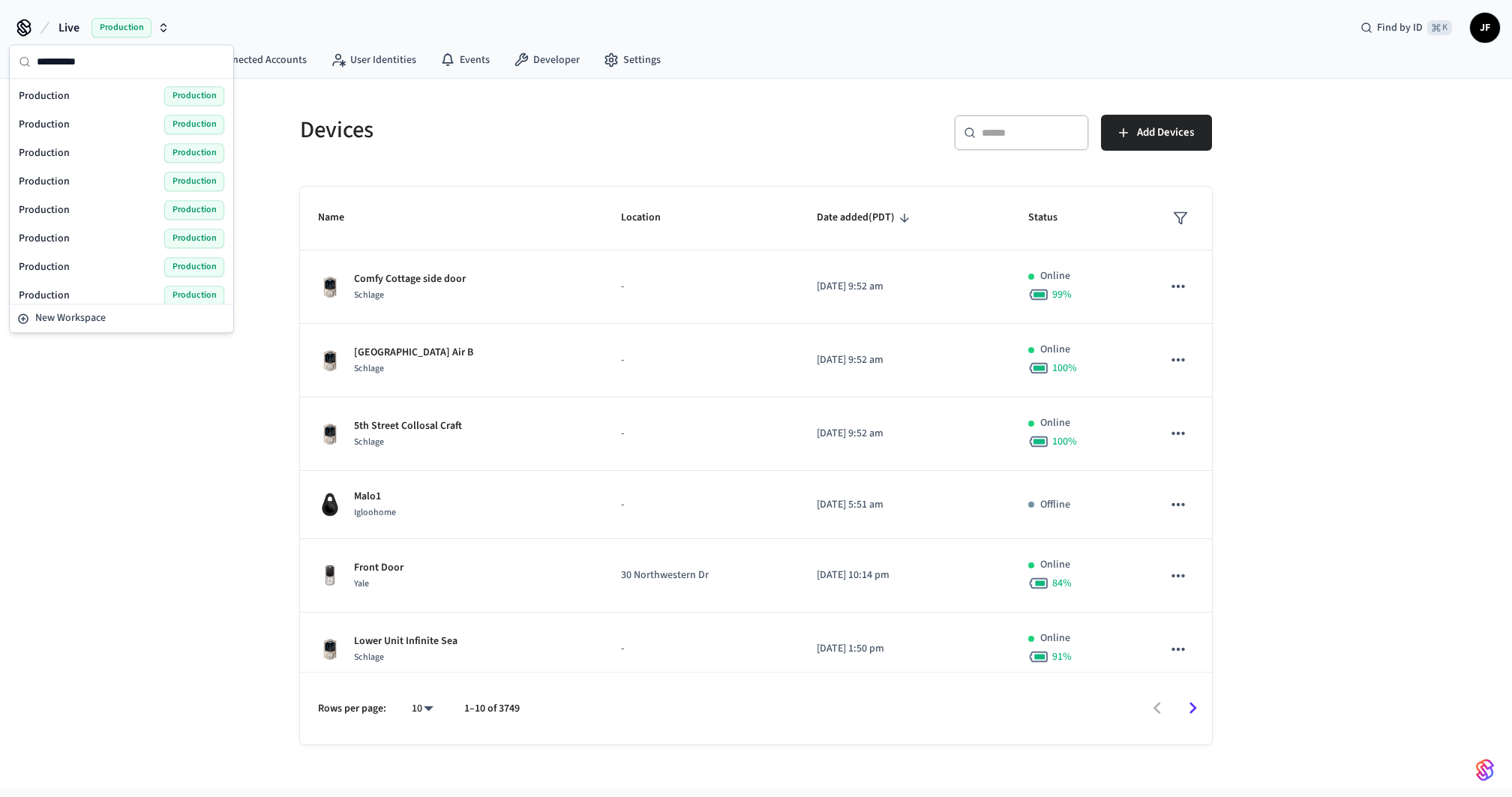
type input "**********"
click at [88, 97] on div "Production Production" at bounding box center [121, 95] width 206 height 19
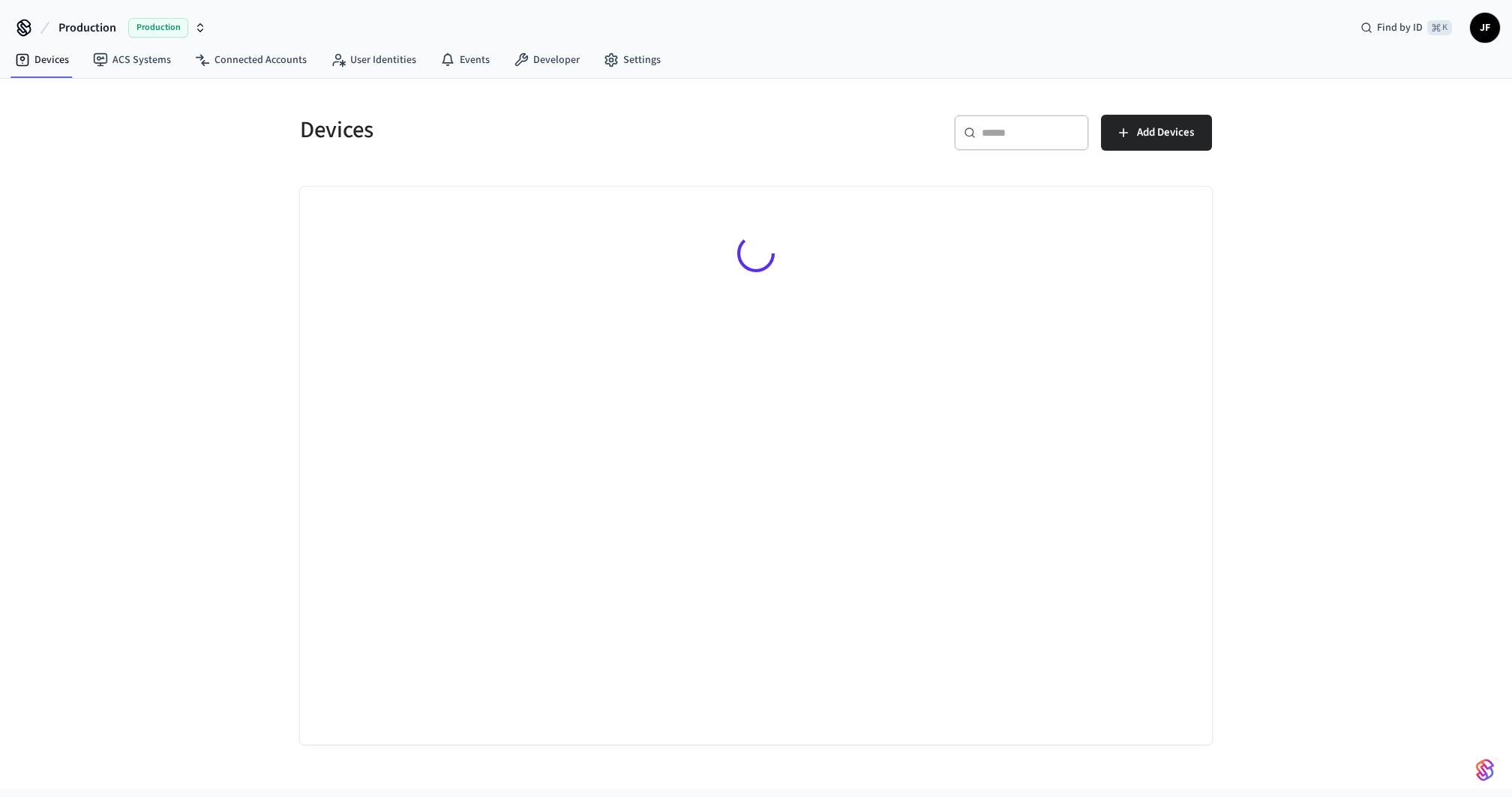
click at [193, 231] on div "Devices ​ ​ Add Devices" at bounding box center [756, 434] width 1512 height 711
click at [91, 24] on span "Production" at bounding box center [87, 28] width 58 height 18
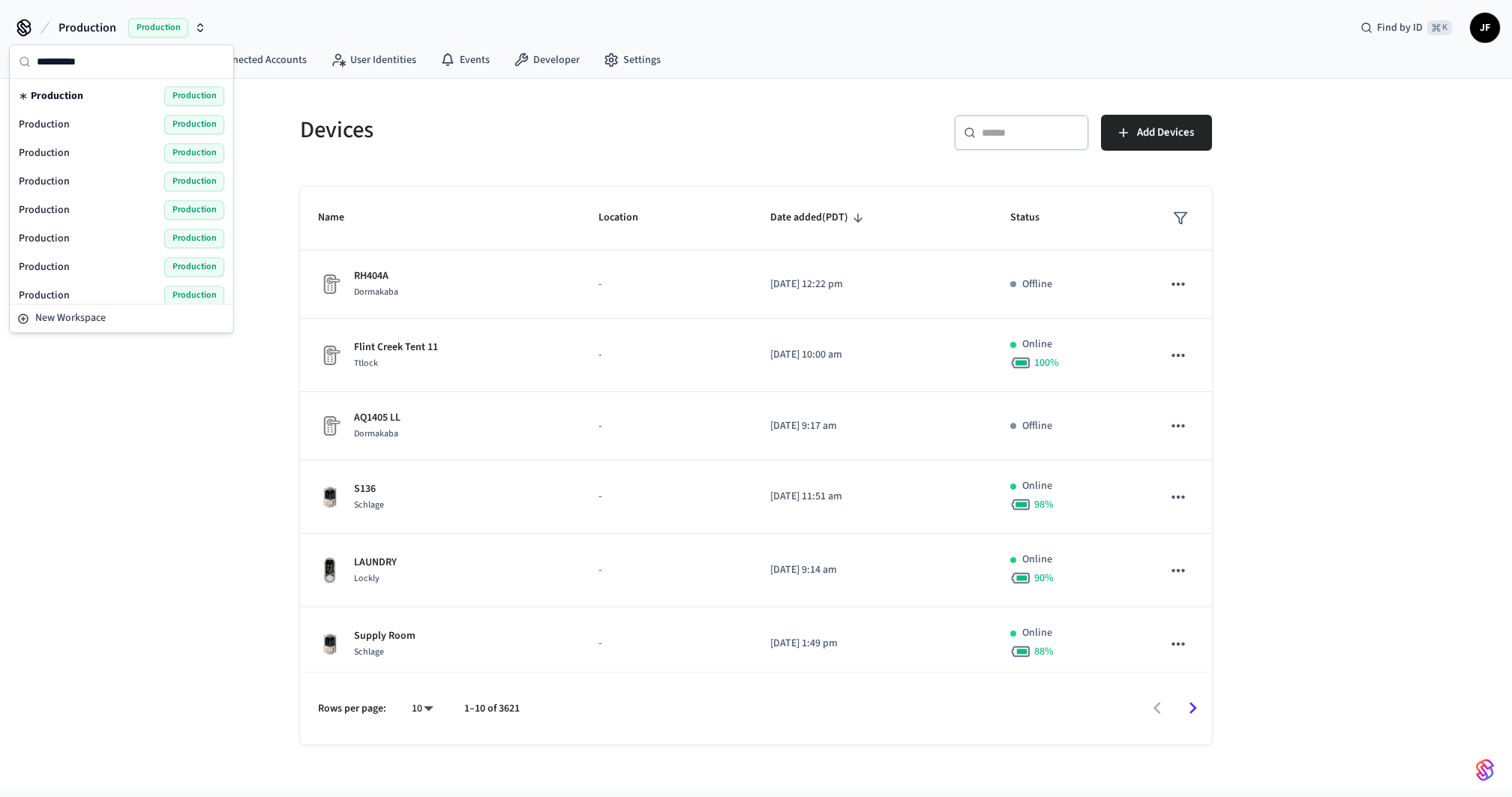
type input "**********"
click at [54, 128] on span "Production" at bounding box center [44, 125] width 51 height 15
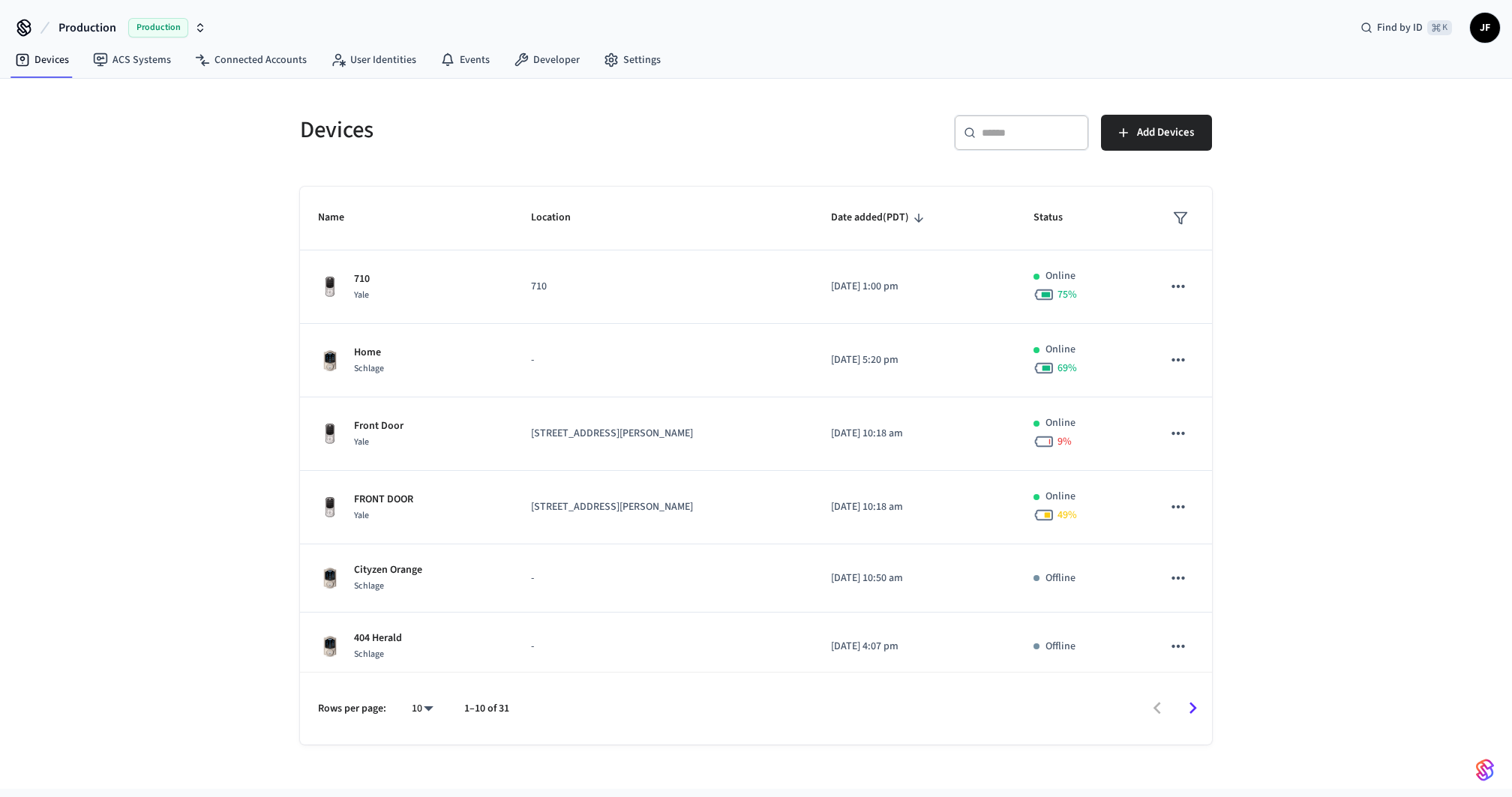
drag, startPoint x: 153, startPoint y: 218, endPoint x: 157, endPoint y: 182, distance: 36.2
click at [153, 218] on div "Devices ​ ​ Add Devices Name Location Date added (PDT) Status 710 Yale 710 [DAT…" at bounding box center [756, 434] width 1512 height 711
click at [243, 84] on div "Devices ​ ​ Add Devices Name Location Date added (PDT) Status 710 Yale 710 [DAT…" at bounding box center [756, 434] width 1512 height 711
click at [255, 69] on link "Connected Accounts" at bounding box center [251, 60] width 136 height 27
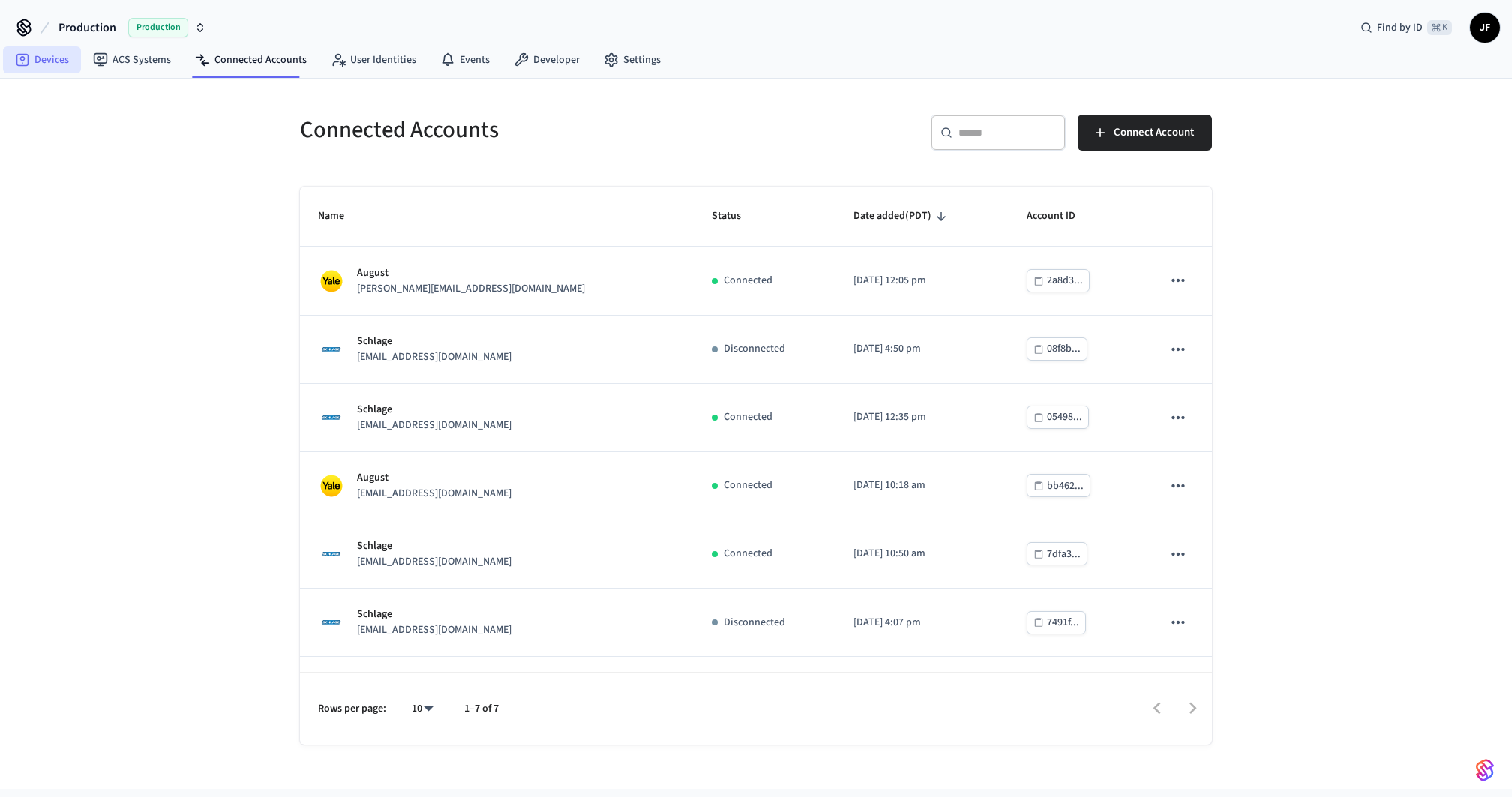
click at [43, 64] on link "Devices" at bounding box center [42, 60] width 78 height 27
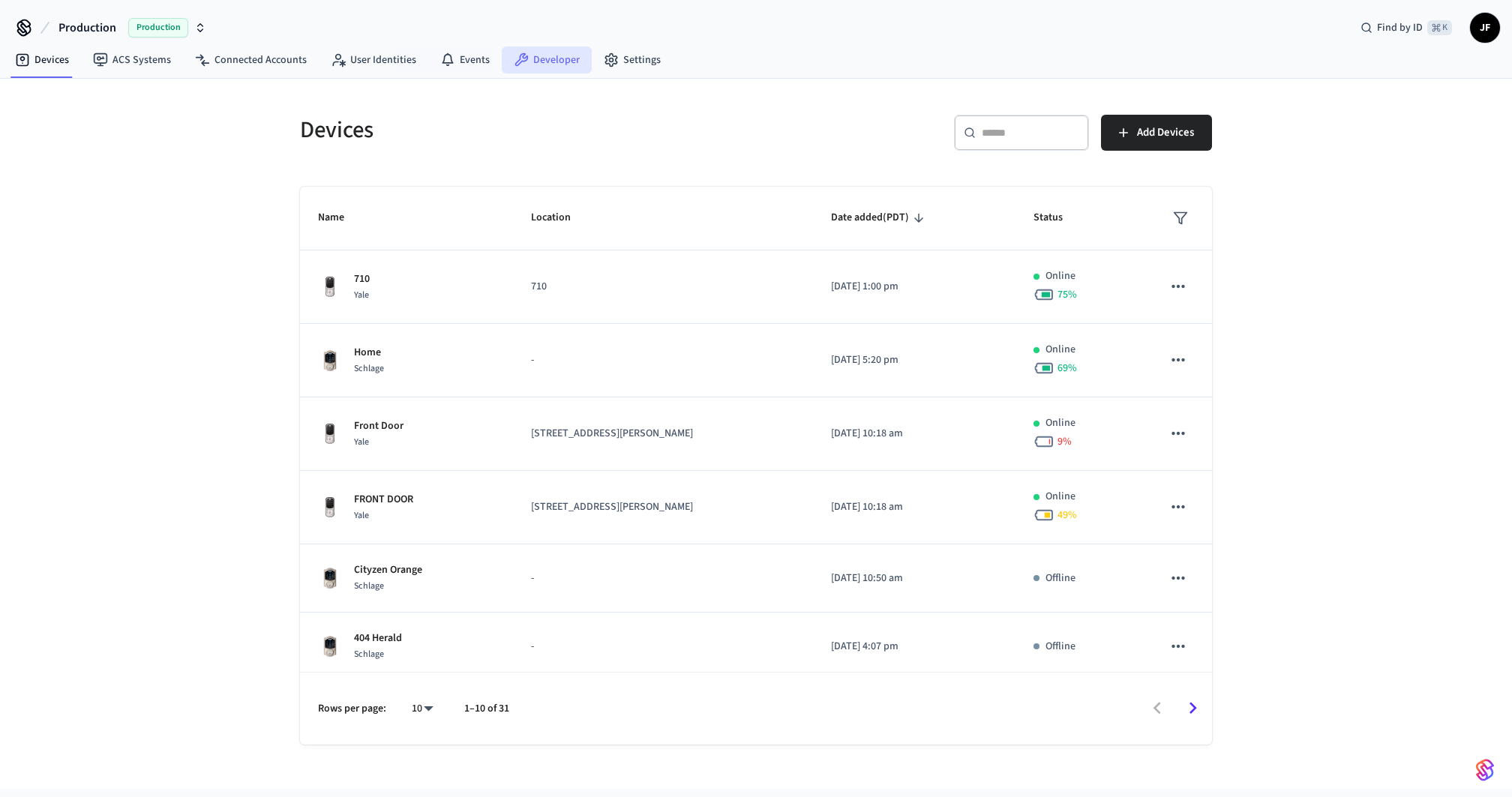
click at [580, 62] on link "Developer" at bounding box center [547, 60] width 90 height 27
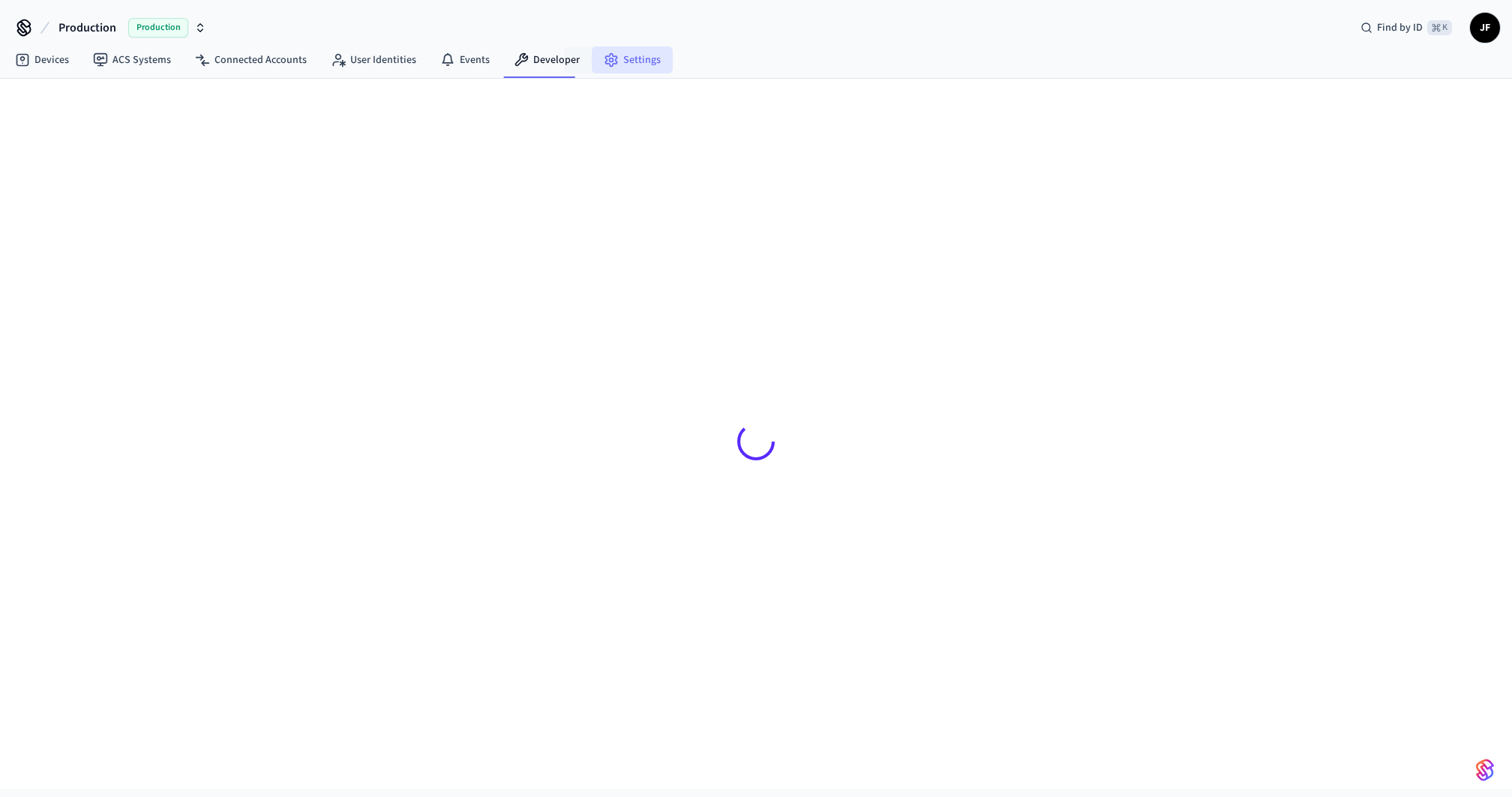
click at [622, 61] on link "Settings" at bounding box center [632, 60] width 81 height 27
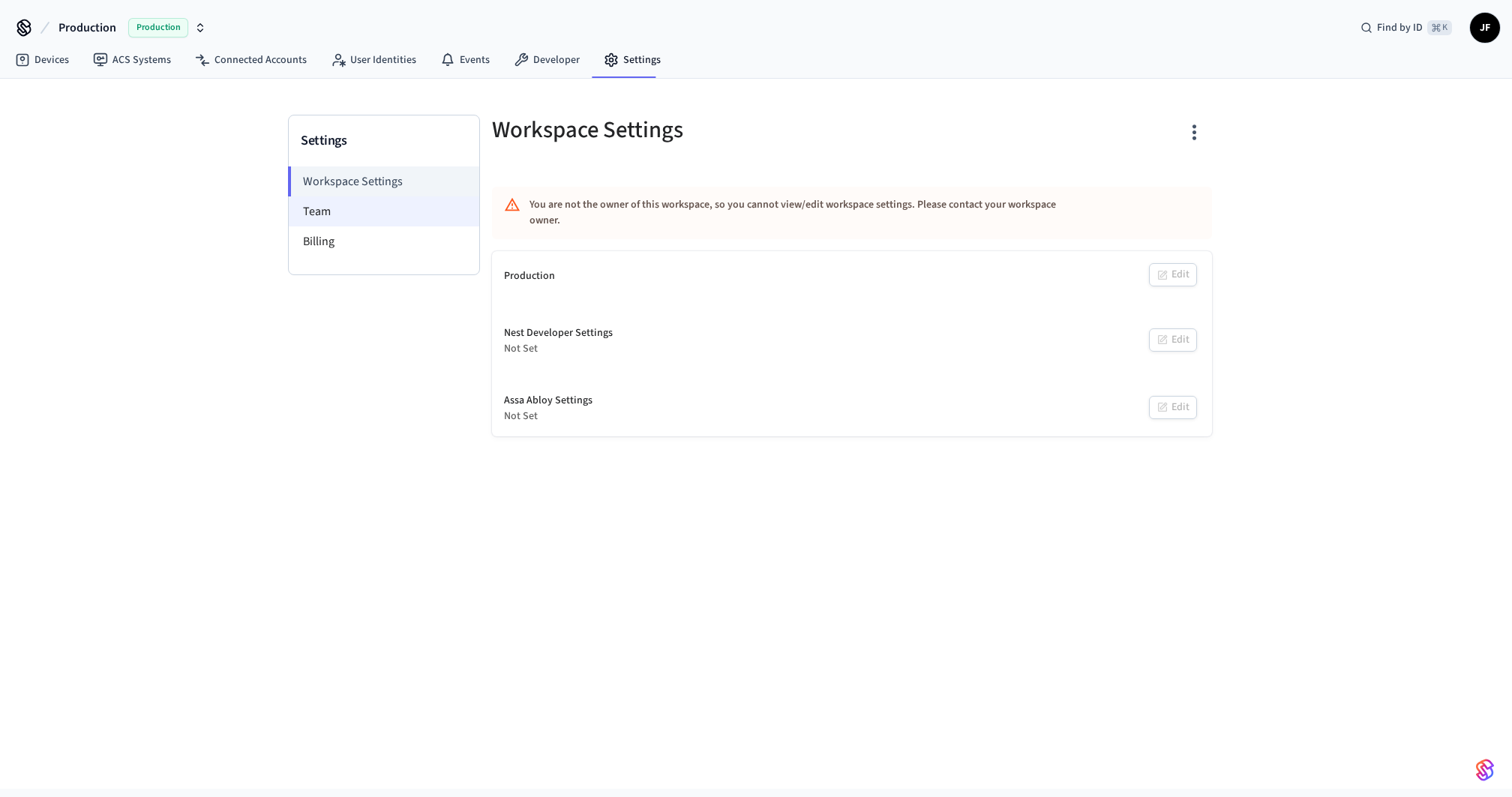
click at [336, 202] on li "Team" at bounding box center [384, 212] width 191 height 30
click at [342, 213] on li "Team" at bounding box center [384, 212] width 191 height 30
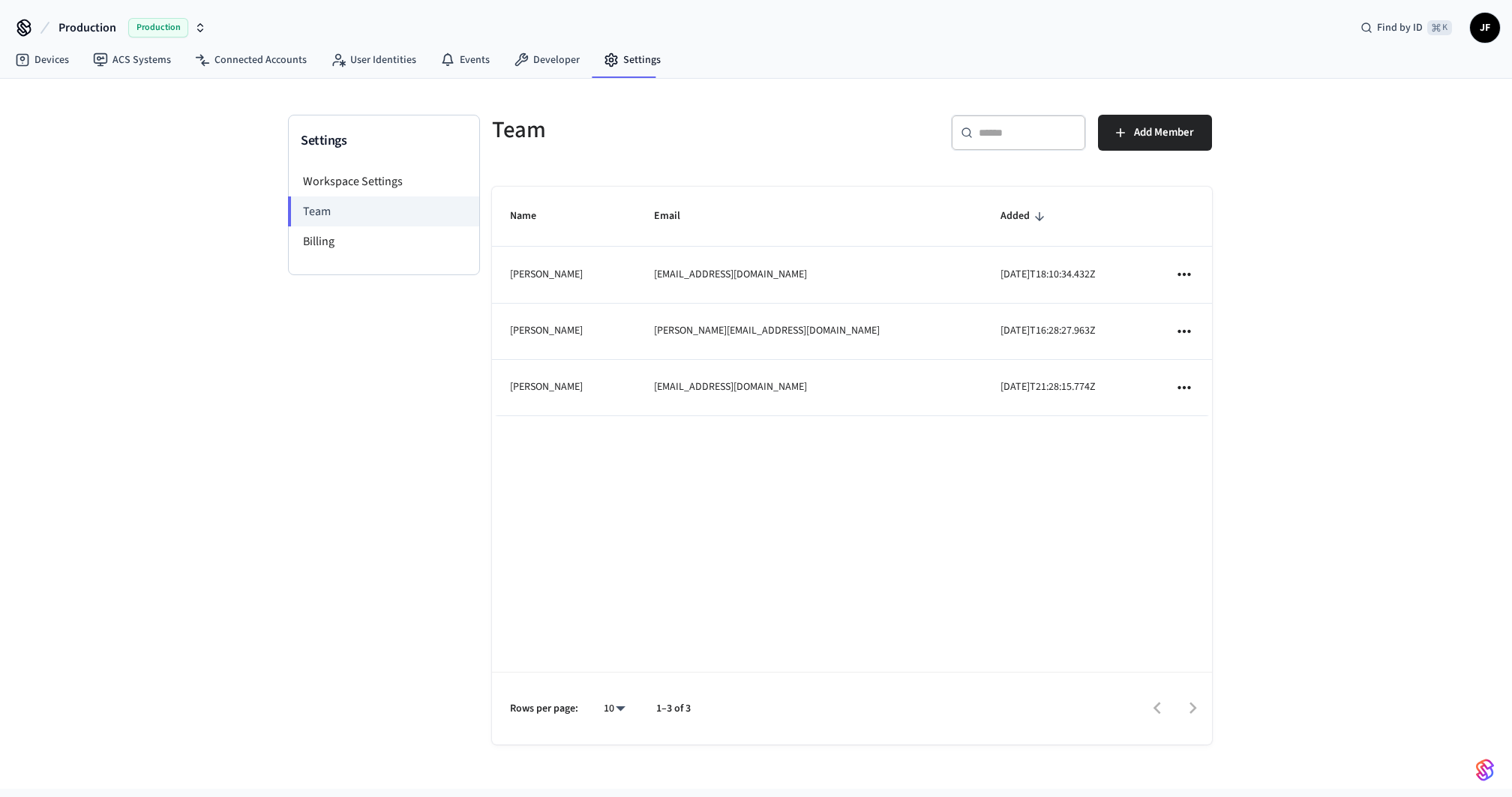
click at [183, 206] on div "Settings Workspace Settings Team Billing Team ​ ​ Add Member Name Email Added […" at bounding box center [756, 434] width 1512 height 711
click at [103, 38] on button "Production Production" at bounding box center [132, 28] width 157 height 32
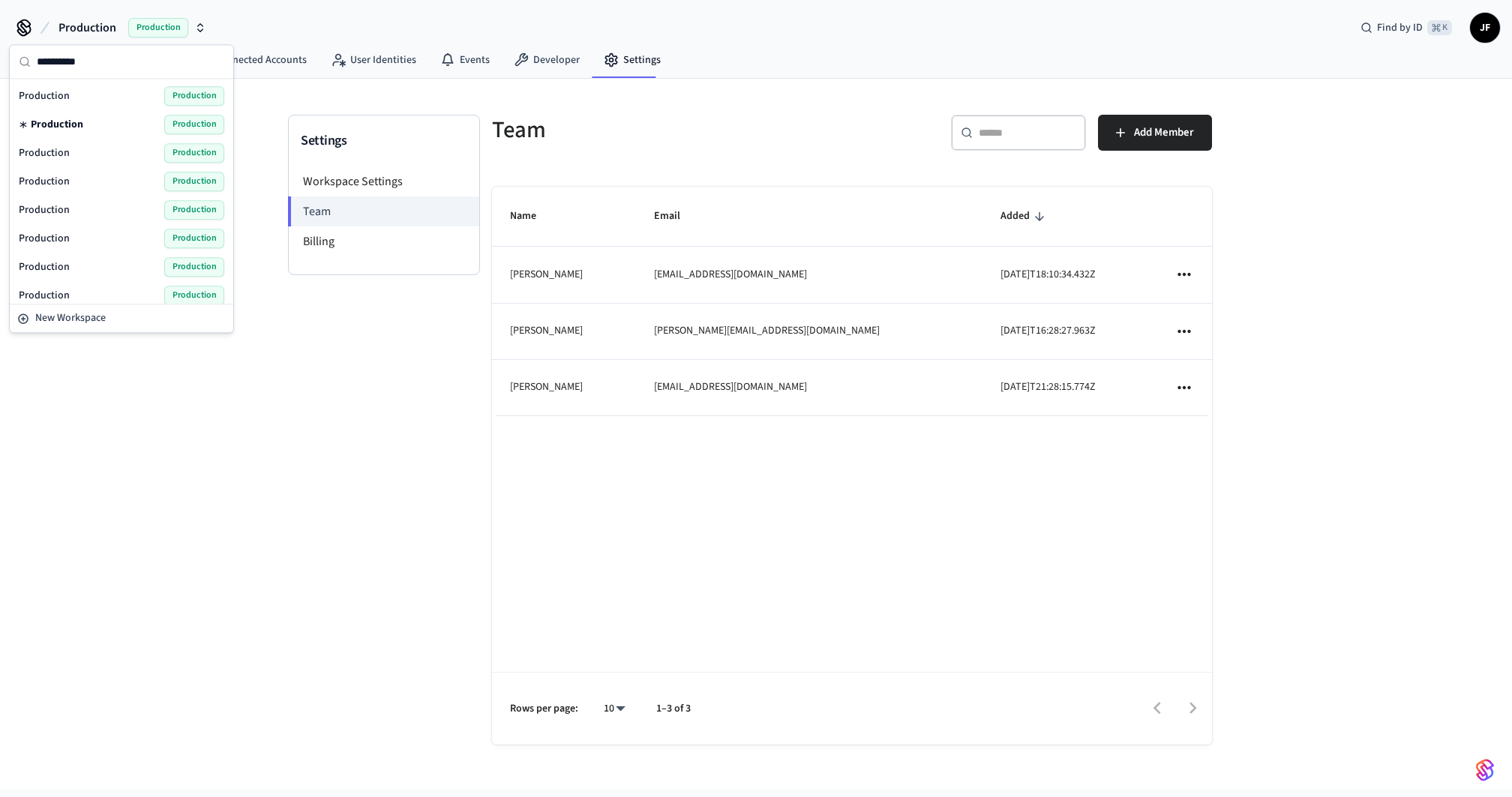
type input "**********"
click at [98, 147] on div "Production Production" at bounding box center [121, 152] width 206 height 19
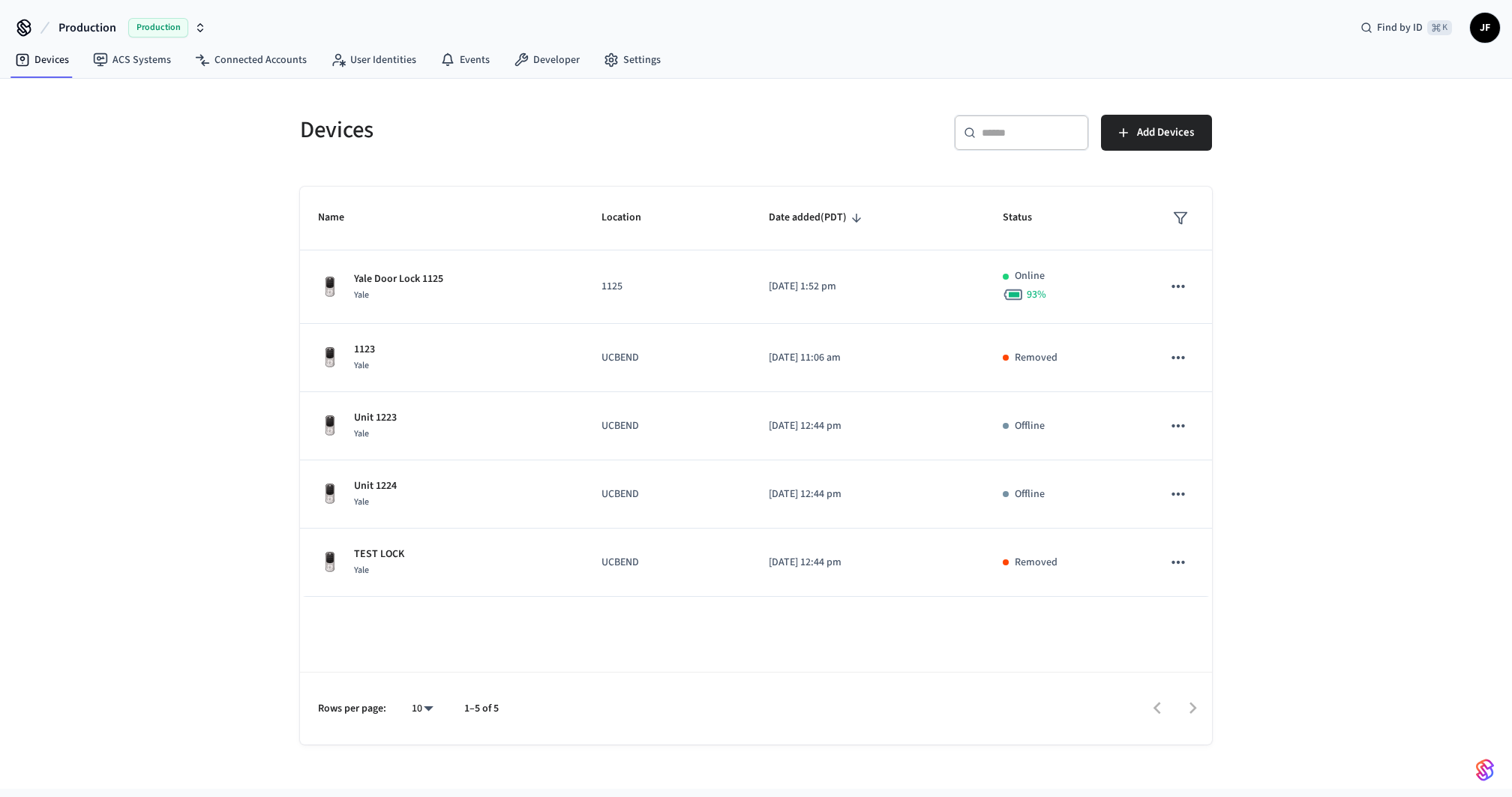
click at [105, 215] on div "Devices ​ ​ Add Devices Name Location Date added (PDT) Status Yale Door Lock 11…" at bounding box center [756, 434] width 1512 height 711
click at [505, 63] on link "Developer" at bounding box center [547, 60] width 90 height 27
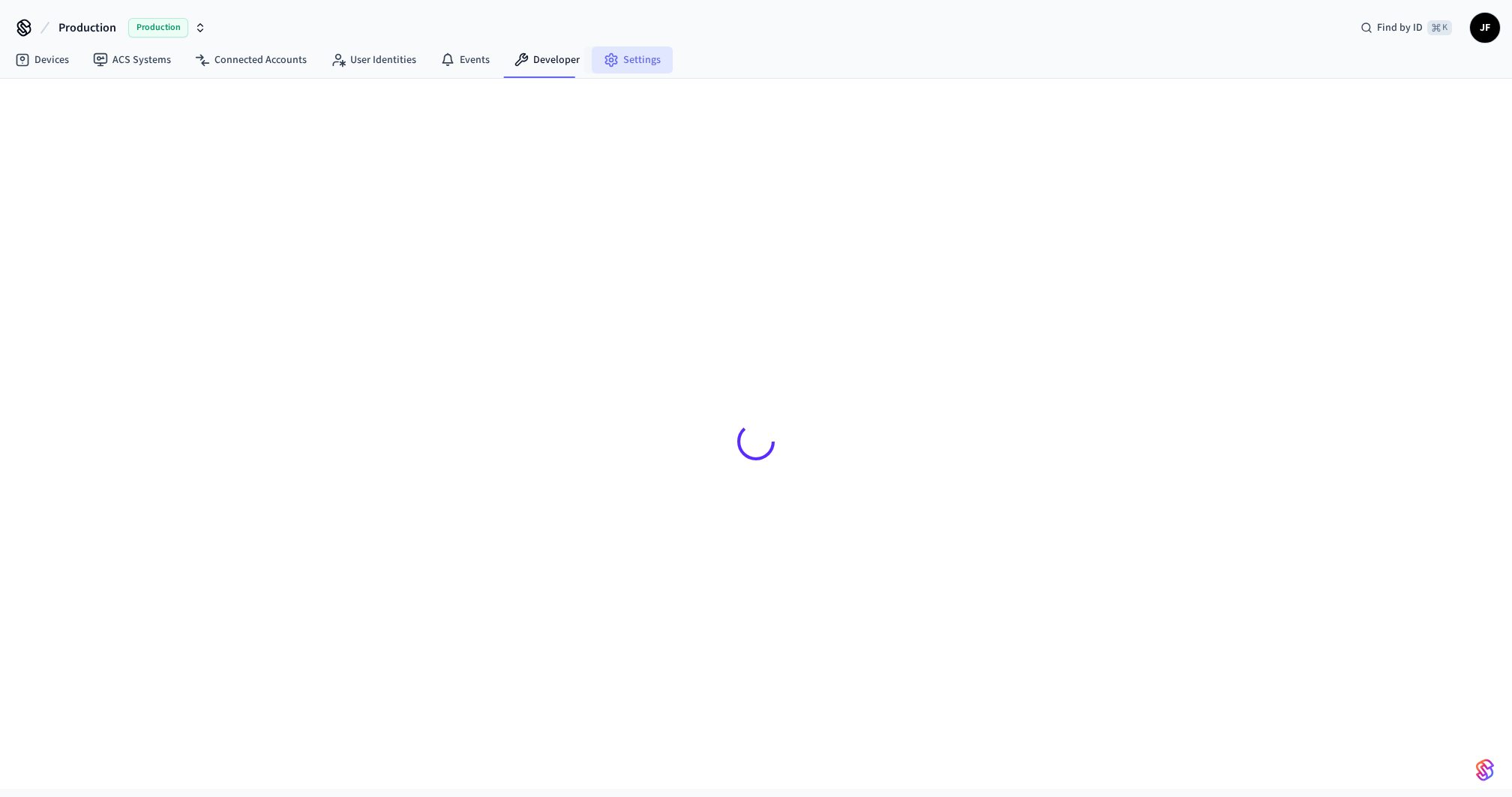
click at [644, 66] on link "Settings" at bounding box center [632, 60] width 81 height 27
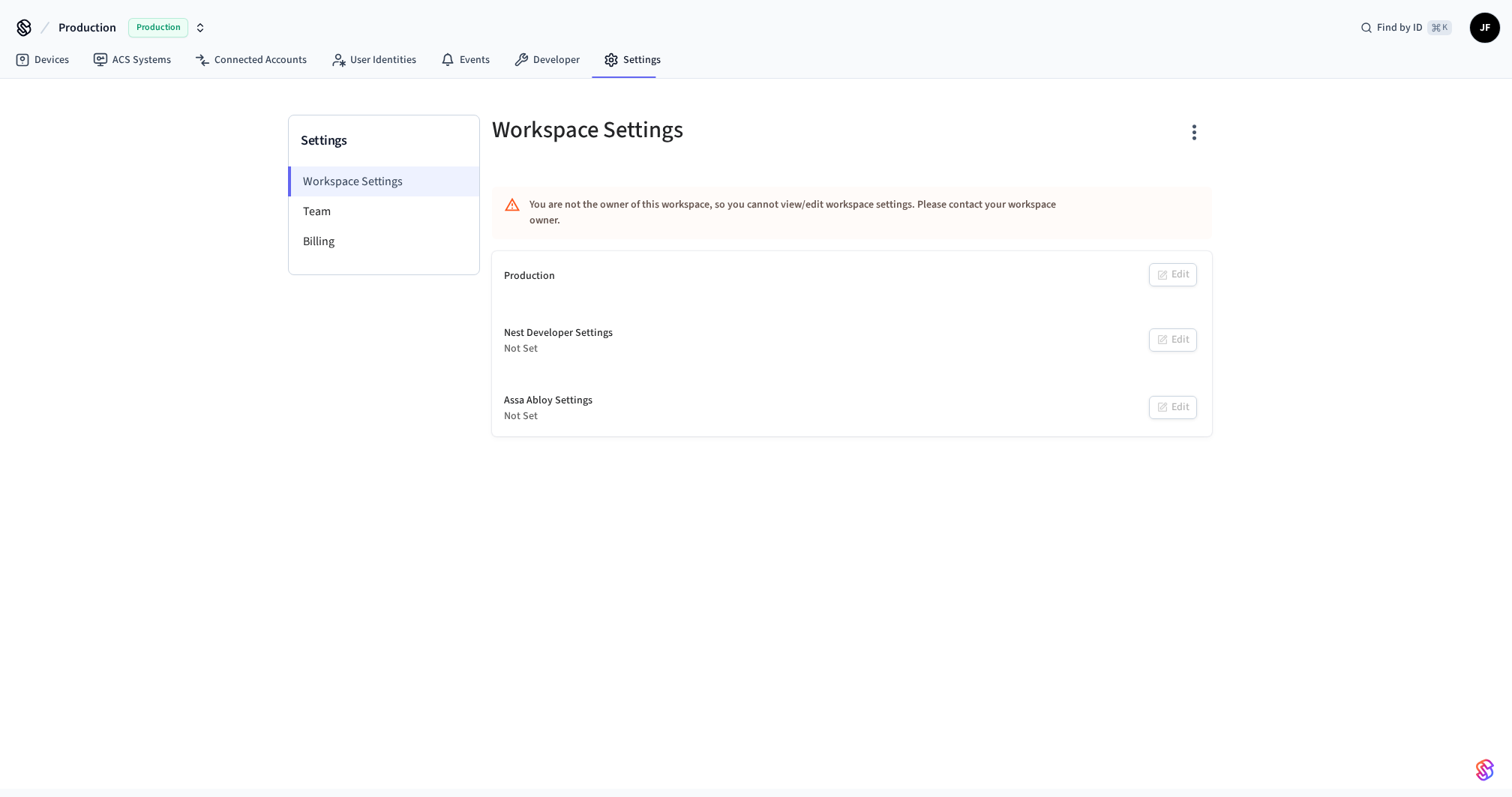
click at [422, 193] on li "Workspace Settings" at bounding box center [383, 182] width 191 height 30
click at [411, 204] on li "Team" at bounding box center [384, 212] width 191 height 30
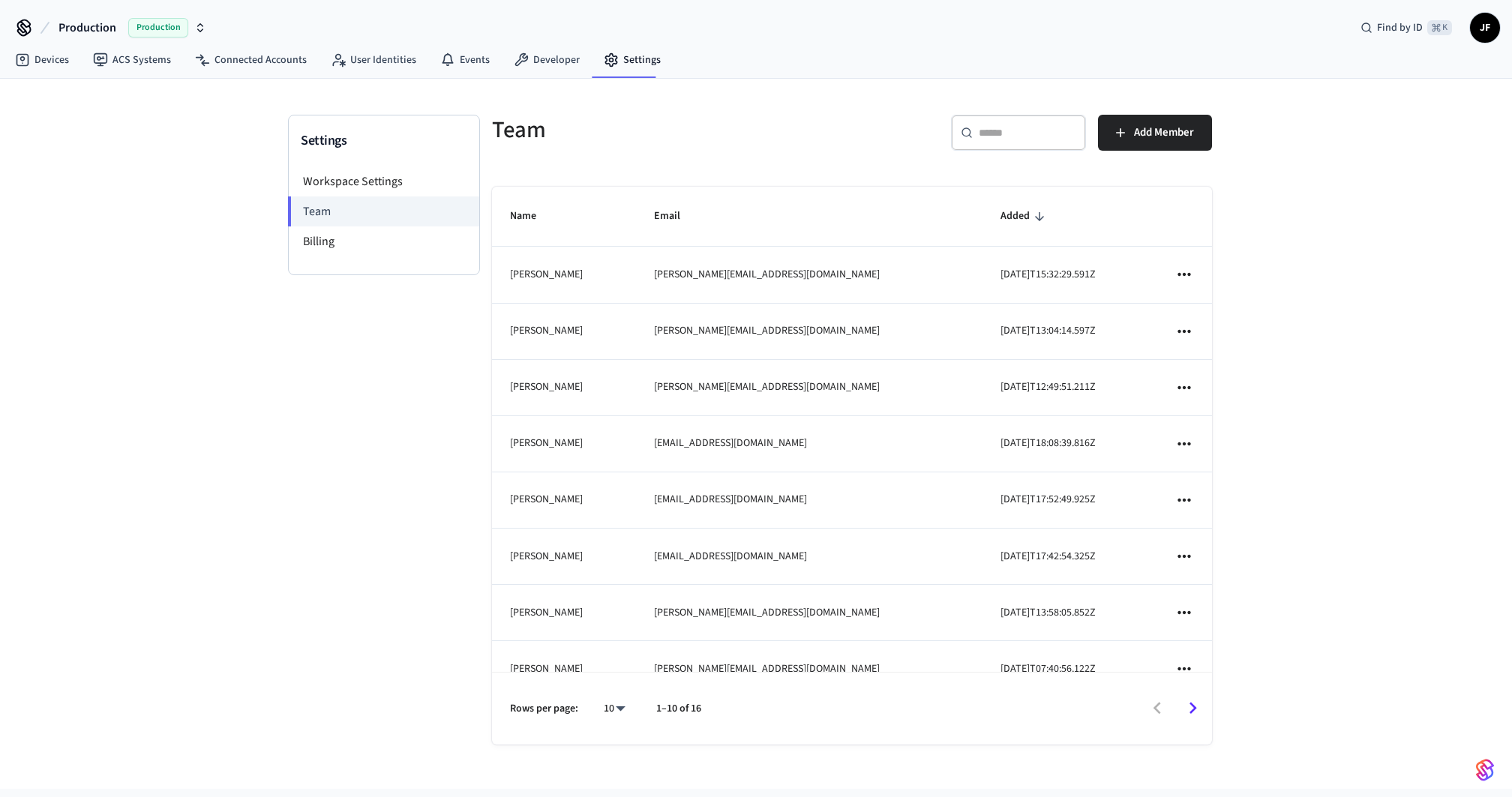
click at [136, 320] on div "Settings Workspace Settings Team Billing Team ​ ​ Add Member Name Email Added […" at bounding box center [756, 434] width 1512 height 711
click at [266, 64] on link "Connected Accounts" at bounding box center [251, 60] width 136 height 27
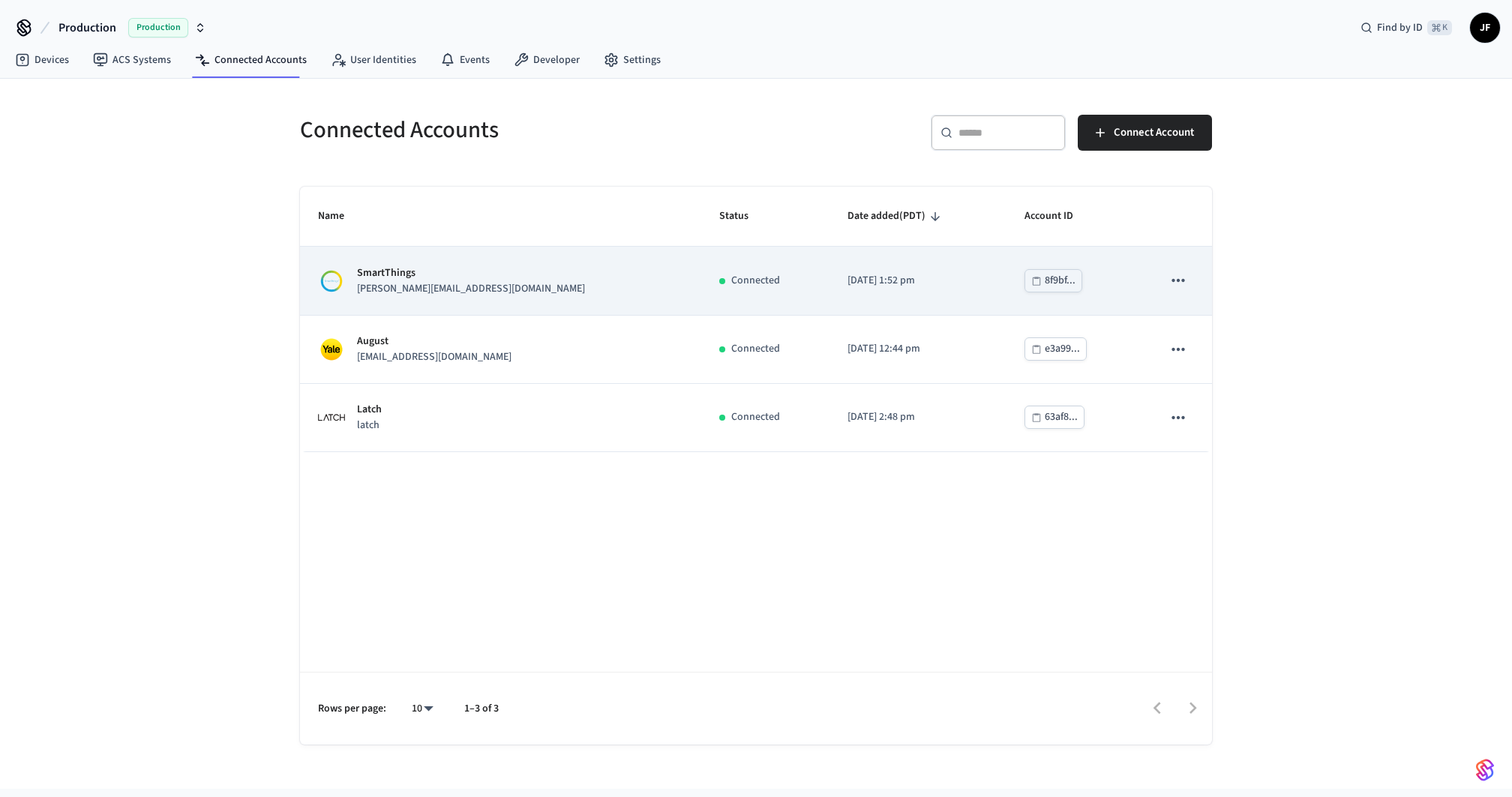
click at [513, 286] on div "SmartThings [PERSON_NAME][EMAIL_ADDRESS][DOMAIN_NAME]" at bounding box center [501, 281] width 365 height 32
